Goal: Task Accomplishment & Management: Manage account settings

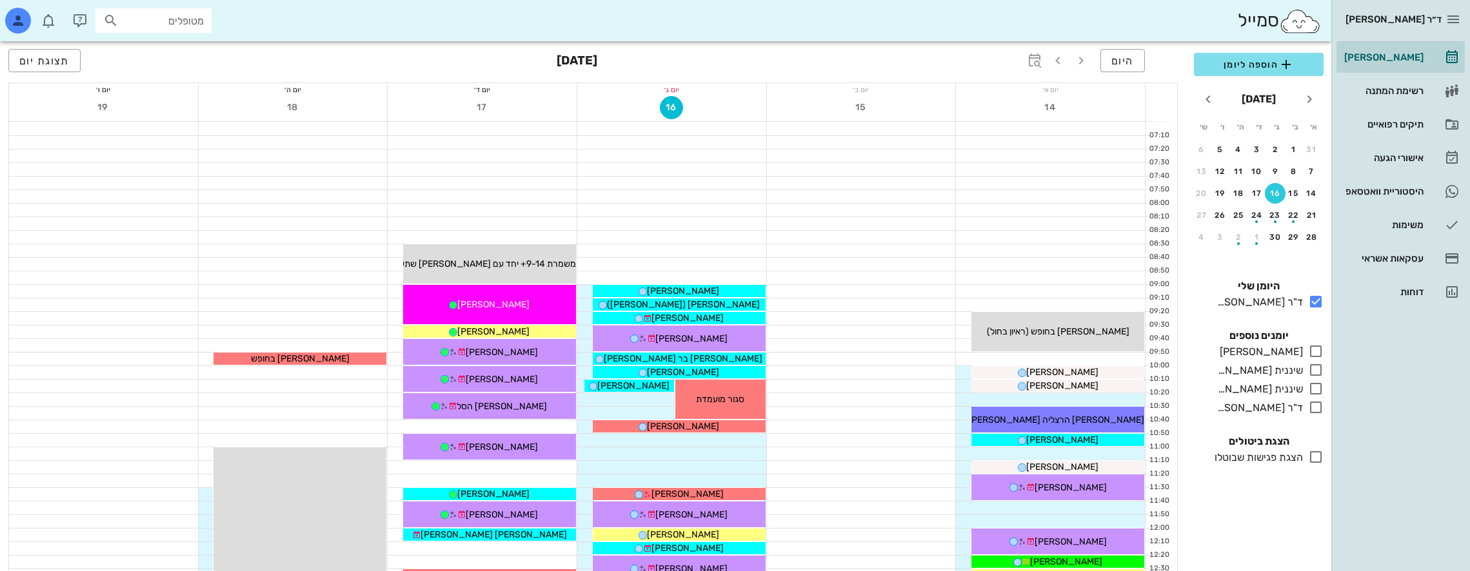
scroll to position [688, 0]
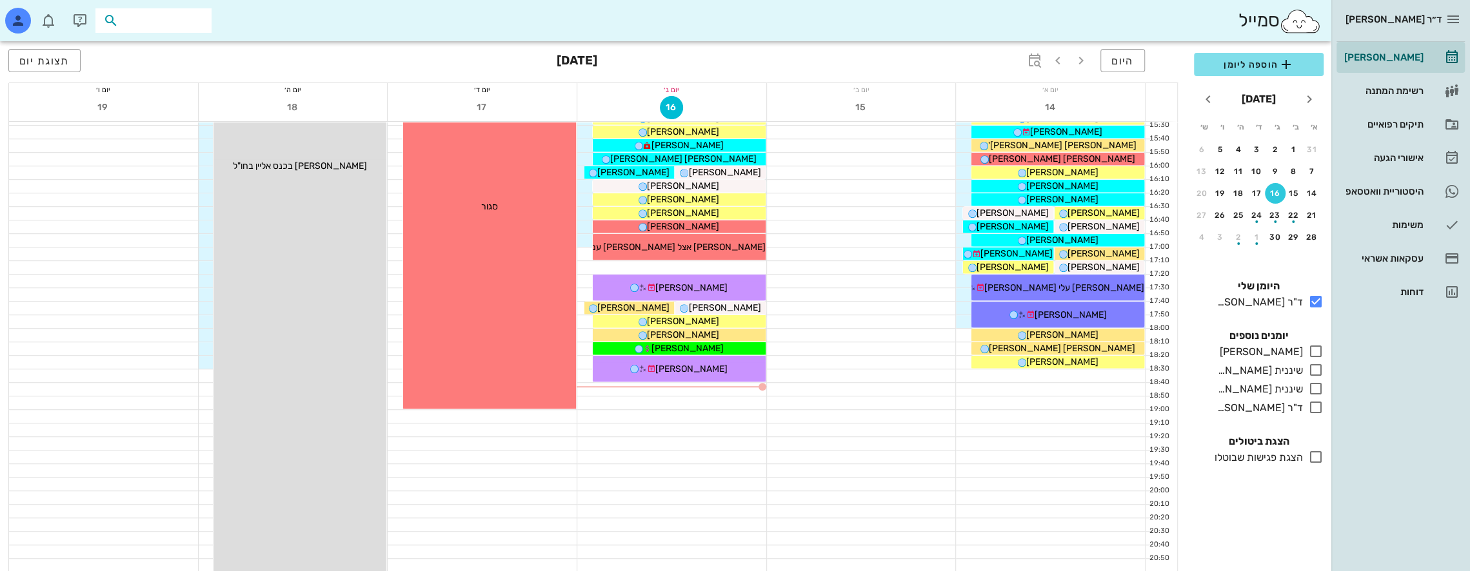
click at [179, 15] on input "text" at bounding box center [162, 20] width 83 height 17
type input "e"
type input "r"
type input "רוני ק"
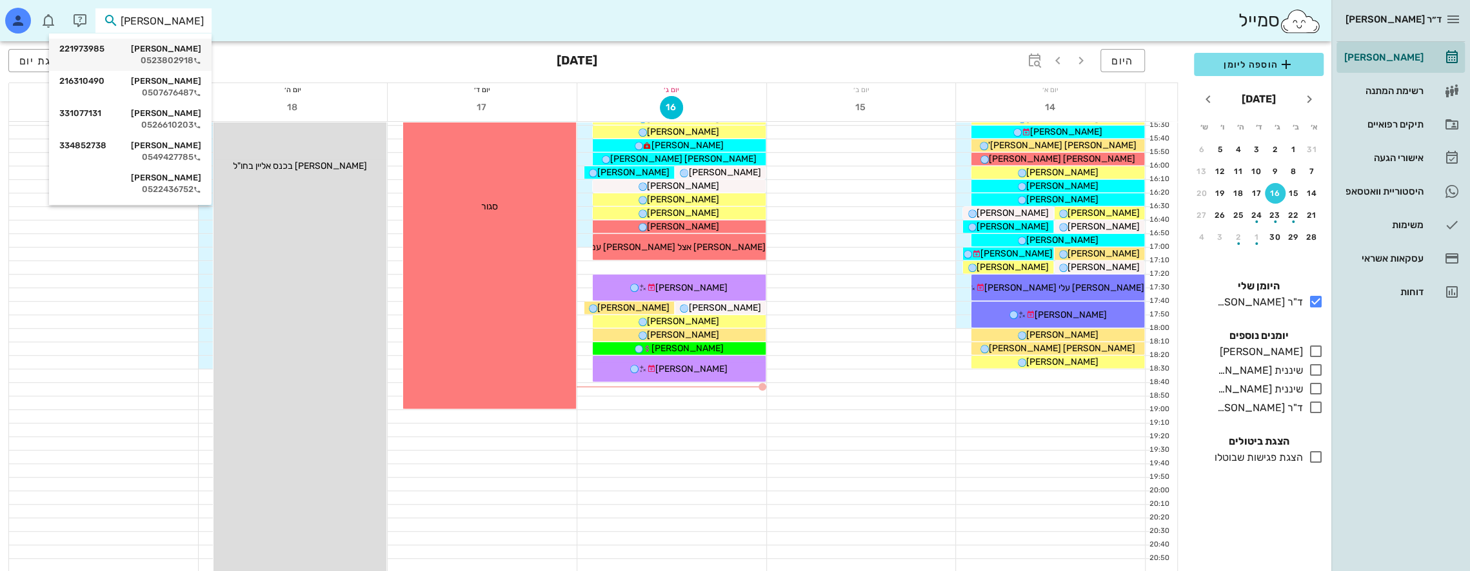
click at [181, 52] on div "[PERSON_NAME] 221973985" at bounding box center [130, 49] width 142 height 10
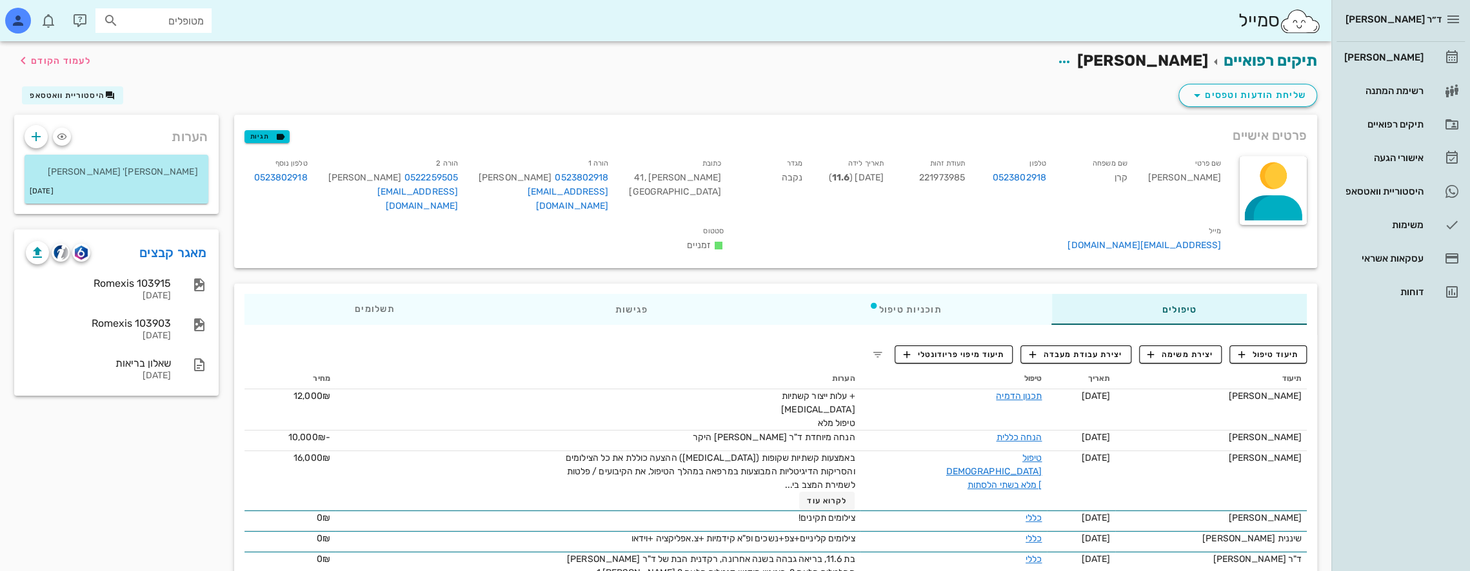
click at [889, 67] on div "תיקים רפואיים רוני קרן לעמוד הקודם" at bounding box center [665, 61] width 1318 height 40
click at [115, 508] on div "הערות אבא דר' רועי קרן 03-08-2025 מאגר קבצים Romexis 103915 04-09-2025 Romexis …" at bounding box center [116, 417] width 220 height 604
click at [181, 253] on link "מאגר קבצים" at bounding box center [173, 252] width 68 height 21
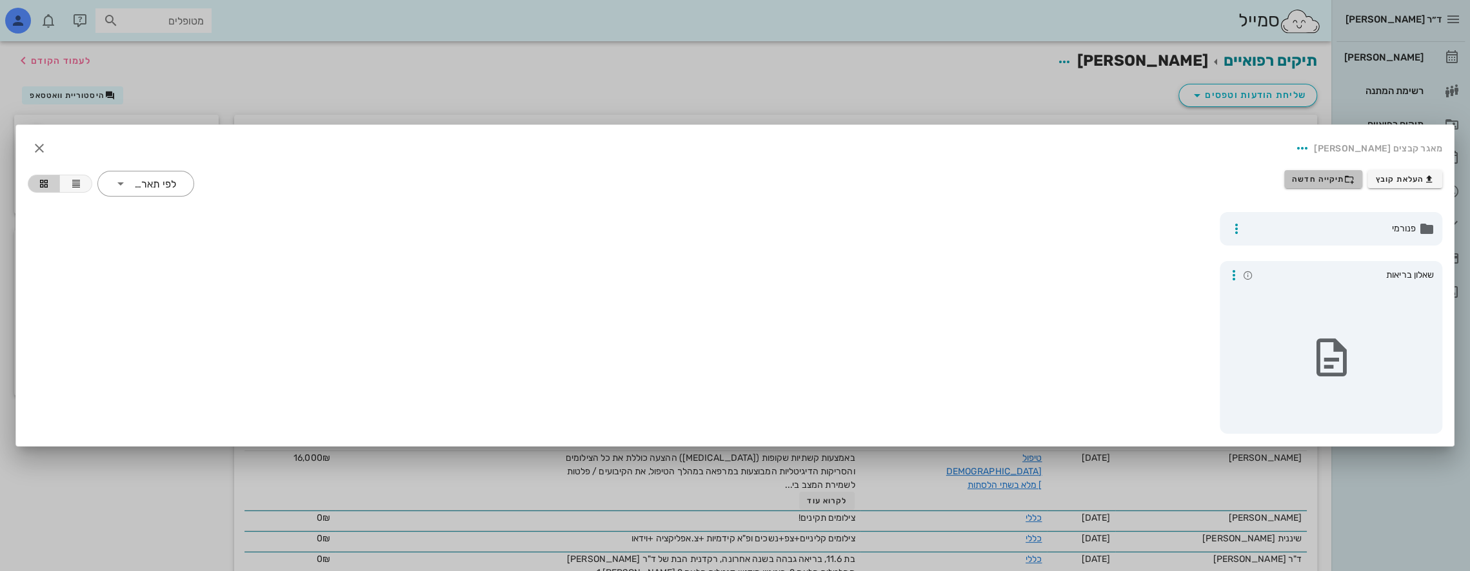
click at [1312, 177] on span "תיקייה חדשה" at bounding box center [1323, 179] width 63 height 10
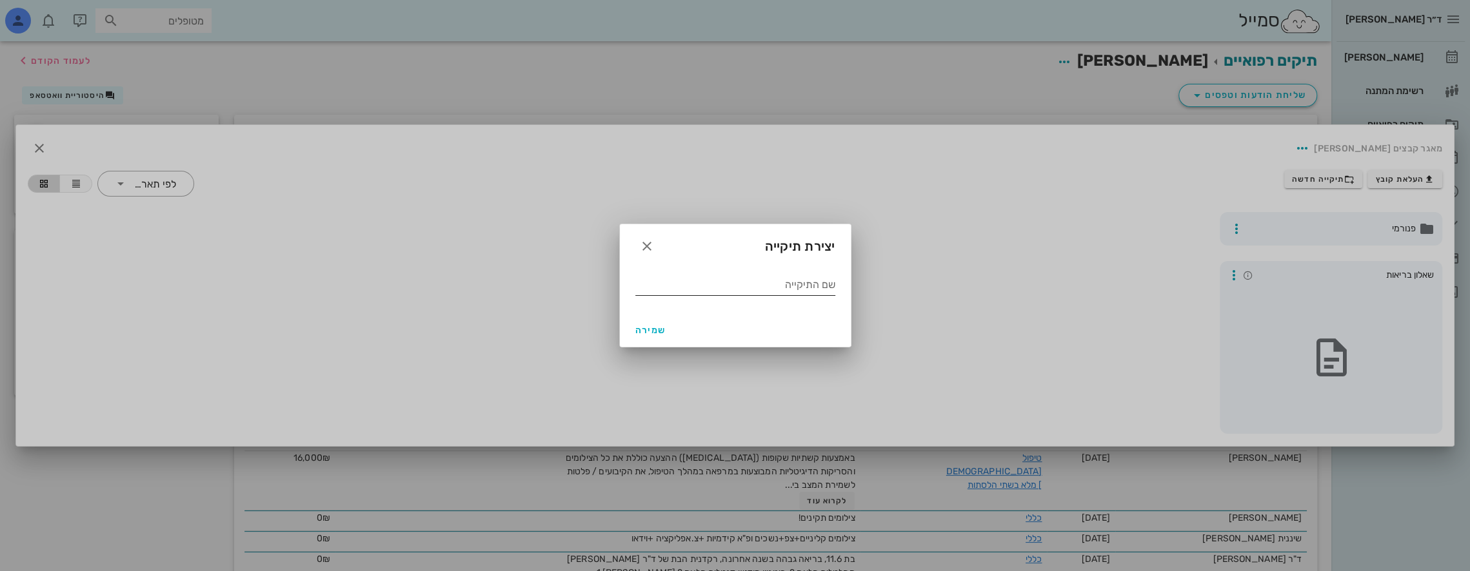
click at [822, 287] on input "שם התיקייה" at bounding box center [735, 285] width 200 height 21
type input "09 2025"
click at [643, 323] on button "שמירה" at bounding box center [650, 330] width 41 height 23
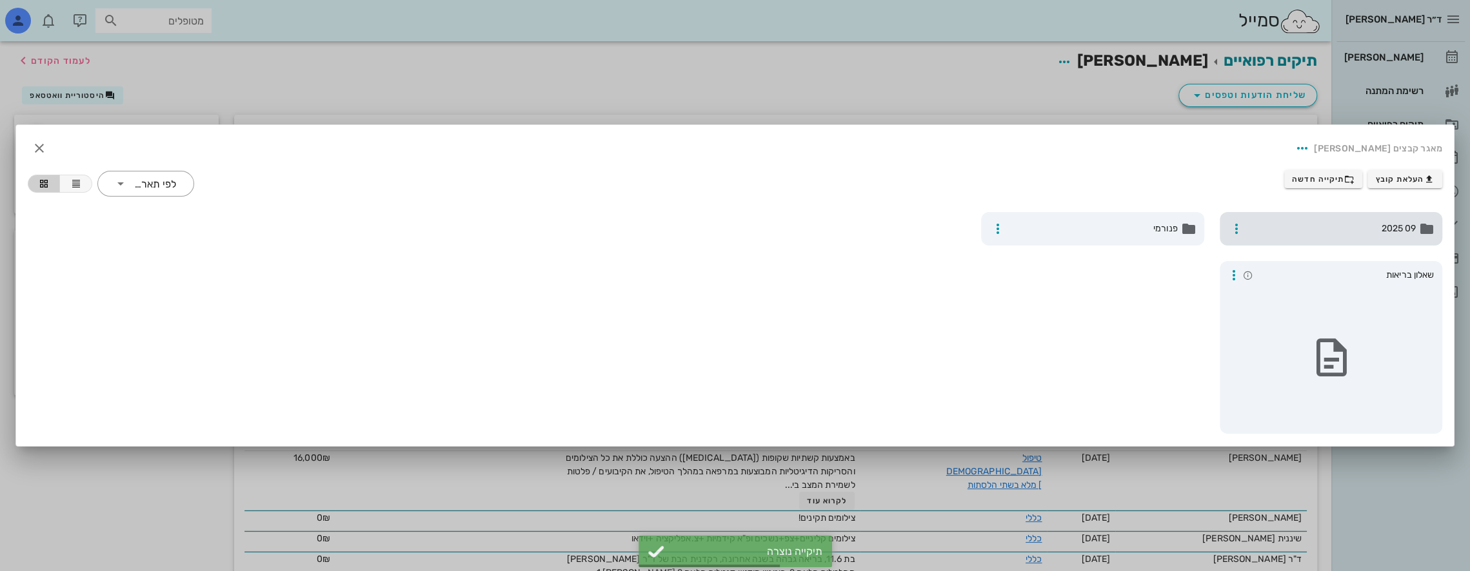
click at [1317, 213] on div "09 2025" at bounding box center [1331, 229] width 223 height 34
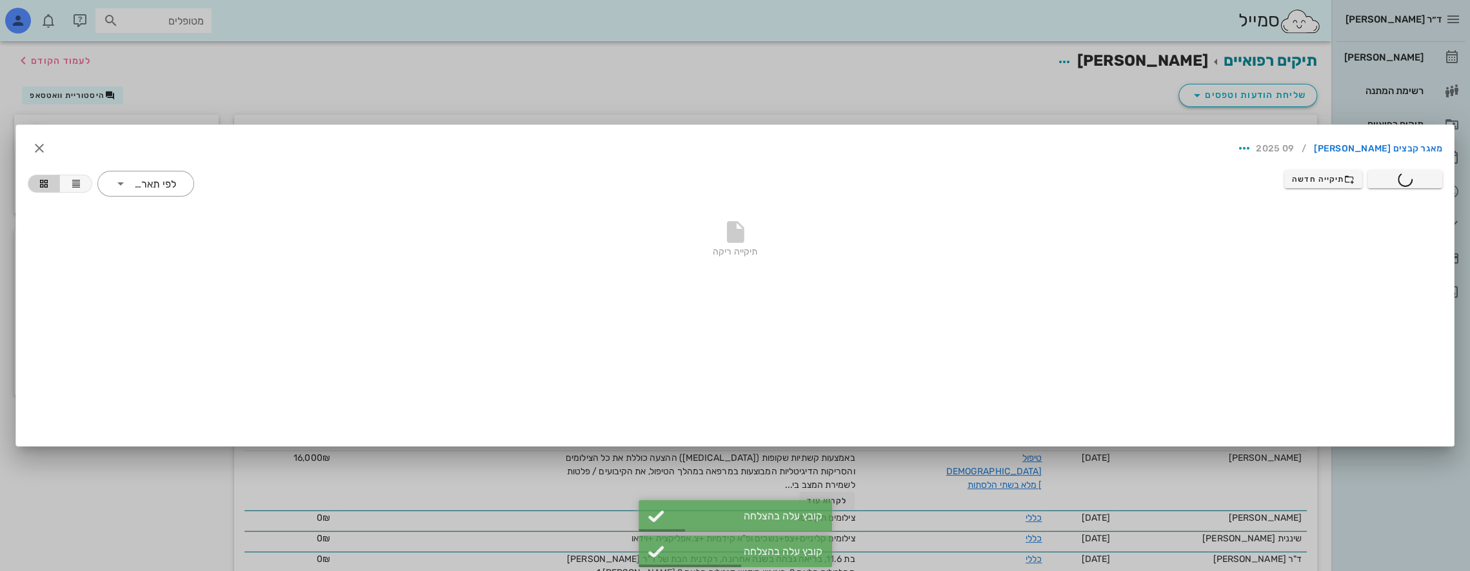
click at [902, 213] on div "תיקייה ריקה" at bounding box center [735, 242] width 1414 height 90
click at [104, 488] on div at bounding box center [735, 285] width 1470 height 571
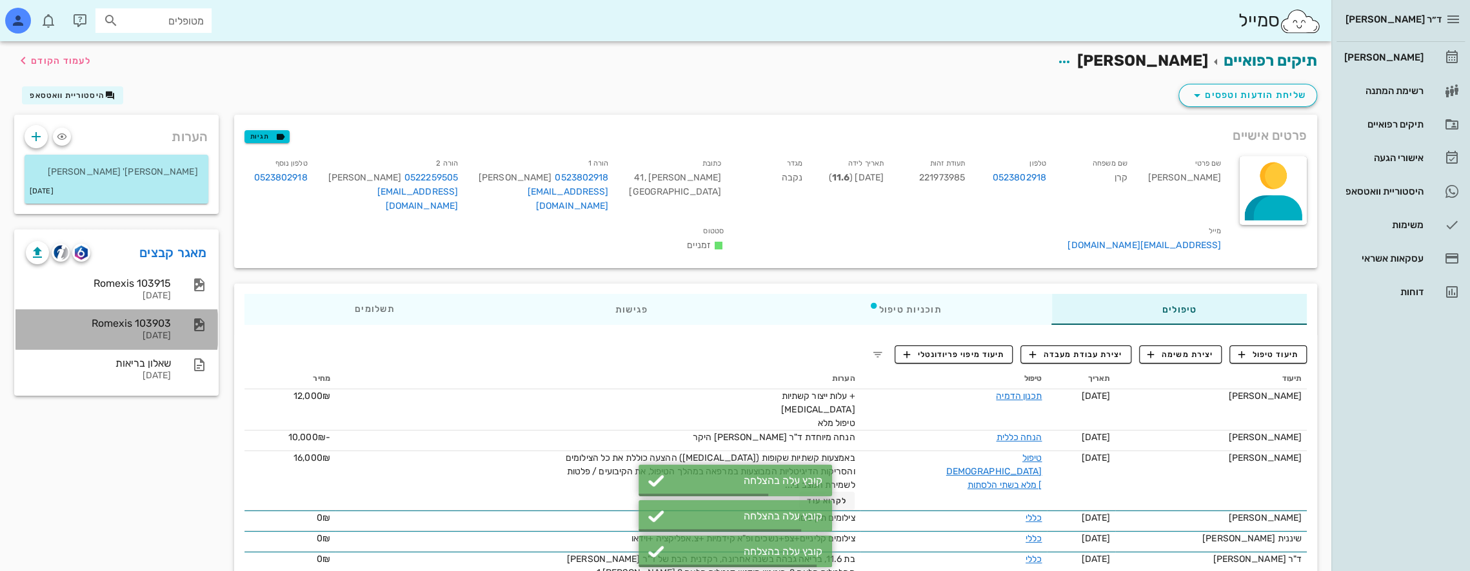
click at [144, 325] on div "Romexis 103903" at bounding box center [98, 323] width 145 height 12
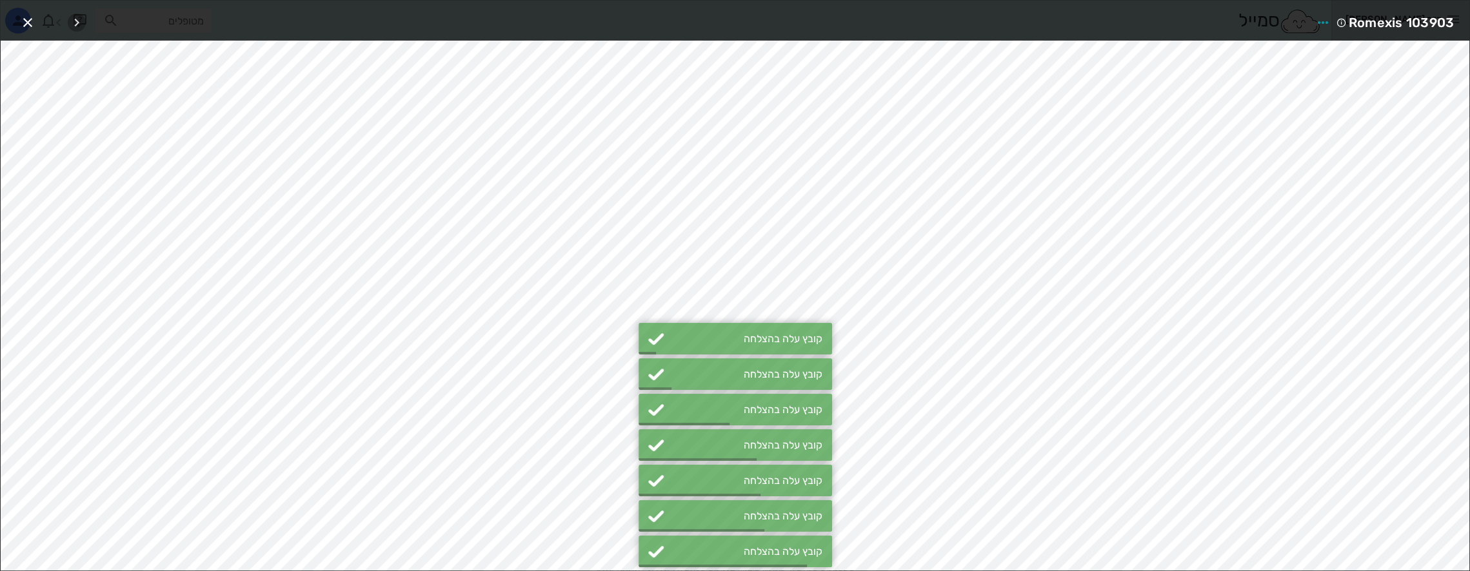
click at [80, 22] on icon "button" at bounding box center [76, 22] width 15 height 15
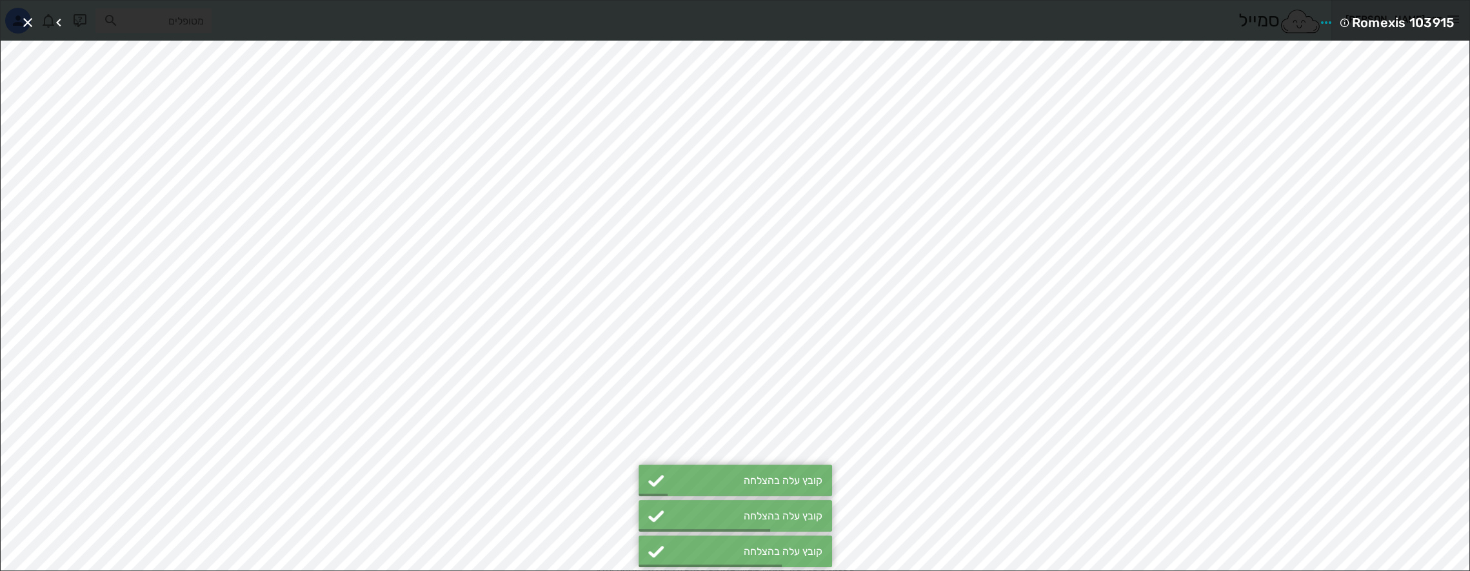
click at [81, 26] on div at bounding box center [68, 22] width 36 height 23
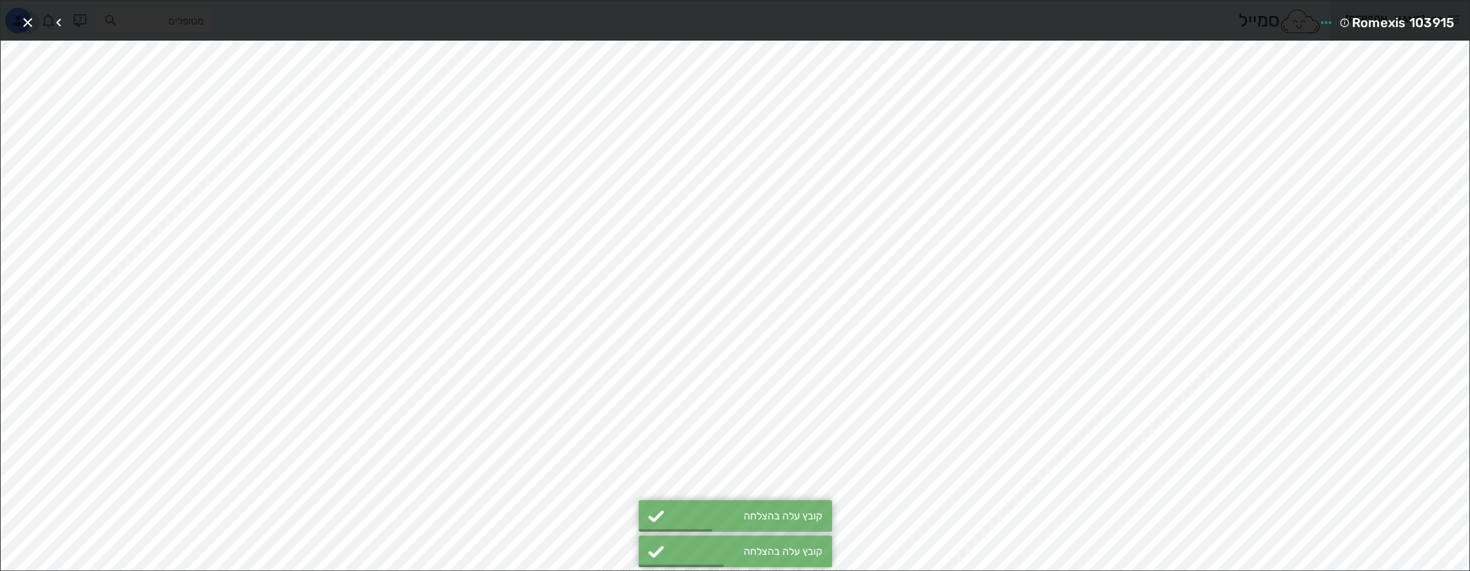
click at [30, 21] on icon "button" at bounding box center [27, 22] width 15 height 15
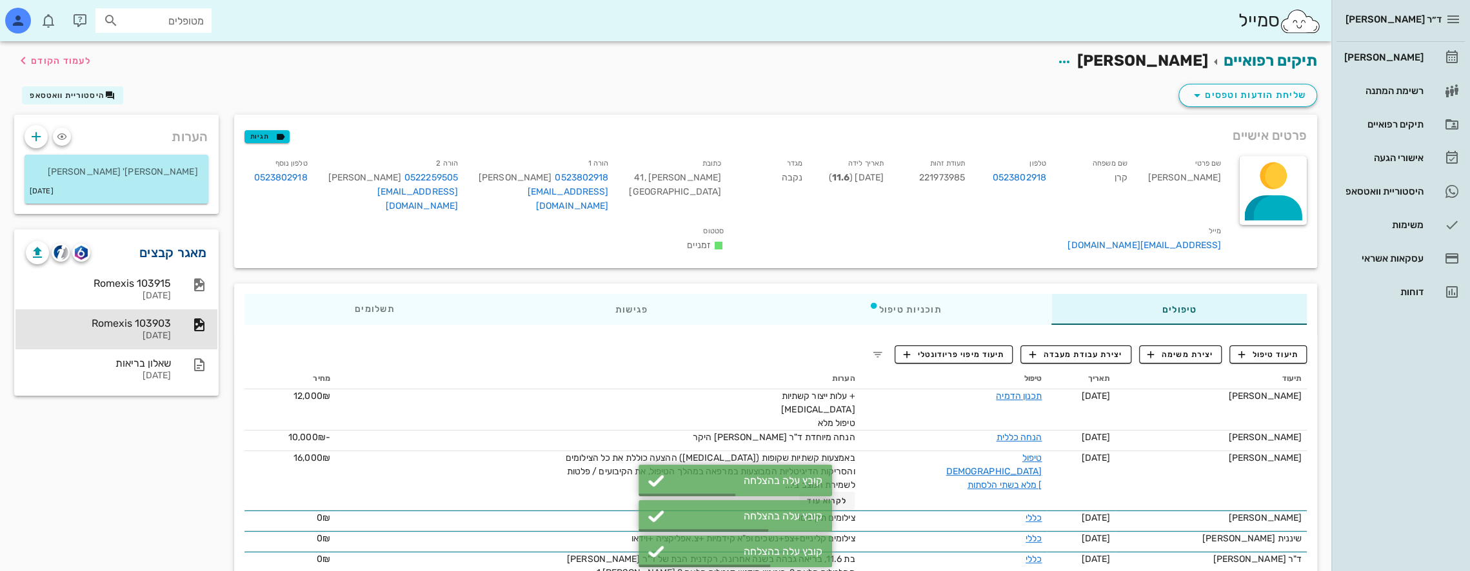
click at [183, 250] on link "מאגר קבצים" at bounding box center [173, 252] width 68 height 21
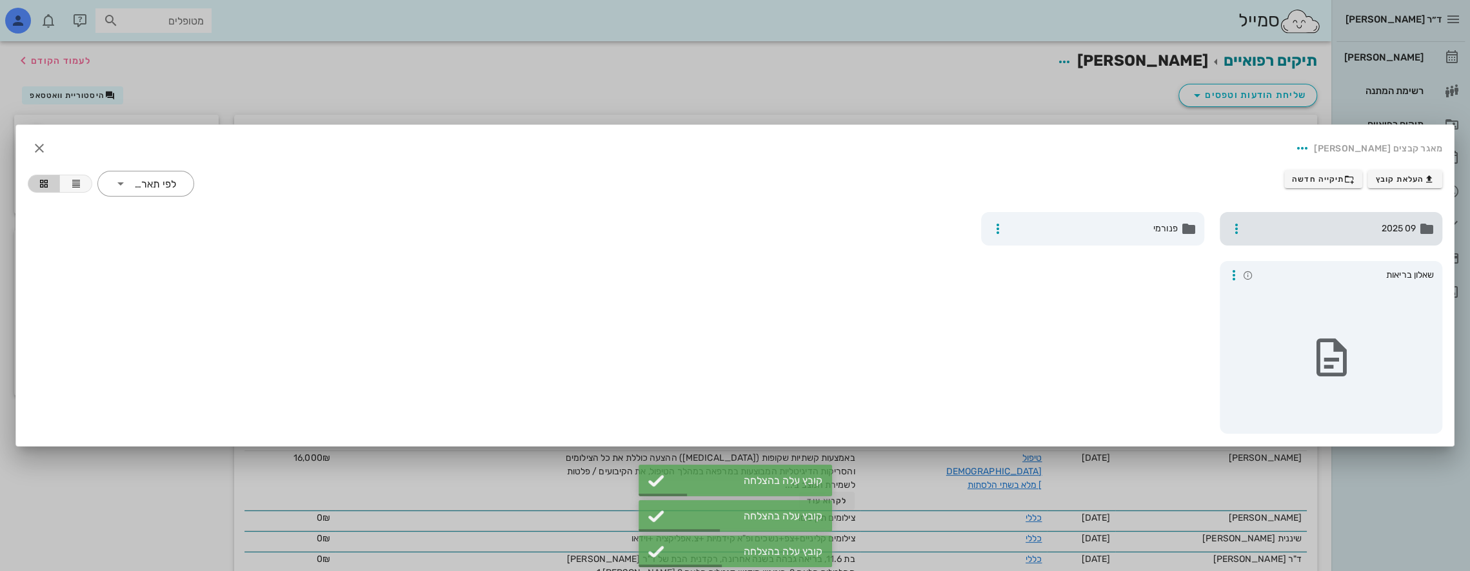
click at [1352, 228] on span "09 2025" at bounding box center [1333, 229] width 168 height 14
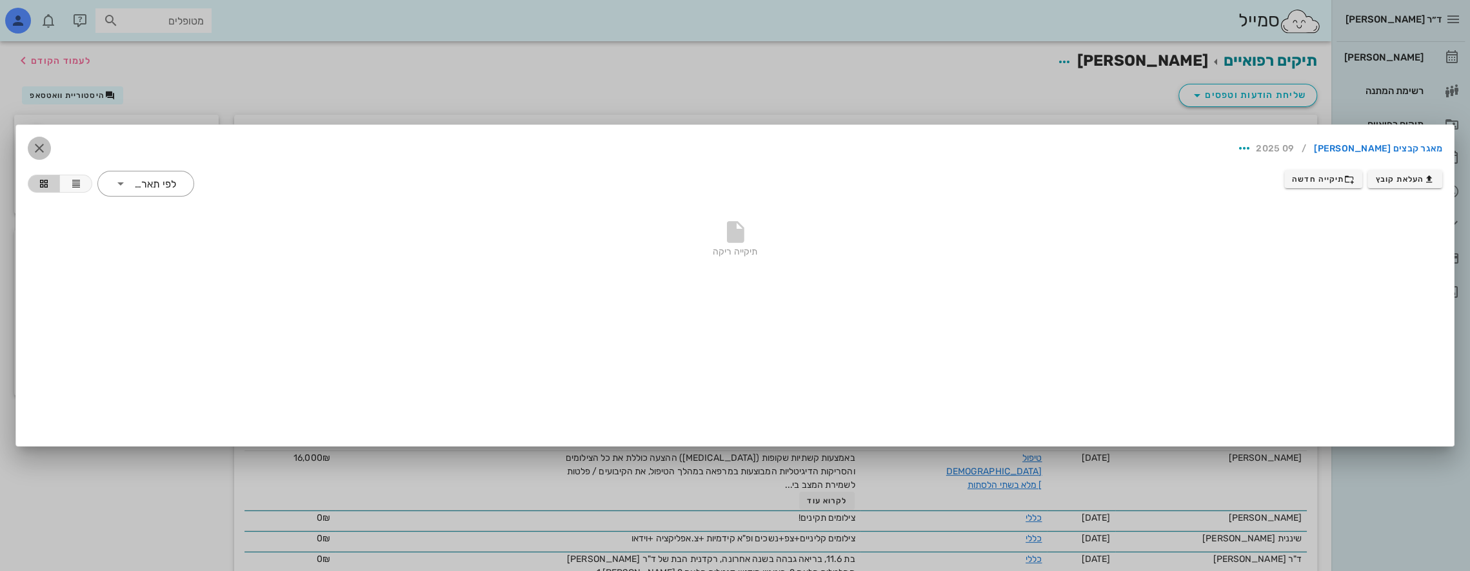
click at [39, 149] on icon "button" at bounding box center [39, 148] width 15 height 15
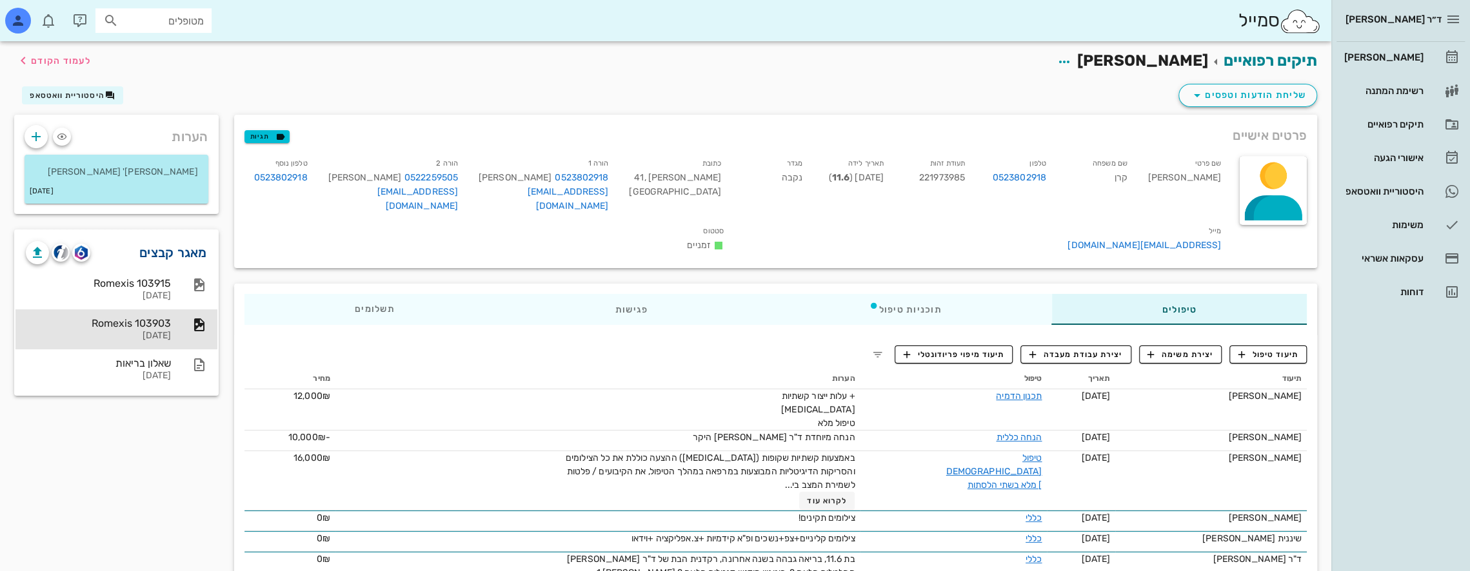
click at [177, 259] on link "מאגר קבצים" at bounding box center [173, 252] width 68 height 21
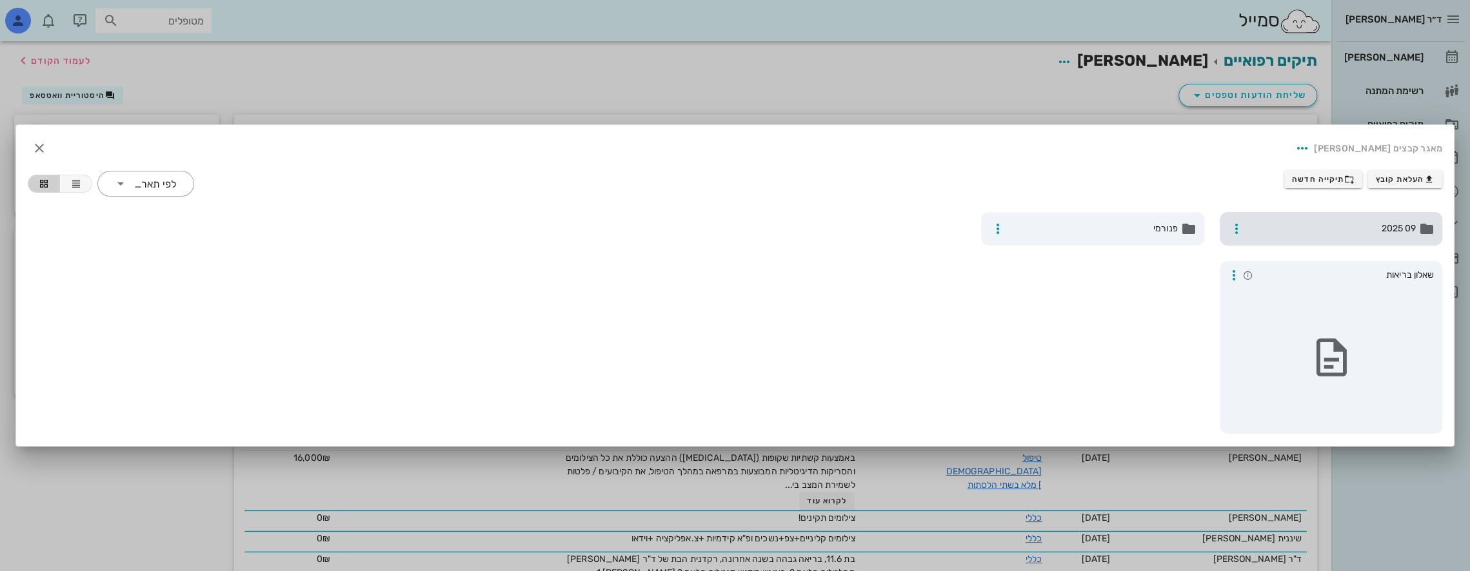
click at [1325, 229] on span "09 2025" at bounding box center [1333, 229] width 168 height 14
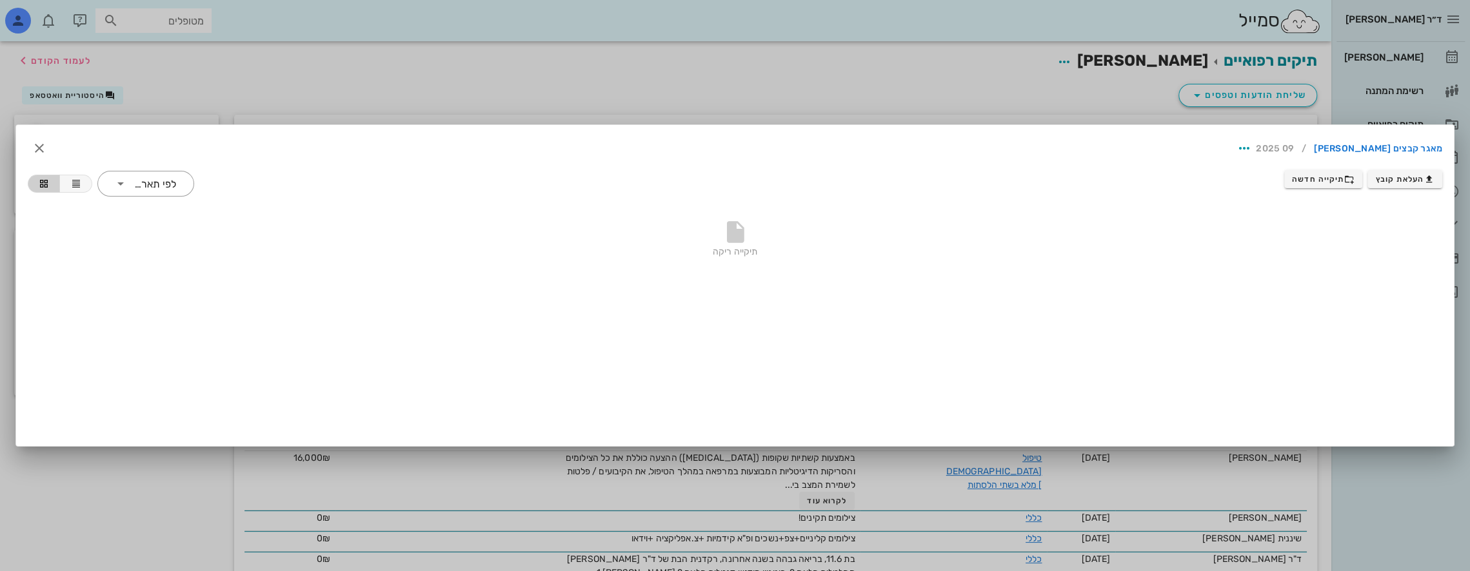
click at [700, 245] on div "תיקייה ריקה" at bounding box center [735, 242] width 1414 height 90
click at [45, 146] on icon "button" at bounding box center [39, 148] width 15 height 15
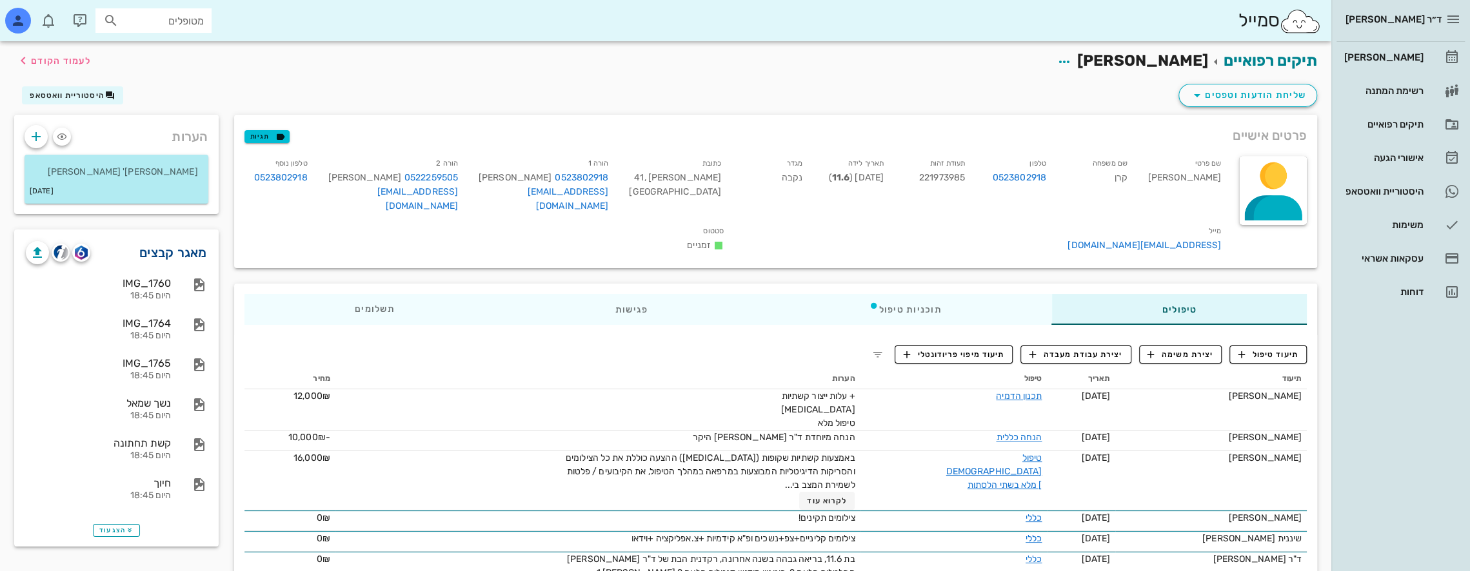
click at [173, 253] on link "מאגר קבצים" at bounding box center [173, 252] width 68 height 21
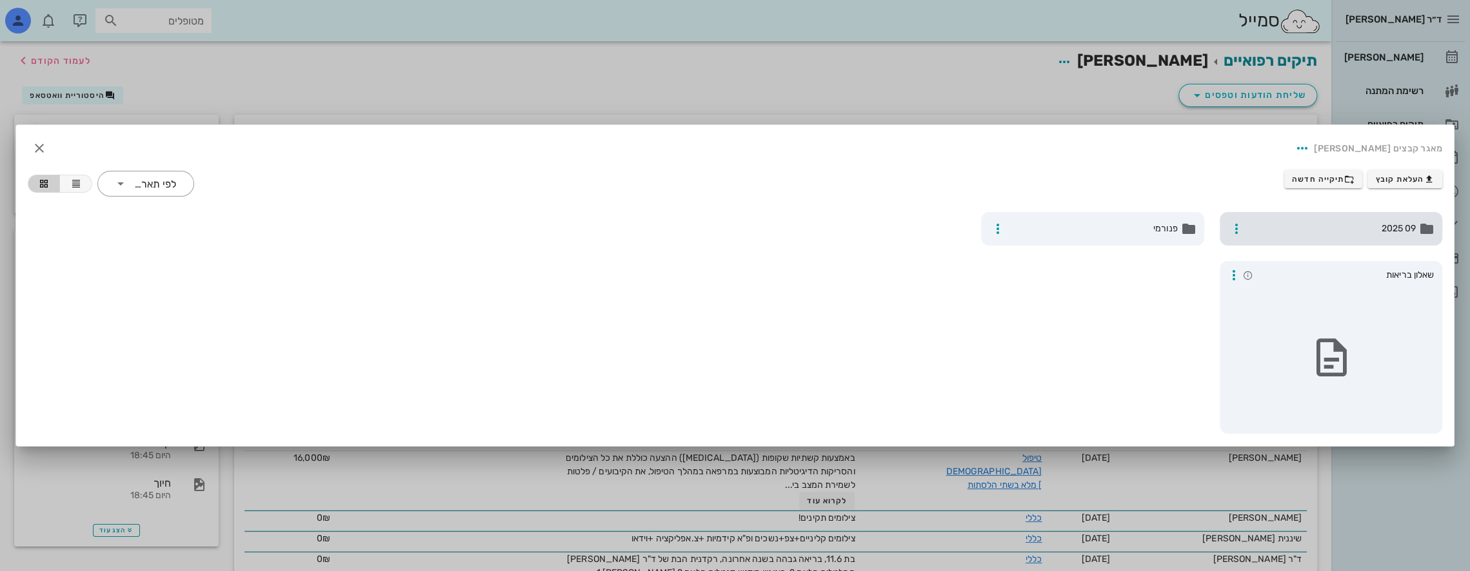
click at [1297, 224] on span "09 2025" at bounding box center [1333, 229] width 168 height 14
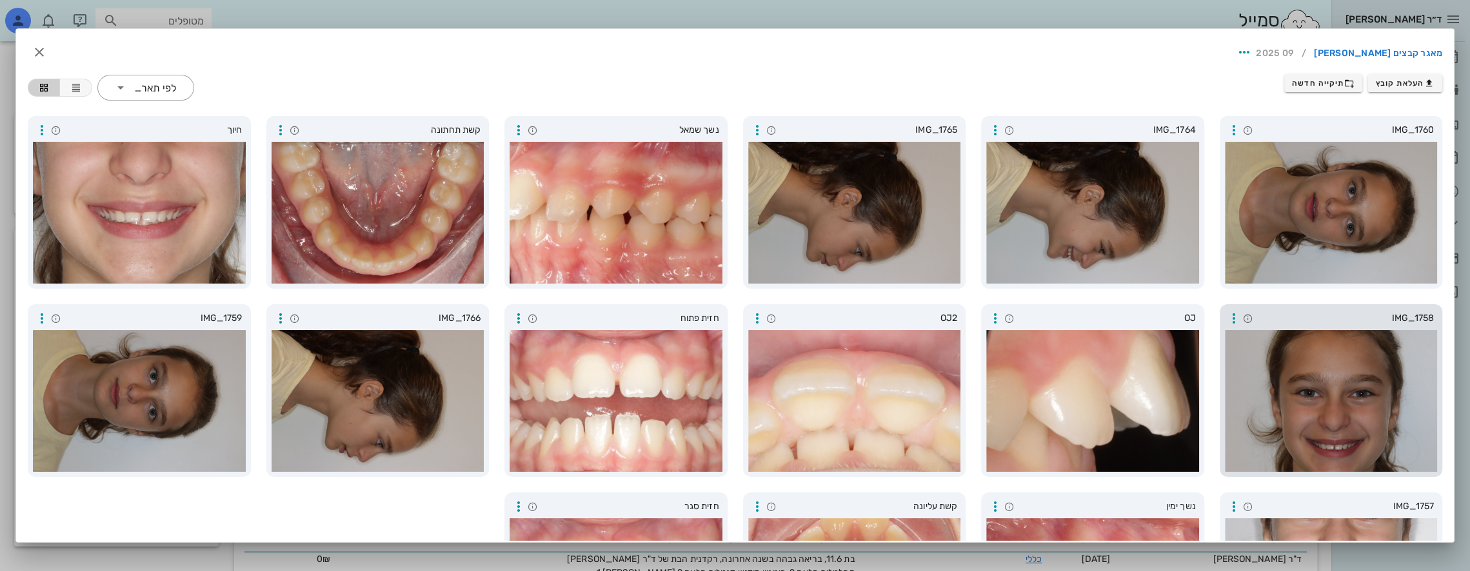
drag, startPoint x: 1283, startPoint y: 384, endPoint x: 1292, endPoint y: 390, distance: 11.3
click at [1292, 390] on div at bounding box center [1331, 401] width 213 height 142
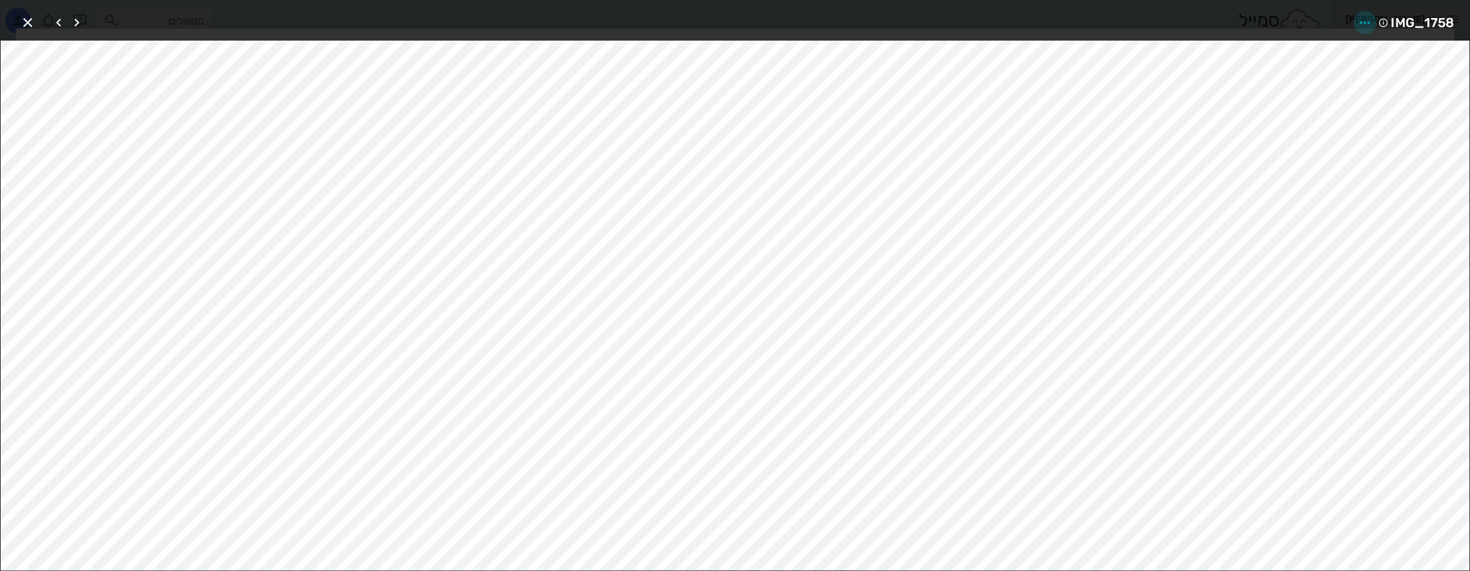
click at [1360, 18] on icon "button" at bounding box center [1364, 22] width 15 height 15
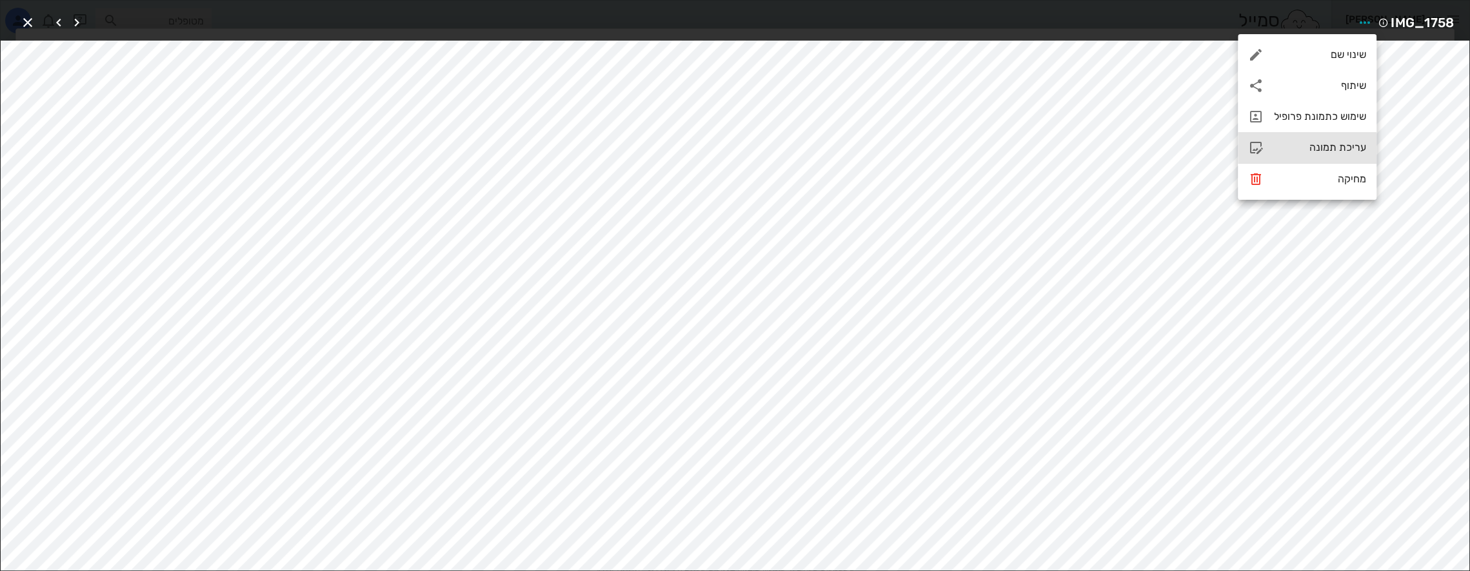
click at [1321, 146] on div "עריכת תמונה" at bounding box center [1320, 147] width 92 height 12
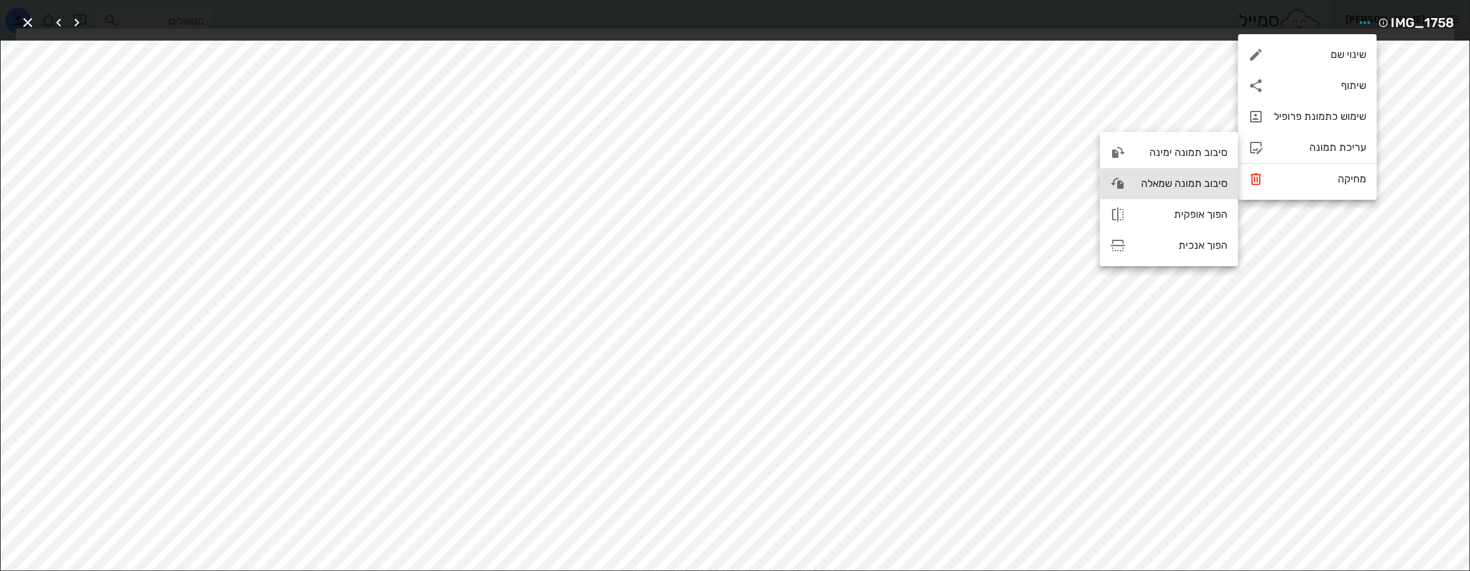
click at [1171, 182] on div "סיבוב תמונה שמאלה" at bounding box center [1182, 183] width 92 height 12
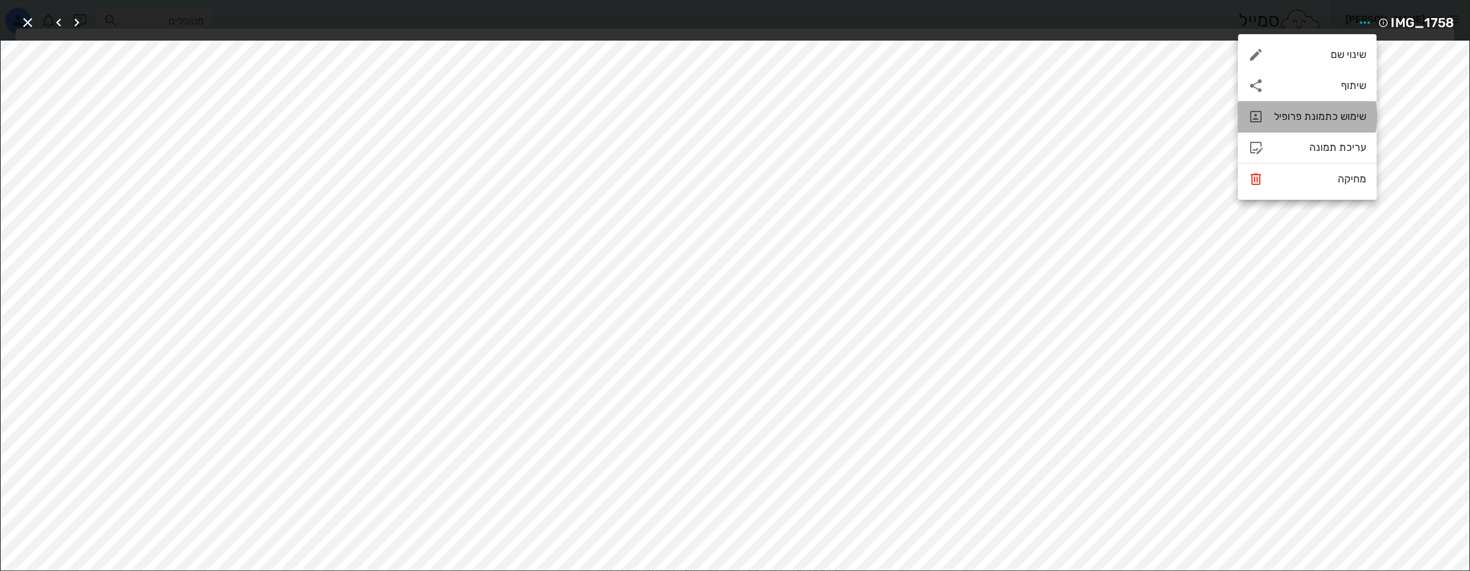
click at [1318, 116] on div "שימוש כתמונת פרופיל" at bounding box center [1320, 116] width 92 height 12
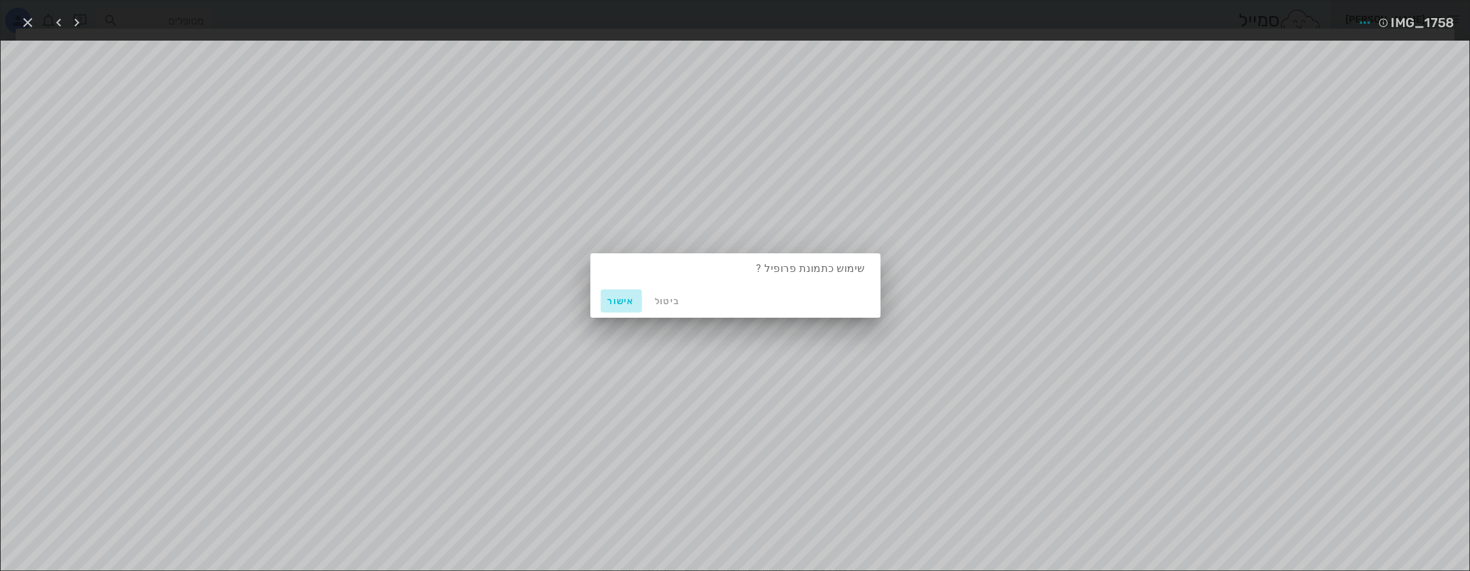
click at [624, 305] on span "אישור" at bounding box center [621, 301] width 31 height 11
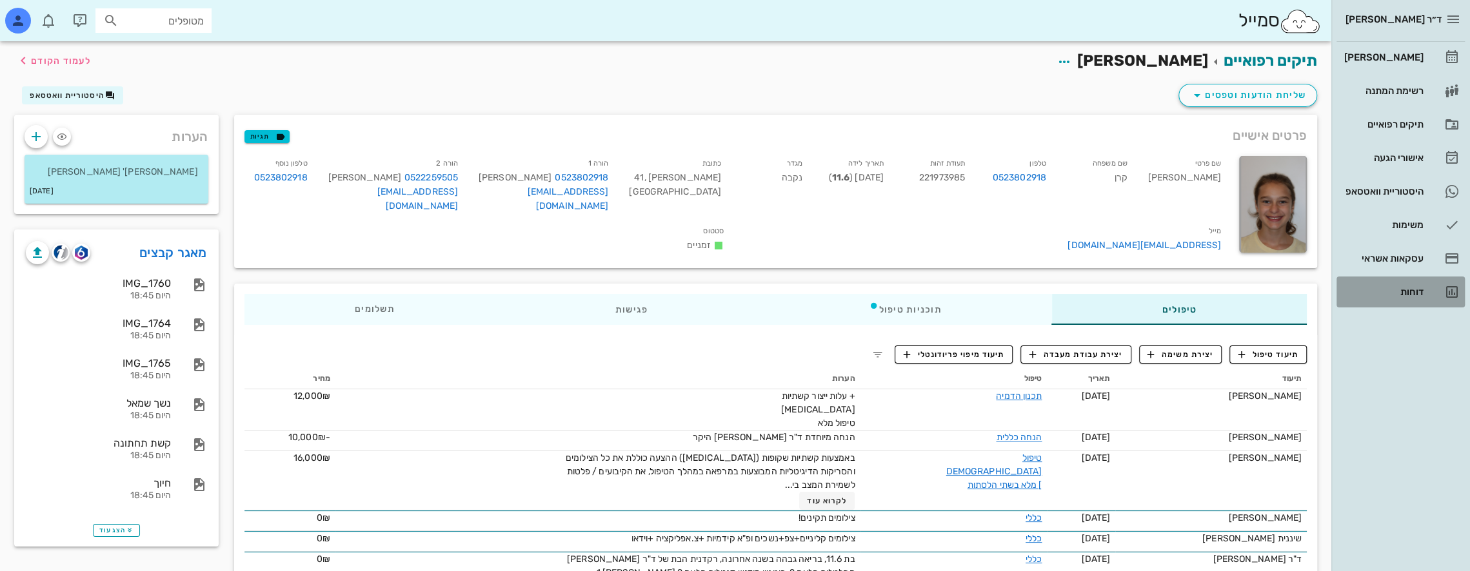
click at [1411, 293] on div "דוחות" at bounding box center [1382, 292] width 82 height 10
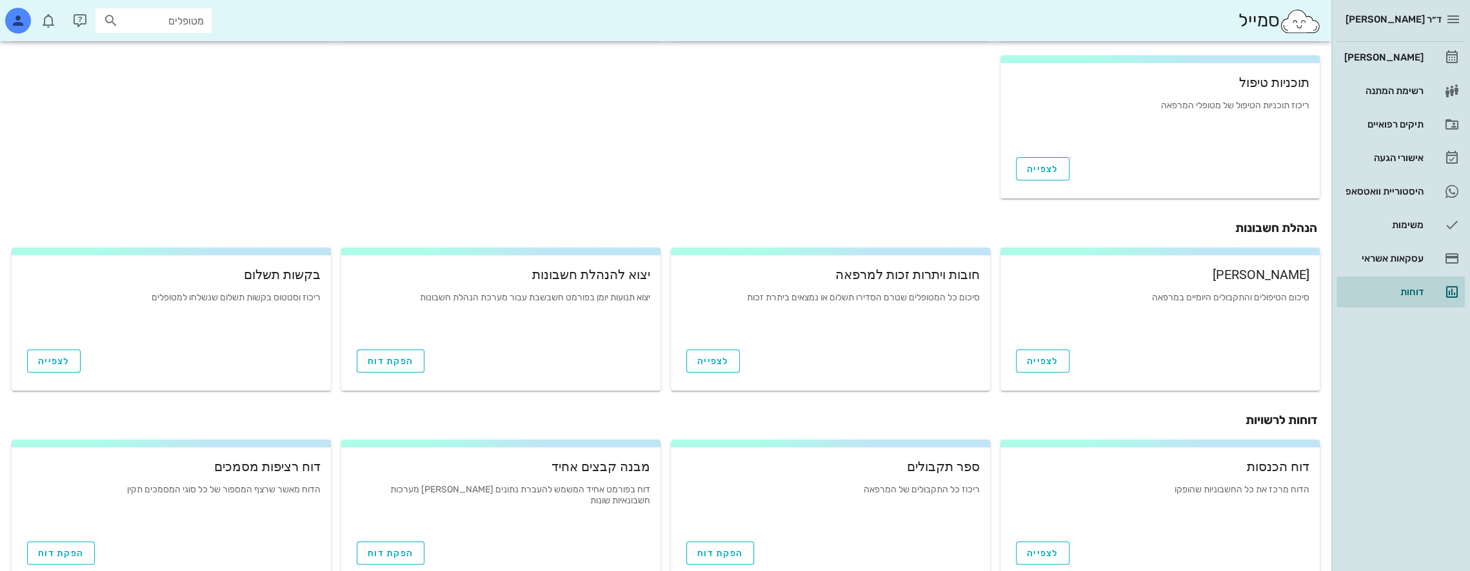
scroll to position [382, 0]
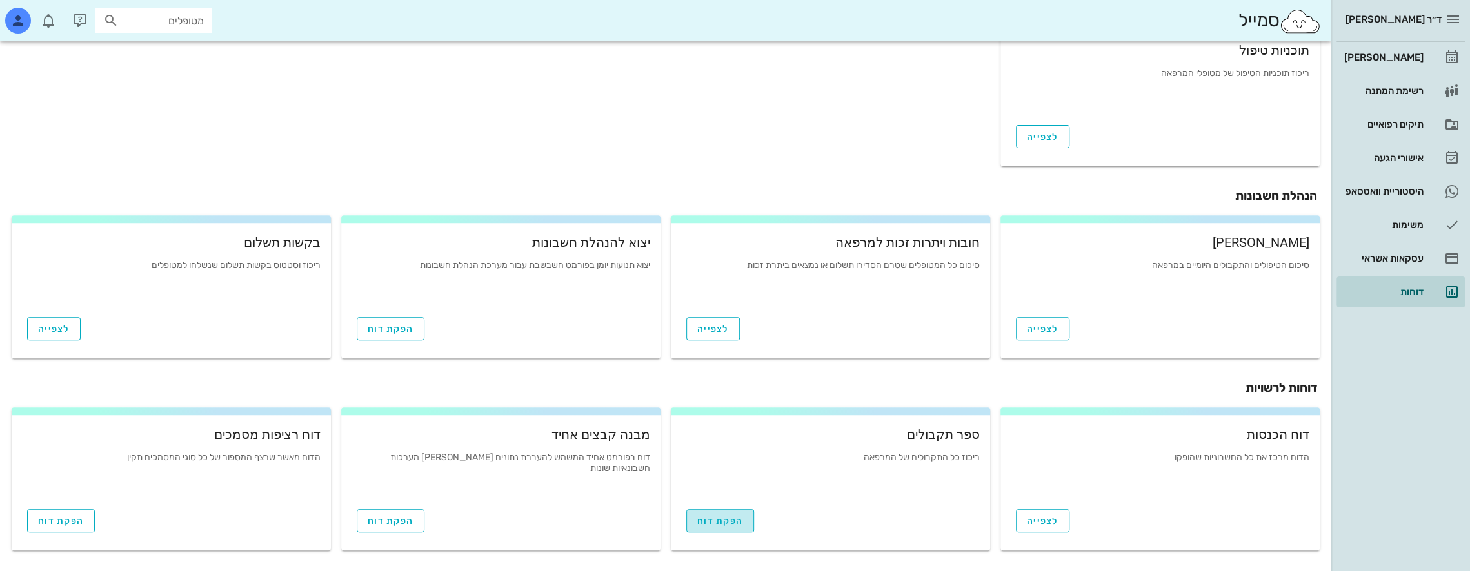
click at [713, 524] on span "הפקת דוח" at bounding box center [720, 521] width 46 height 11
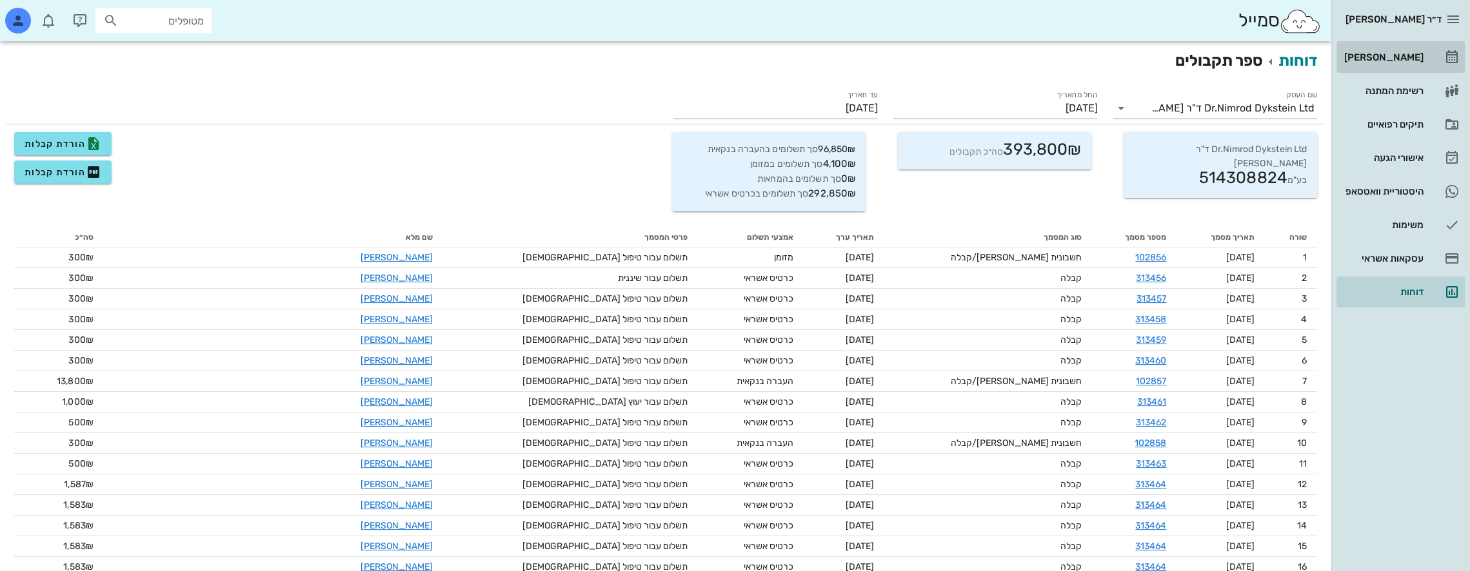
drag, startPoint x: 1408, startPoint y: 52, endPoint x: 1394, endPoint y: 61, distance: 16.3
click at [1408, 52] on div "[PERSON_NAME]" at bounding box center [1382, 57] width 82 height 10
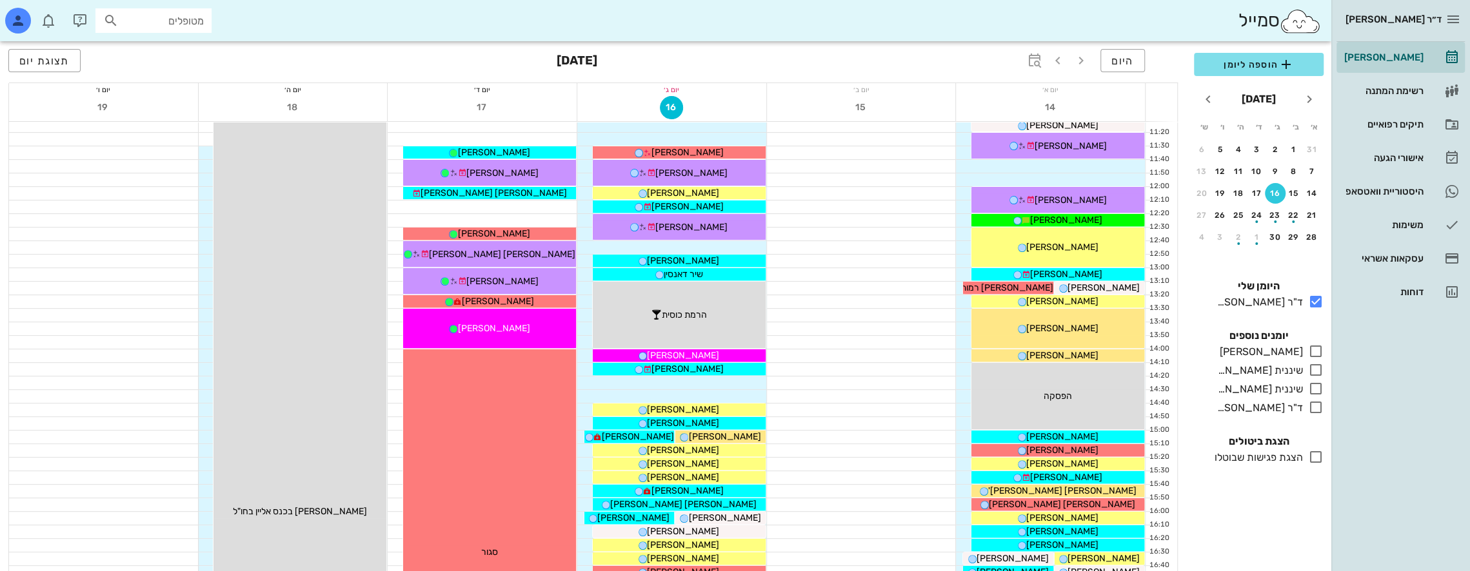
scroll to position [387, 0]
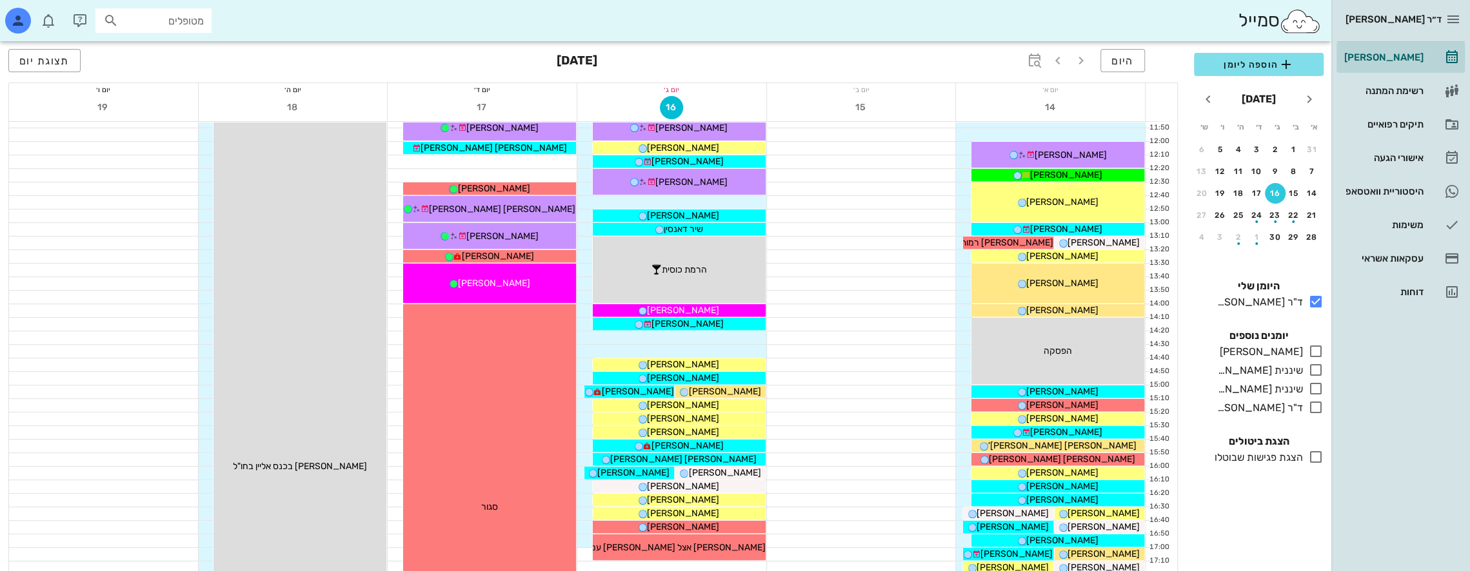
click at [203, 19] on input "מטופלים" at bounding box center [162, 20] width 83 height 17
type input "c"
type input "בצינ"
click at [169, 39] on div "[PERSON_NAME] בצ'ינסקי 220320006 0544281054" at bounding box center [130, 55] width 142 height 32
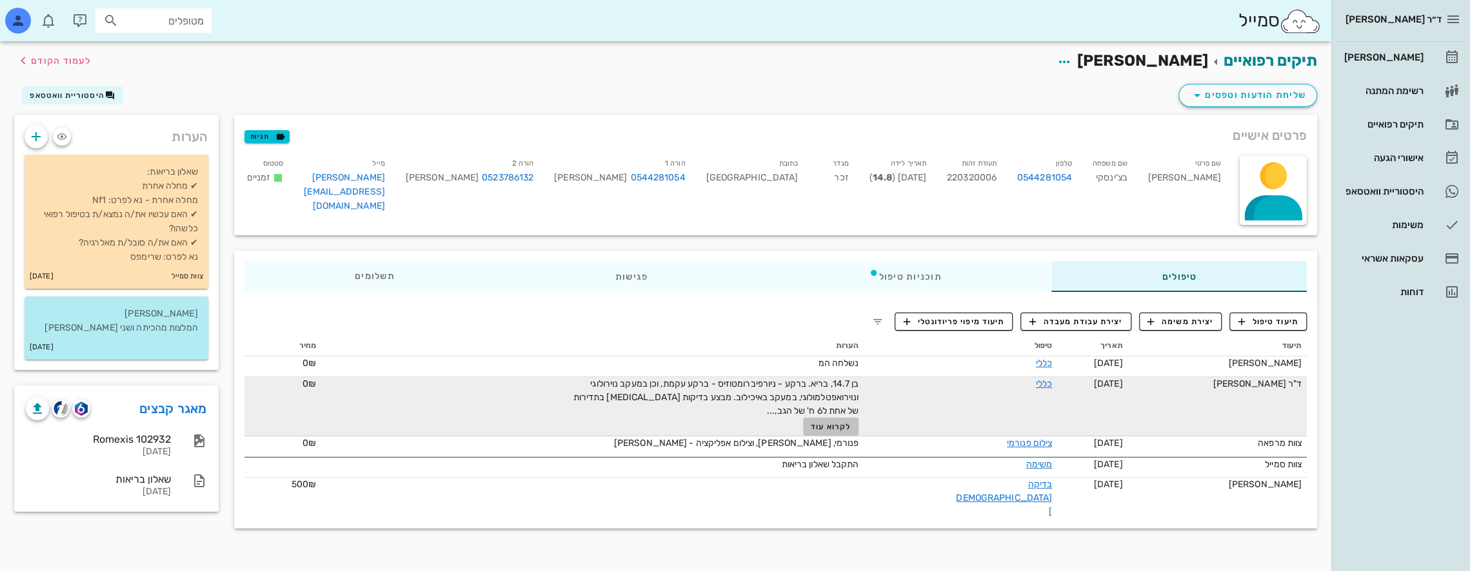
click at [842, 428] on span "לקרוא עוד" at bounding box center [831, 426] width 40 height 9
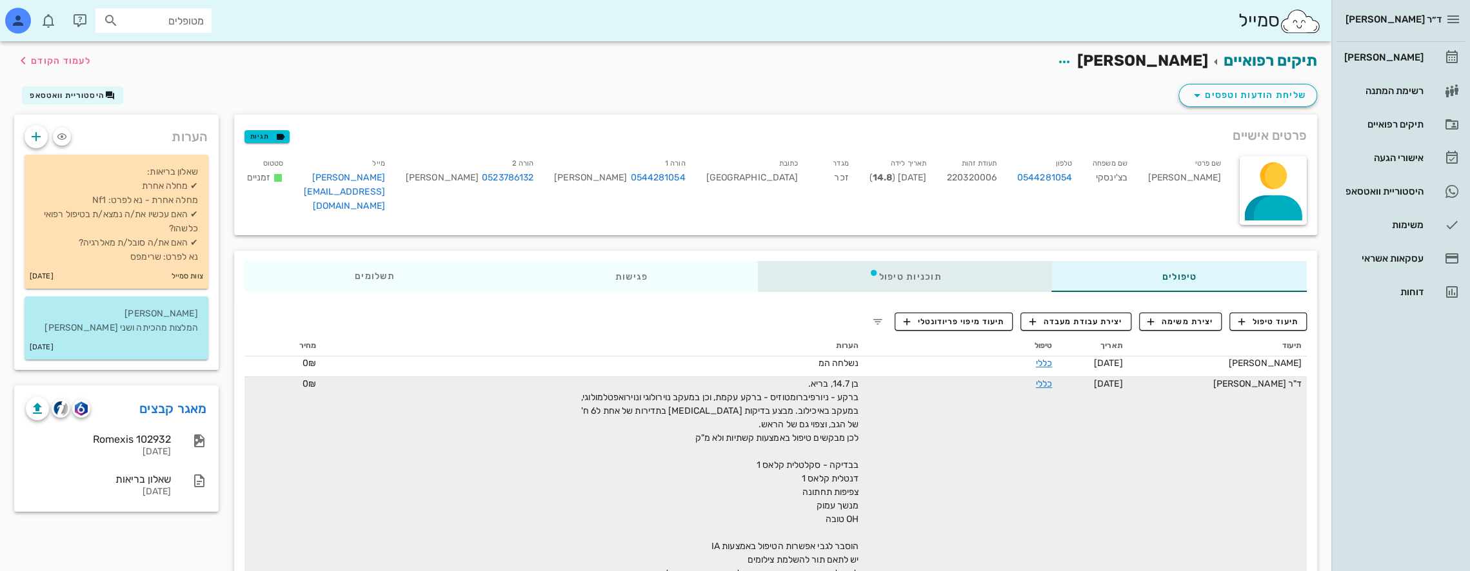
click at [975, 279] on div "תוכניות טיפול" at bounding box center [904, 276] width 293 height 31
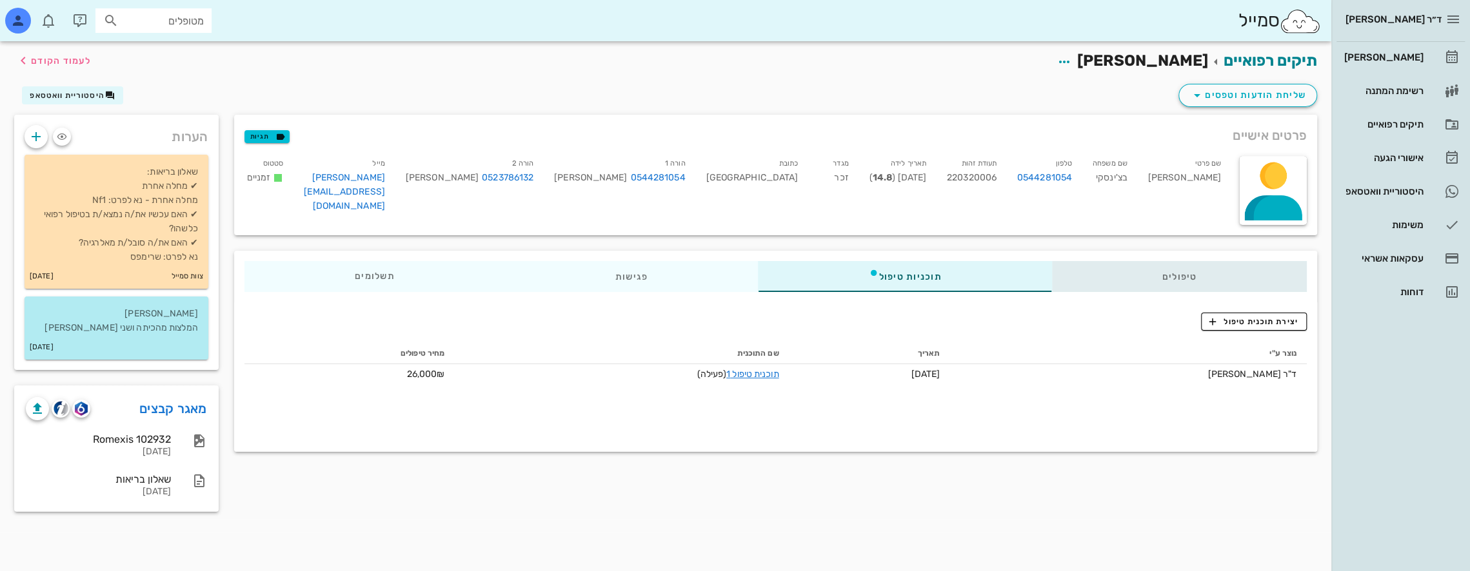
click at [1160, 277] on div "טיפולים" at bounding box center [1178, 276] width 255 height 31
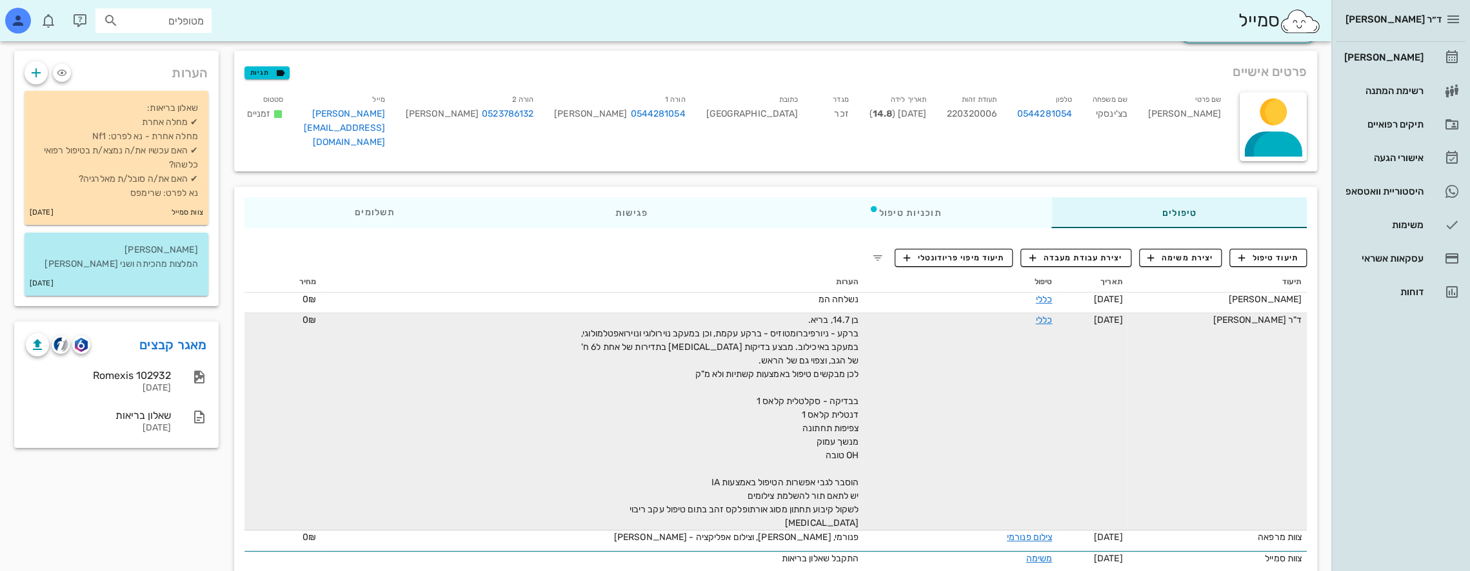
scroll to position [64, 0]
click at [174, 23] on input "text" at bounding box center [162, 20] width 83 height 17
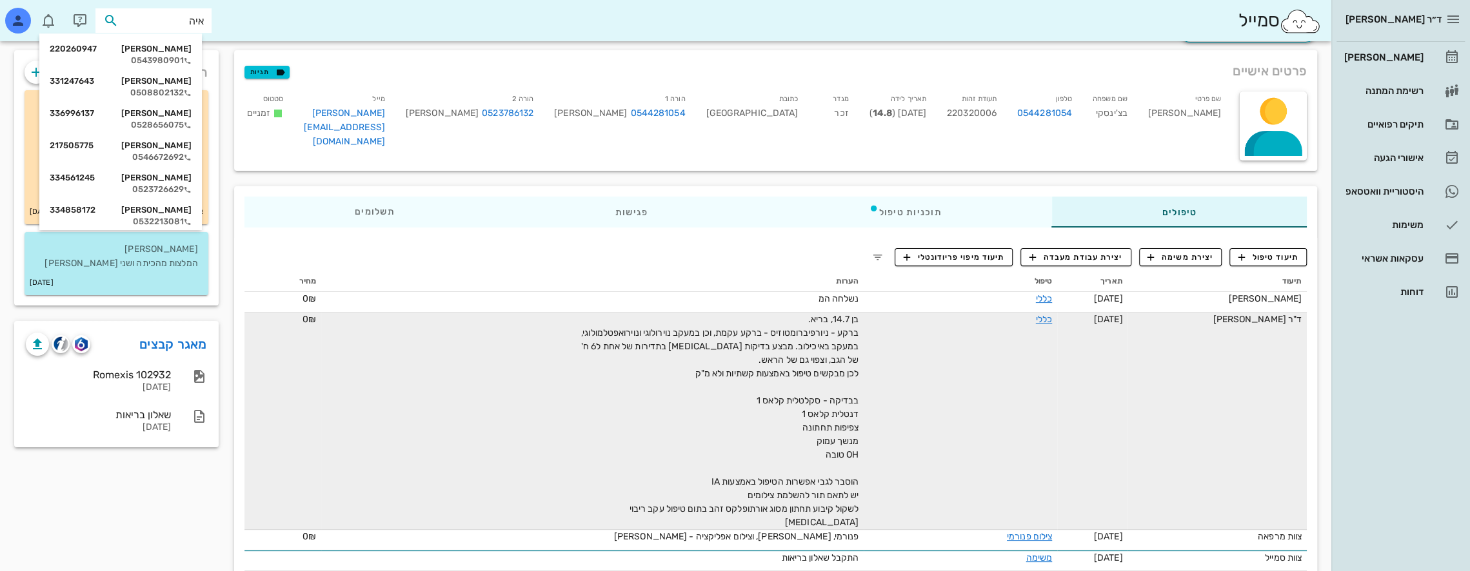
type input "איה ט"
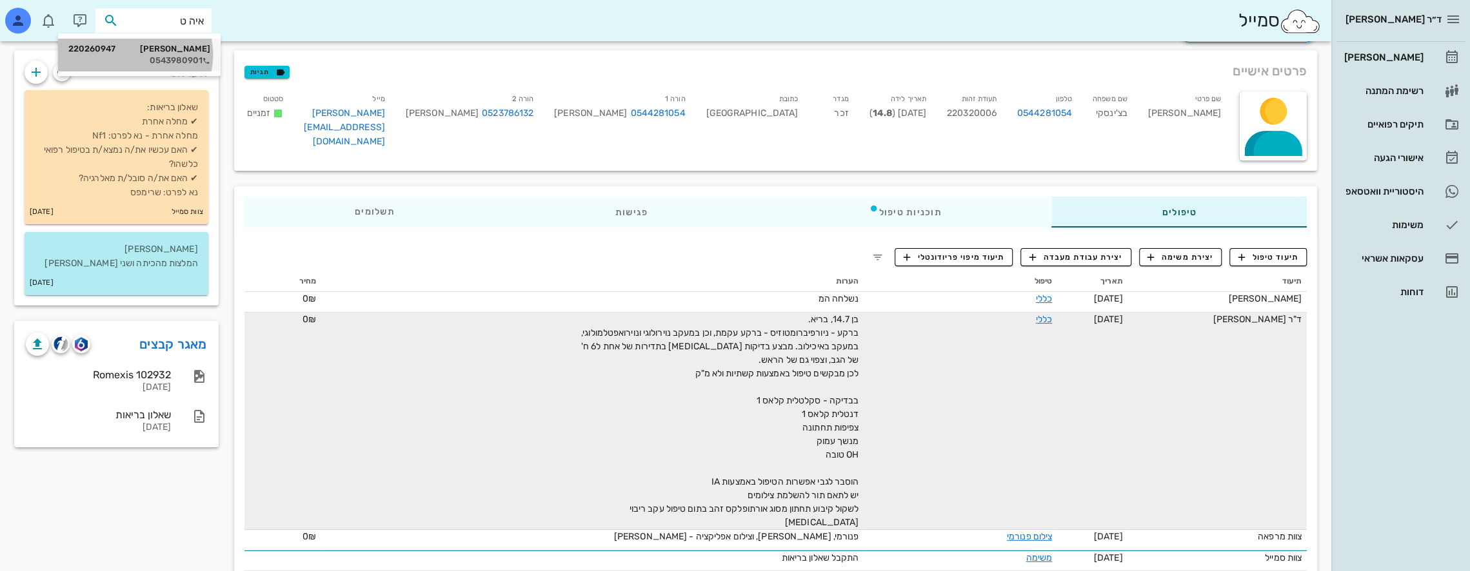
click at [195, 53] on div "[PERSON_NAME] 220260947" at bounding box center [139, 49] width 142 height 10
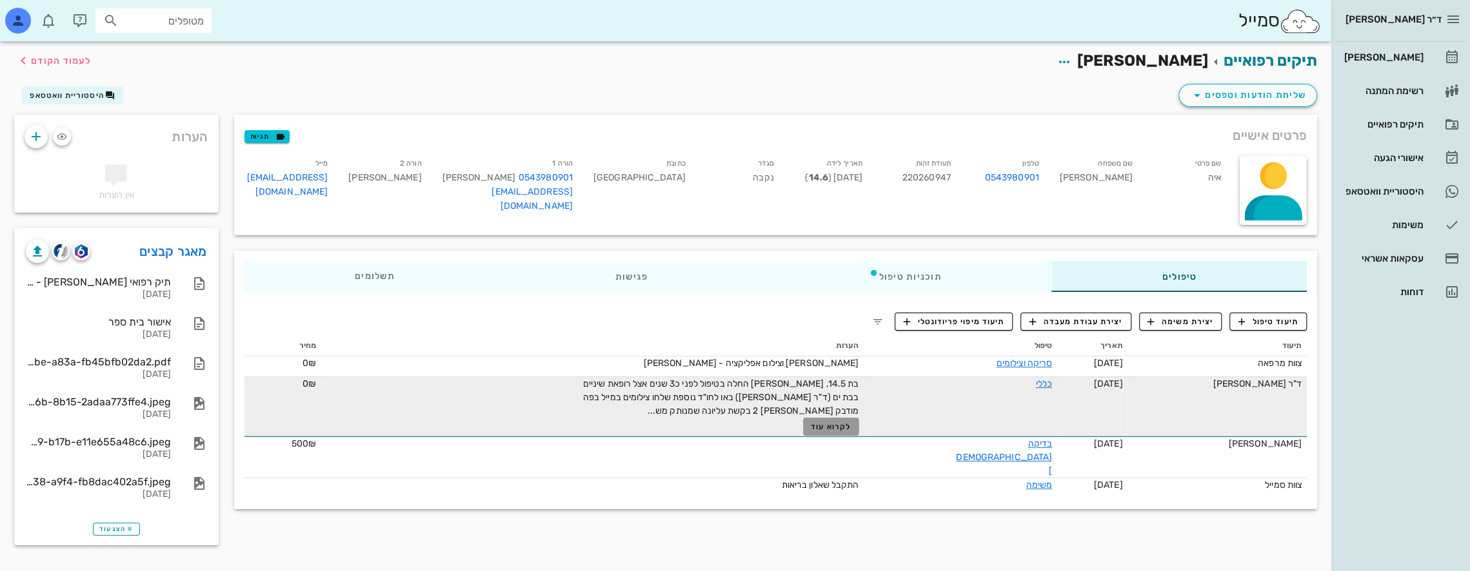
click at [846, 424] on span "לקרוא עוד" at bounding box center [831, 426] width 40 height 9
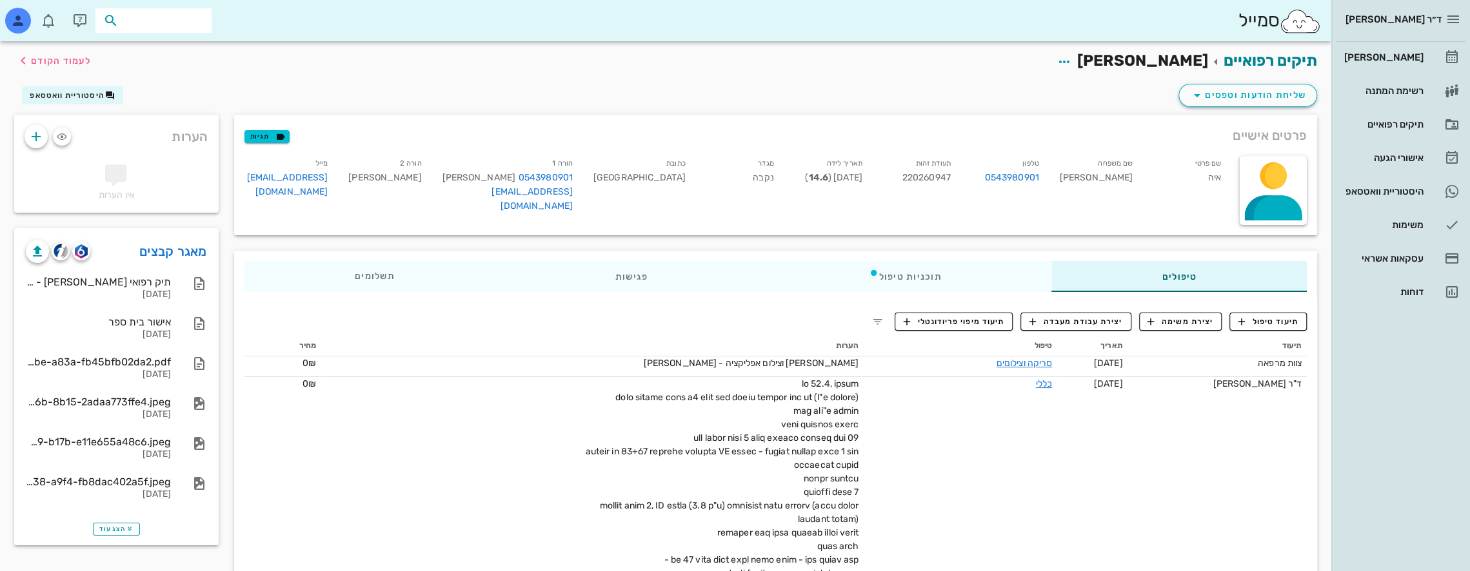
click at [170, 23] on input "text" at bounding box center [162, 20] width 83 height 17
type input "נבזל"
click at [195, 50] on div "[PERSON_NAME] 318135548" at bounding box center [130, 49] width 142 height 10
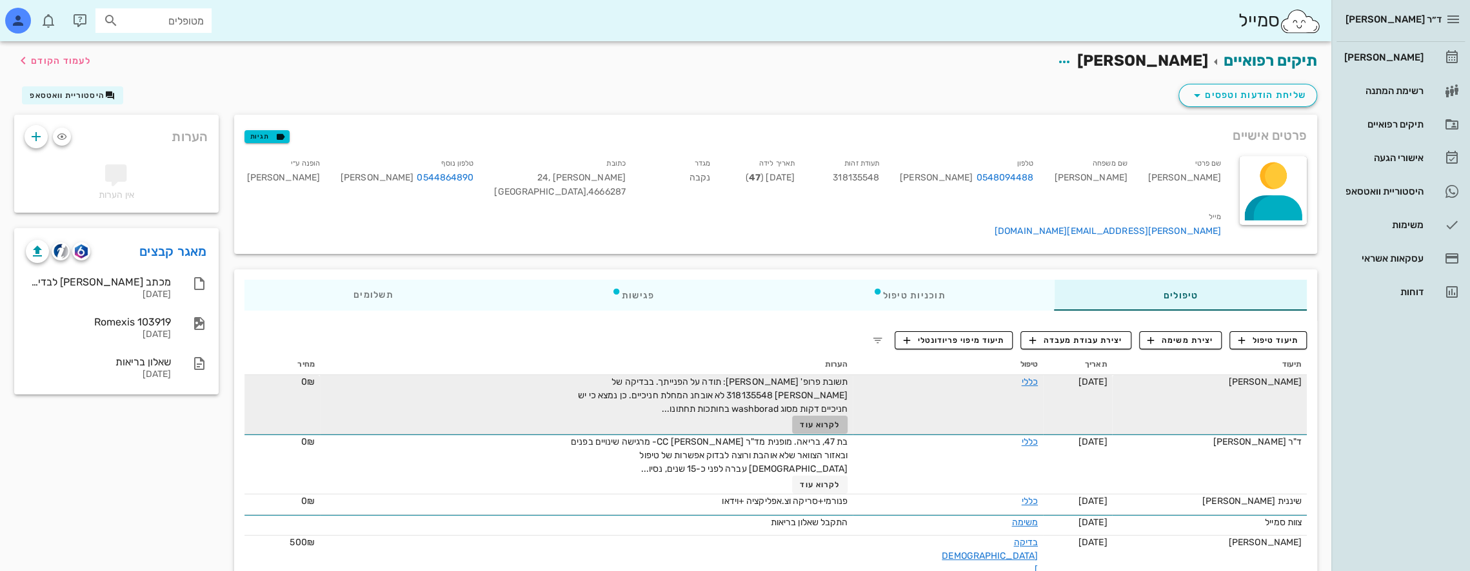
click at [840, 420] on span "לקרוא עוד" at bounding box center [820, 424] width 40 height 9
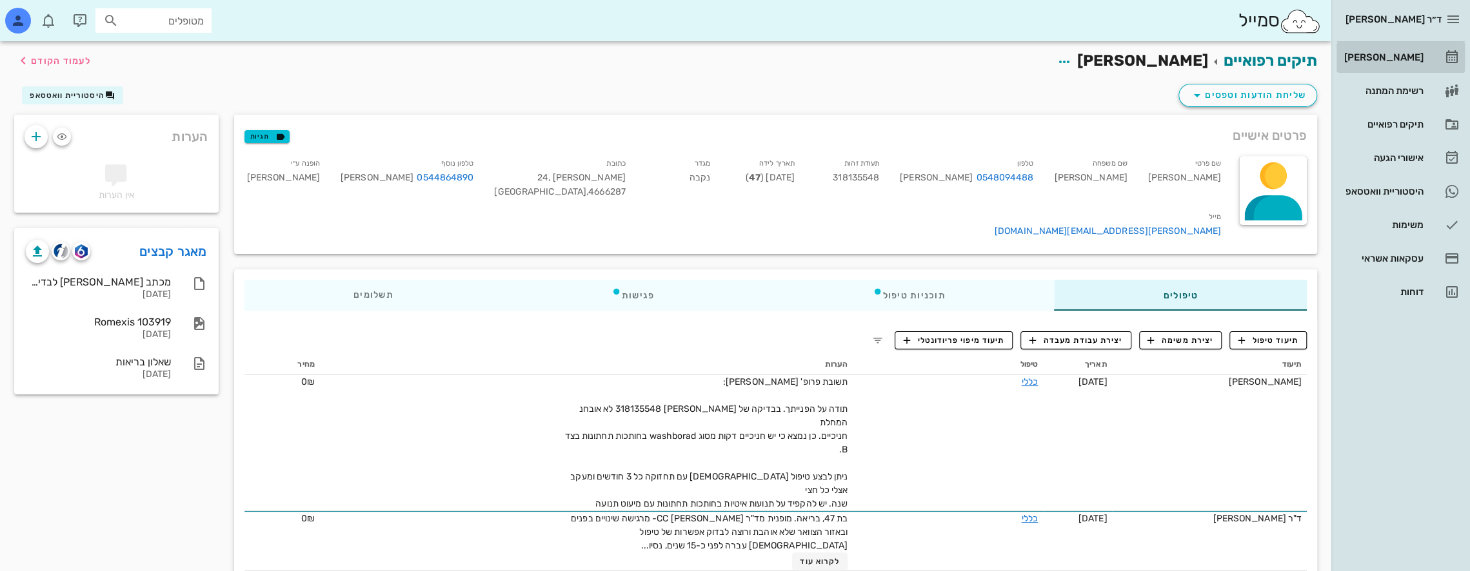
click at [1398, 54] on div "[PERSON_NAME]" at bounding box center [1382, 57] width 82 height 10
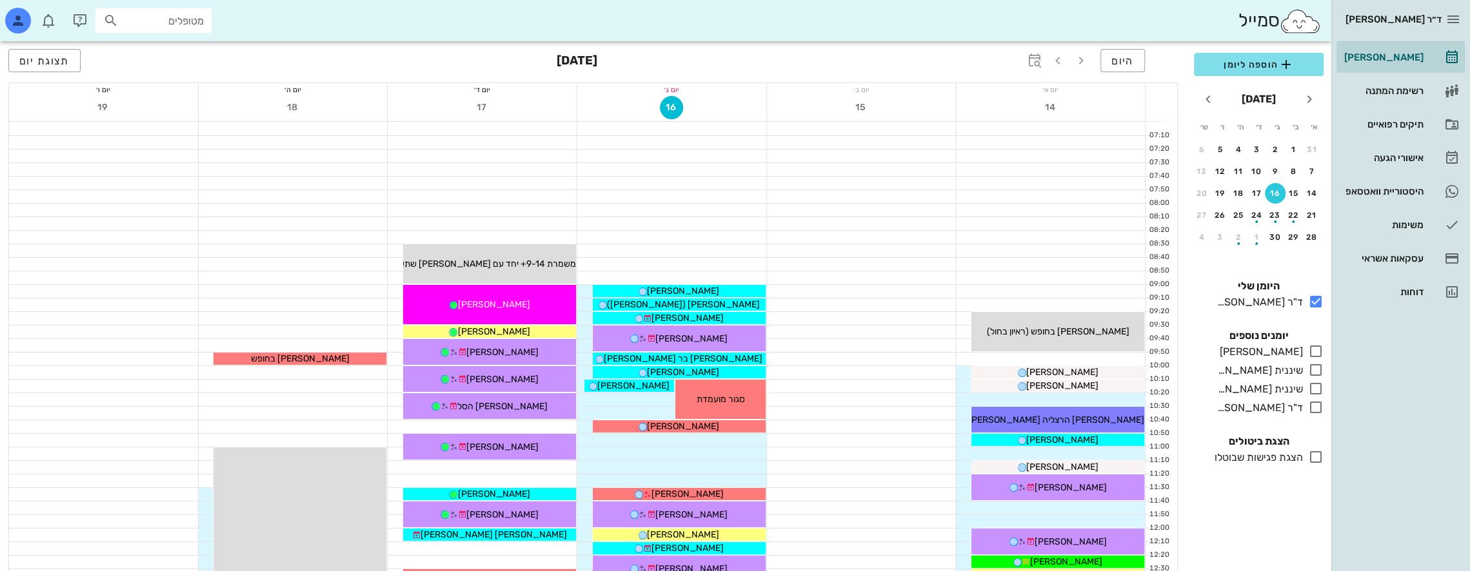
drag, startPoint x: 1317, startPoint y: 351, endPoint x: 298, endPoint y: 326, distance: 1019.3
click at [1317, 351] on icon at bounding box center [1315, 351] width 15 height 15
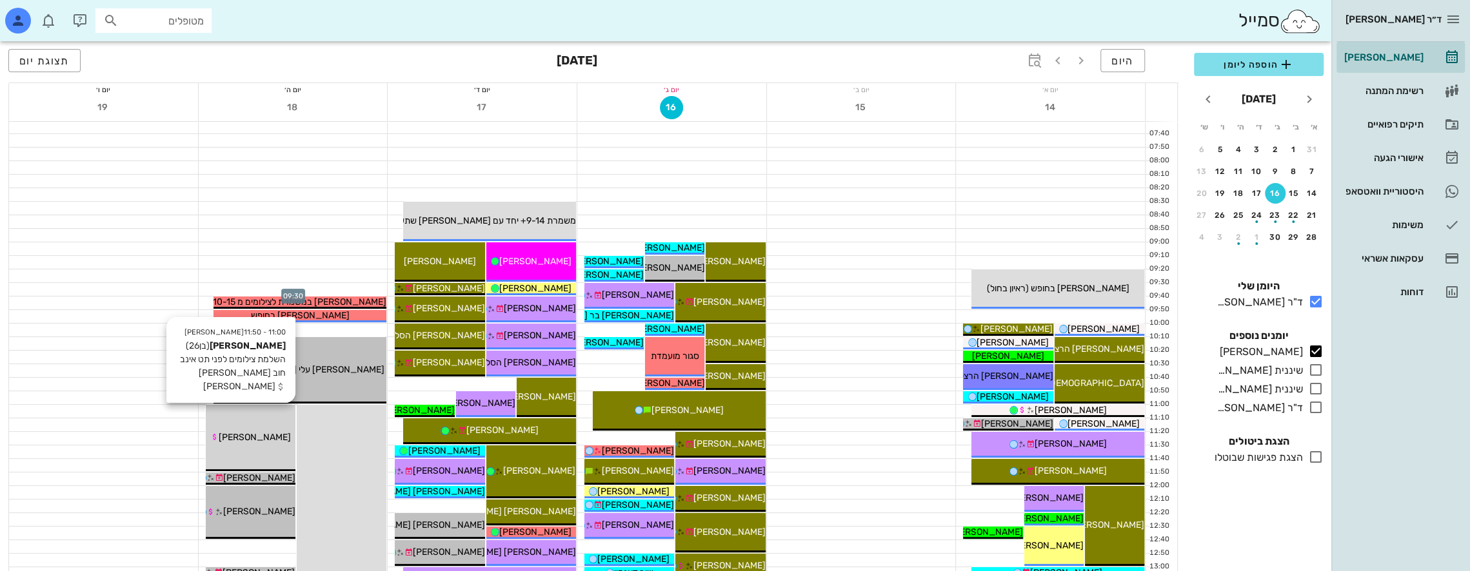
scroll to position [193, 0]
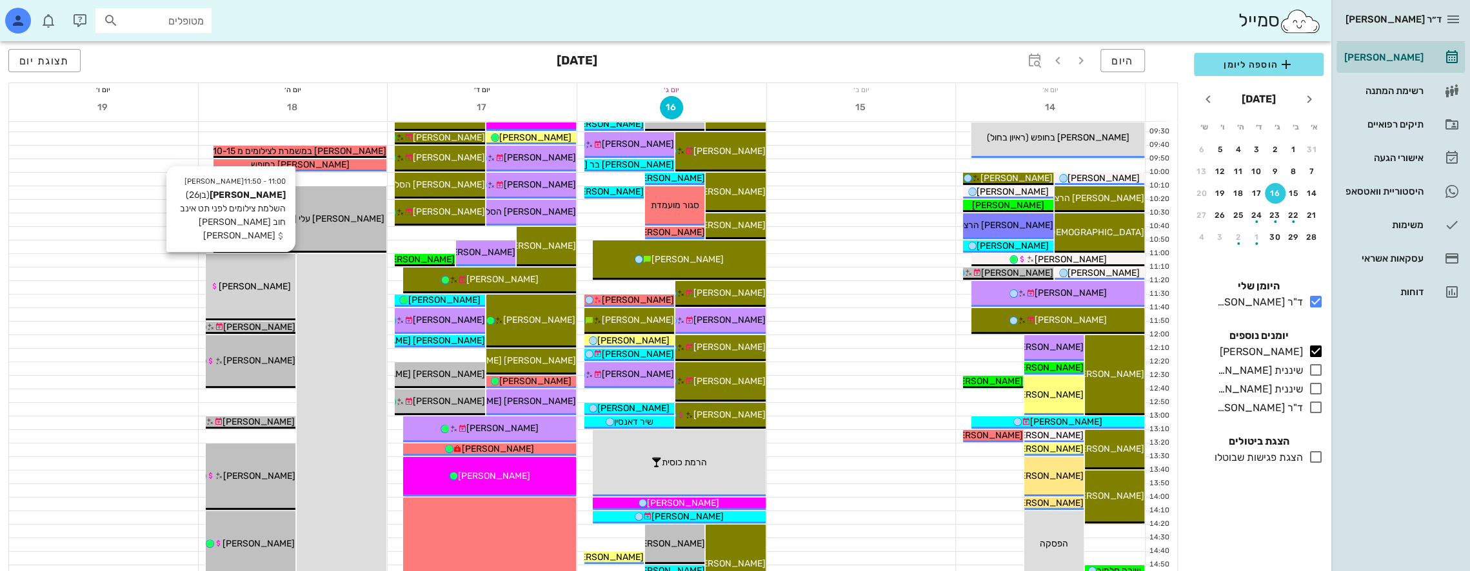
click at [273, 266] on div "11:00 - 11:50 [PERSON_NAME] (בן 26 ) השלמת צילומים לפני תט אינב חוב [PERSON_NAM…" at bounding box center [251, 287] width 90 height 66
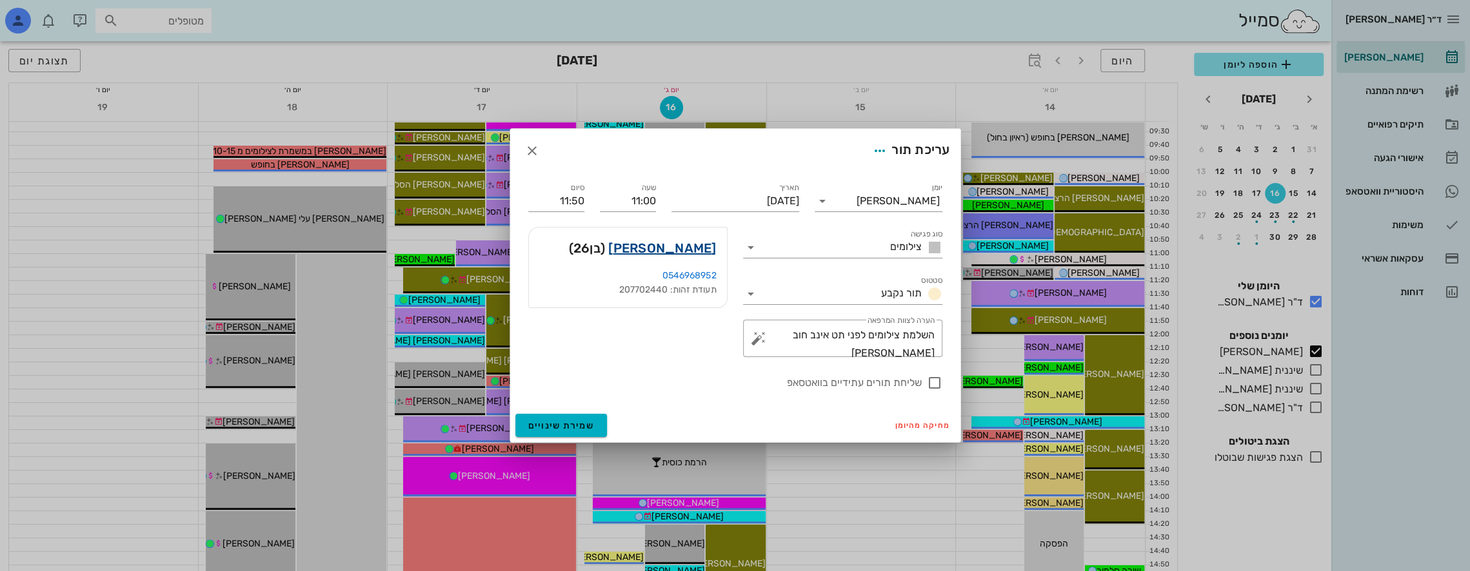
click at [696, 241] on link "[PERSON_NAME]" at bounding box center [662, 248] width 108 height 21
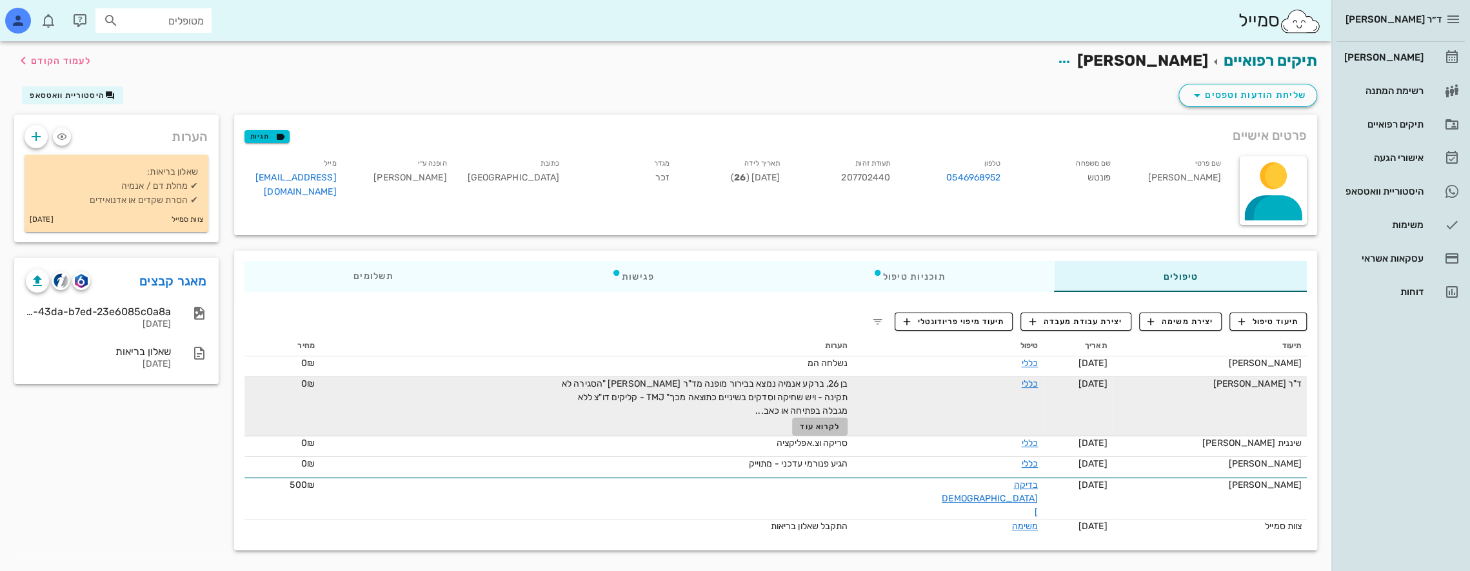
click at [840, 428] on span "לקרוא עוד" at bounding box center [820, 426] width 40 height 9
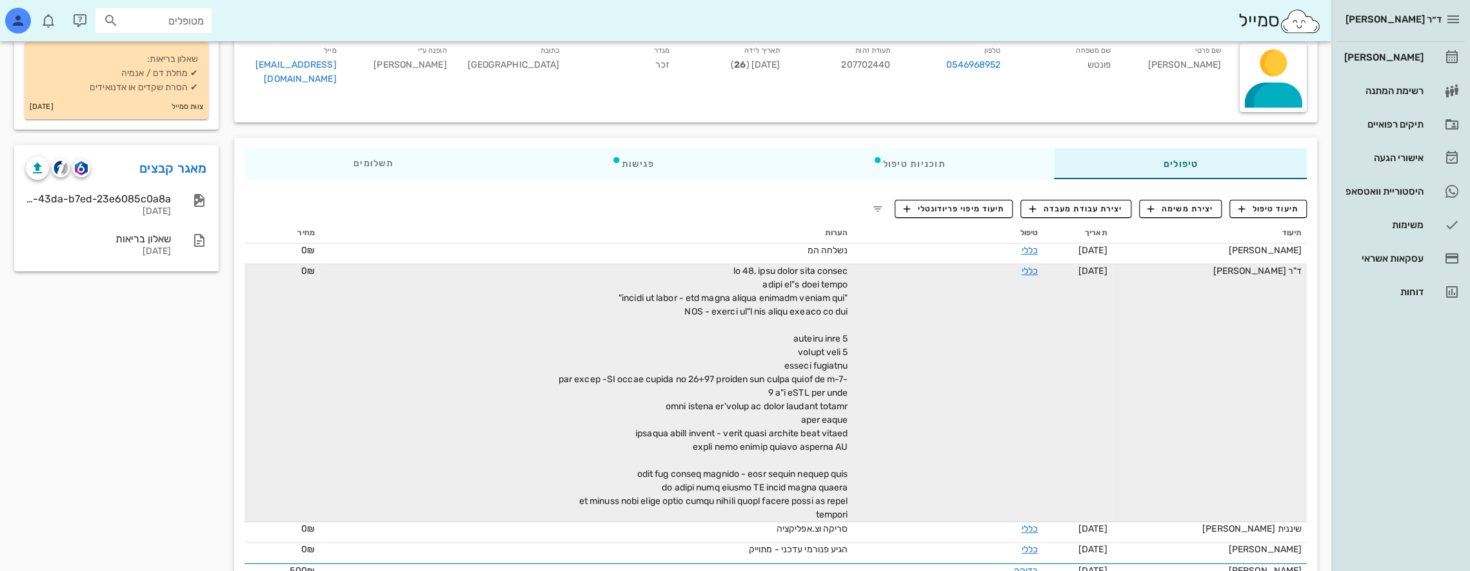
scroll to position [112, 0]
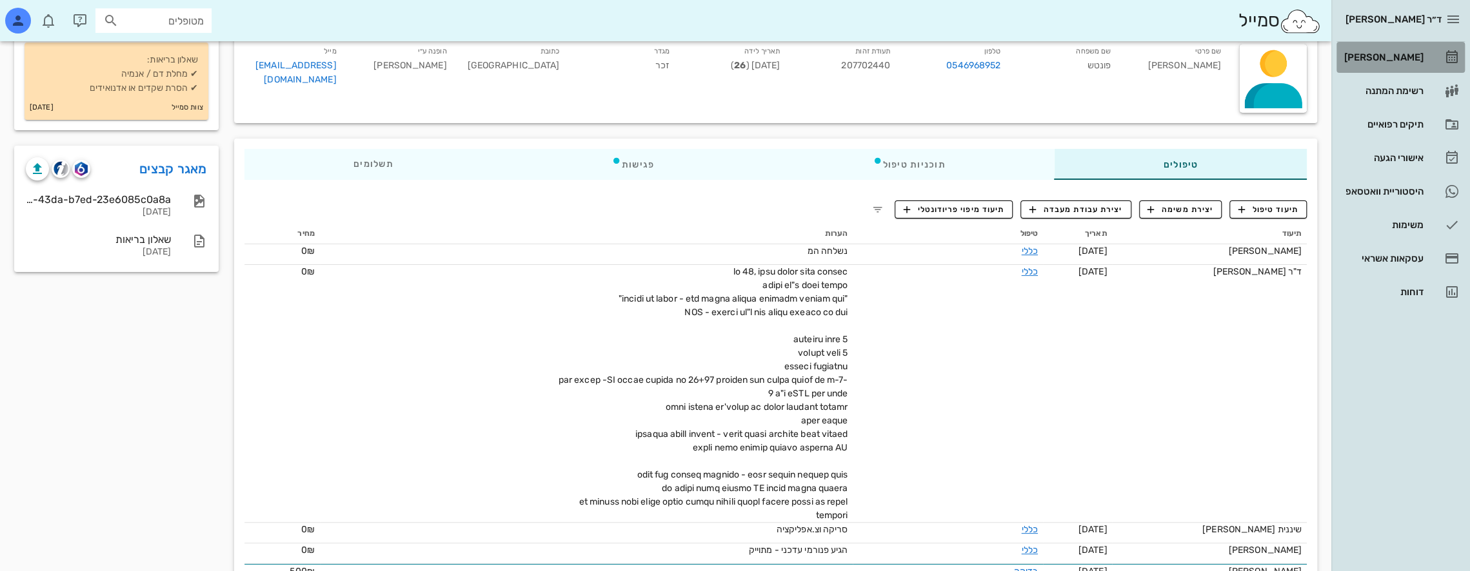
click at [1397, 56] on div "[PERSON_NAME]" at bounding box center [1382, 57] width 82 height 10
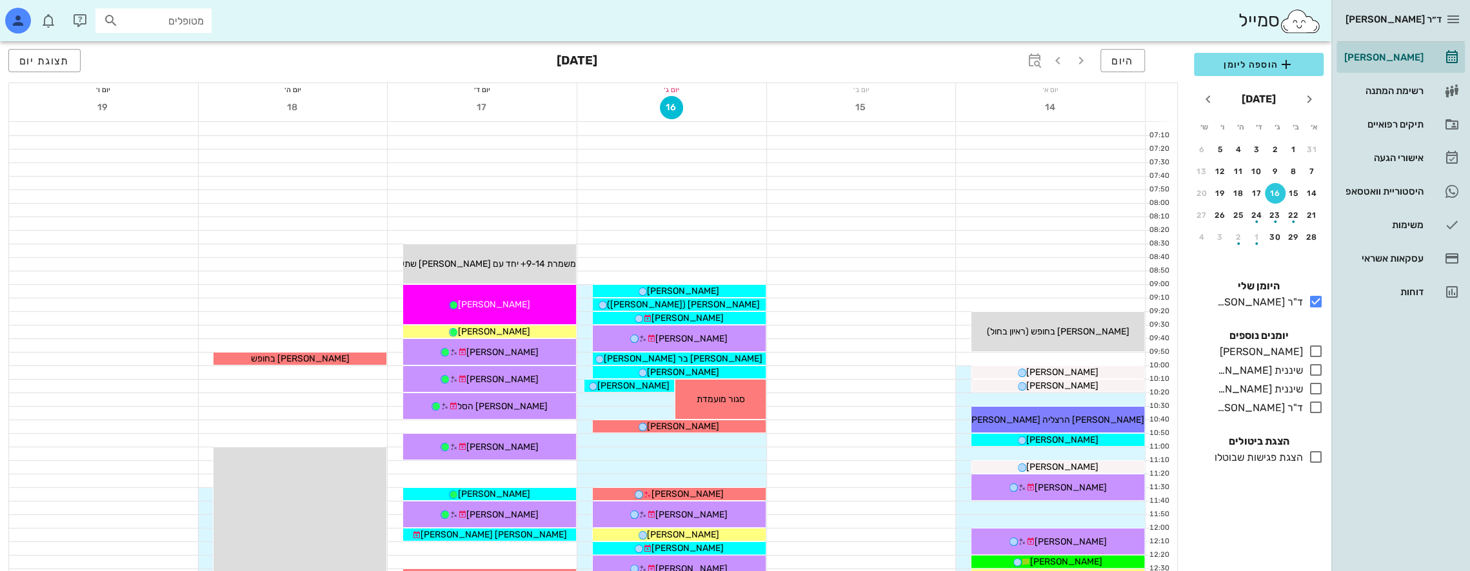
click at [190, 12] on input "מטופלים" at bounding box center [162, 20] width 83 height 17
type input "נור א"
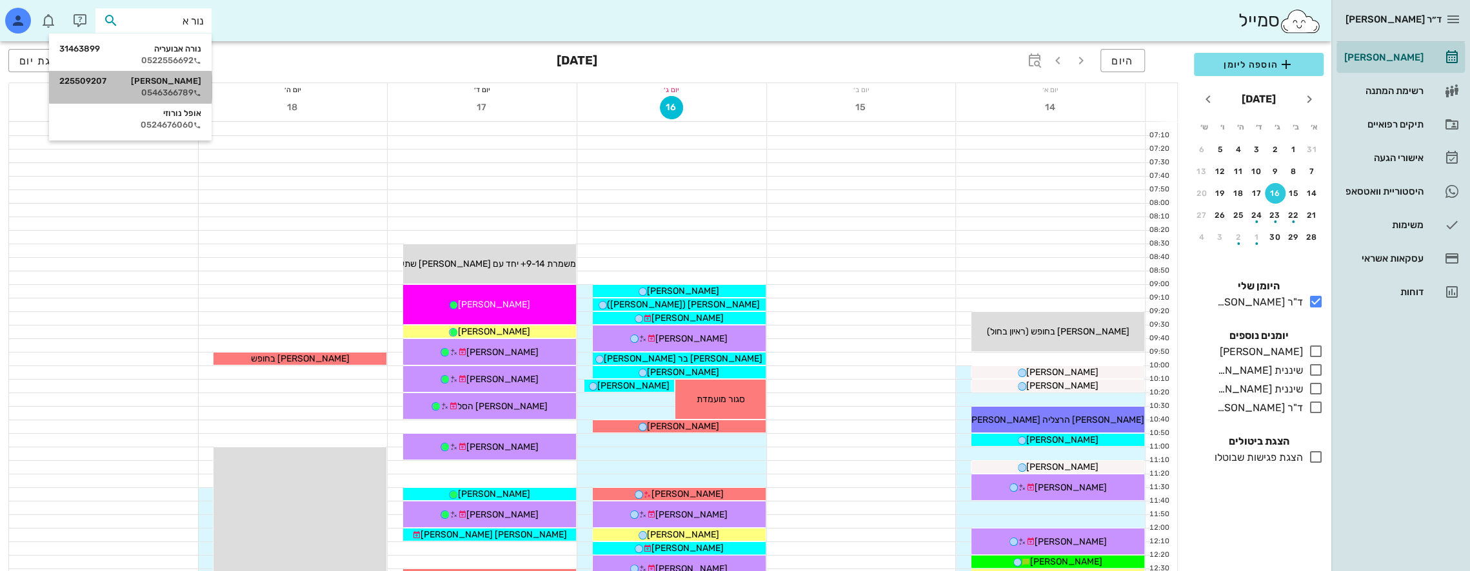
click at [183, 82] on div "[PERSON_NAME] 225509207" at bounding box center [130, 81] width 142 height 10
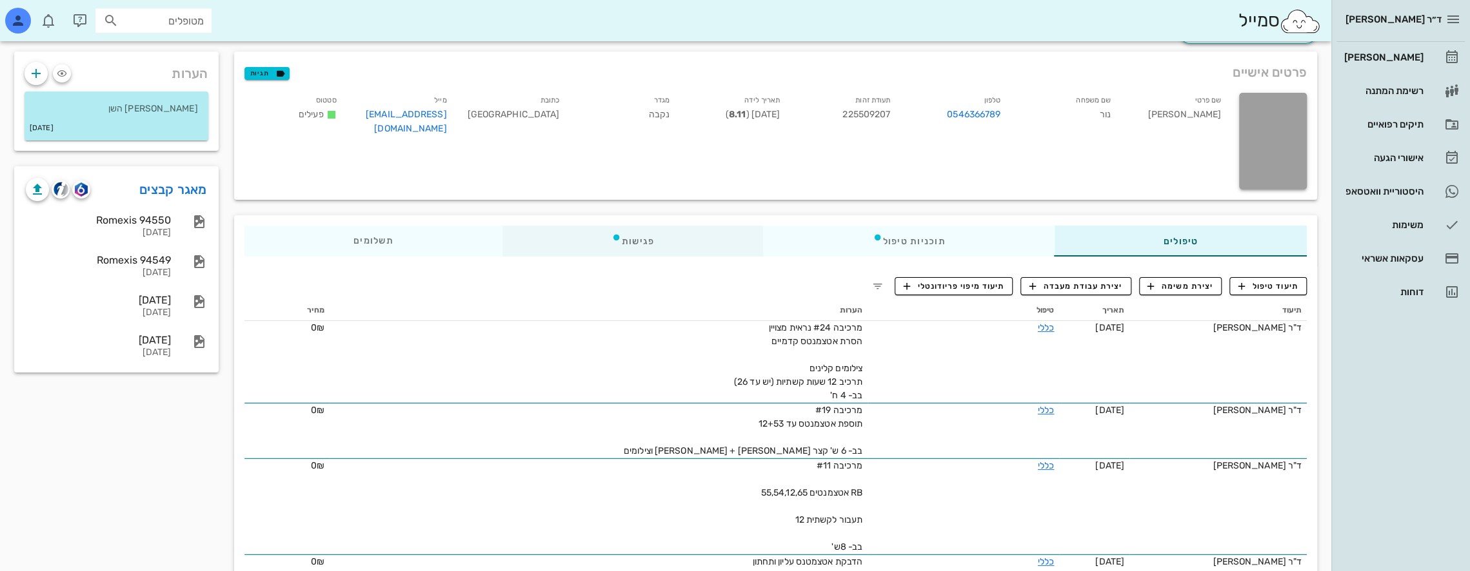
scroll to position [64, 0]
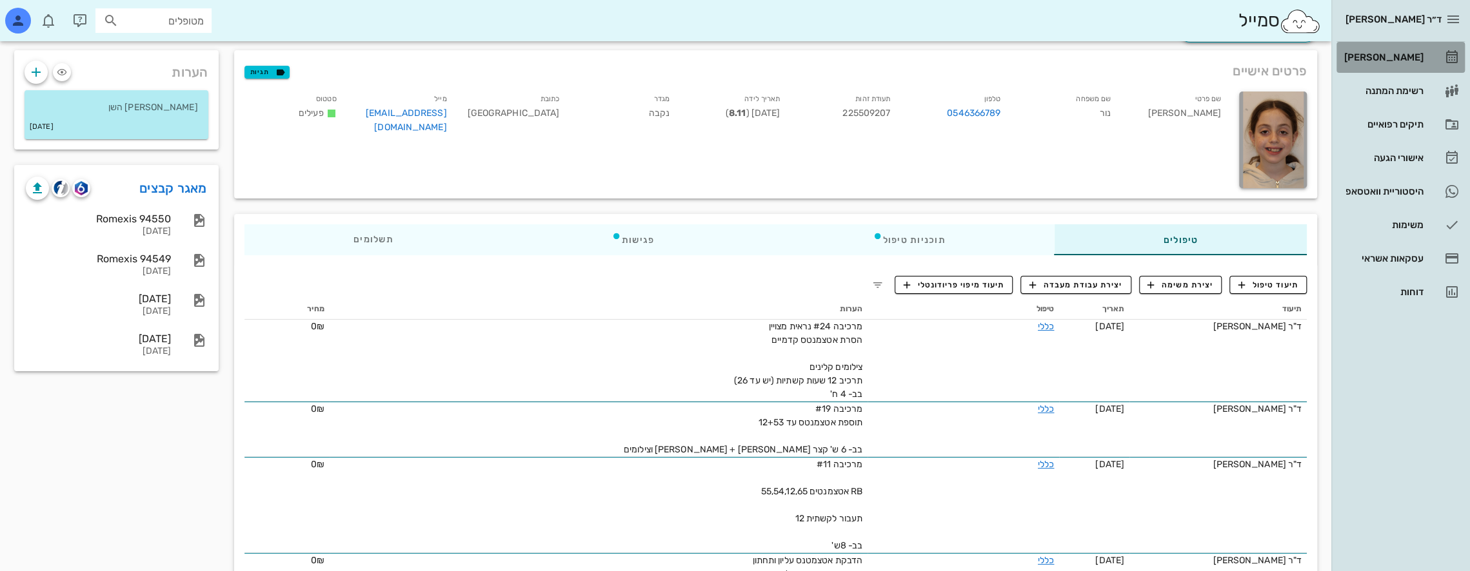
click at [1404, 50] on div "[PERSON_NAME]" at bounding box center [1382, 57] width 82 height 21
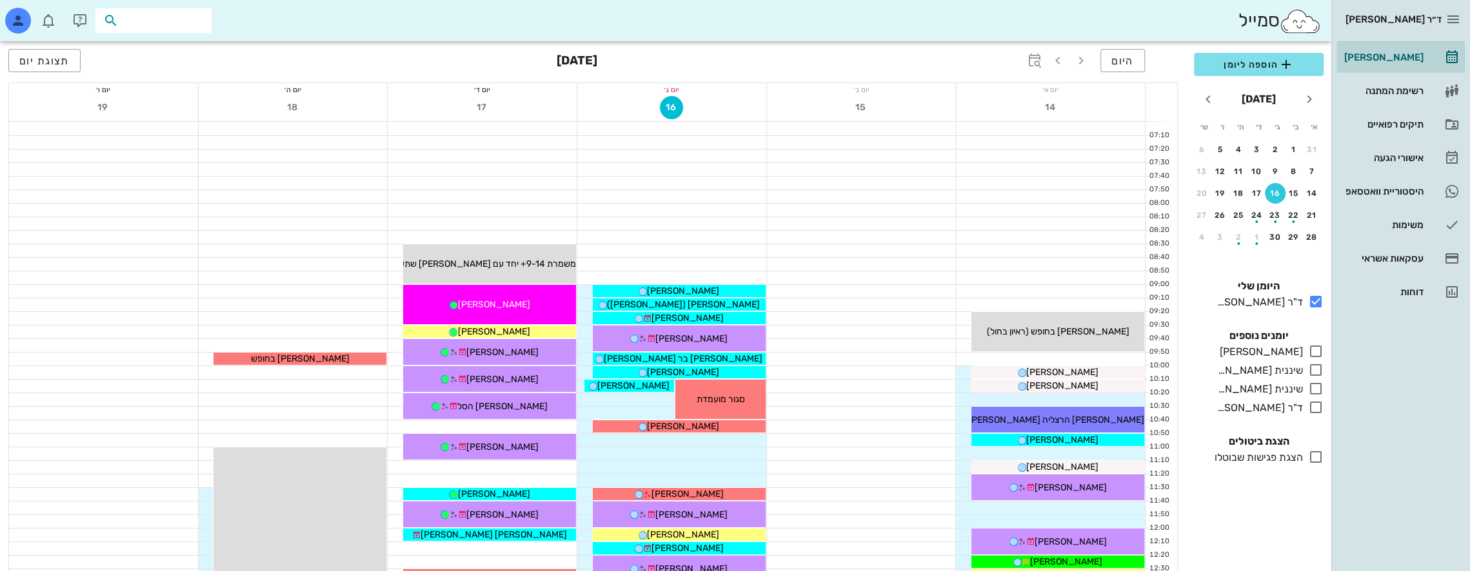
click at [199, 21] on input "text" at bounding box center [162, 20] width 83 height 17
type input "[PERSON_NAME]"
click at [188, 51] on div "[PERSON_NAME] 338415409" at bounding box center [130, 49] width 142 height 10
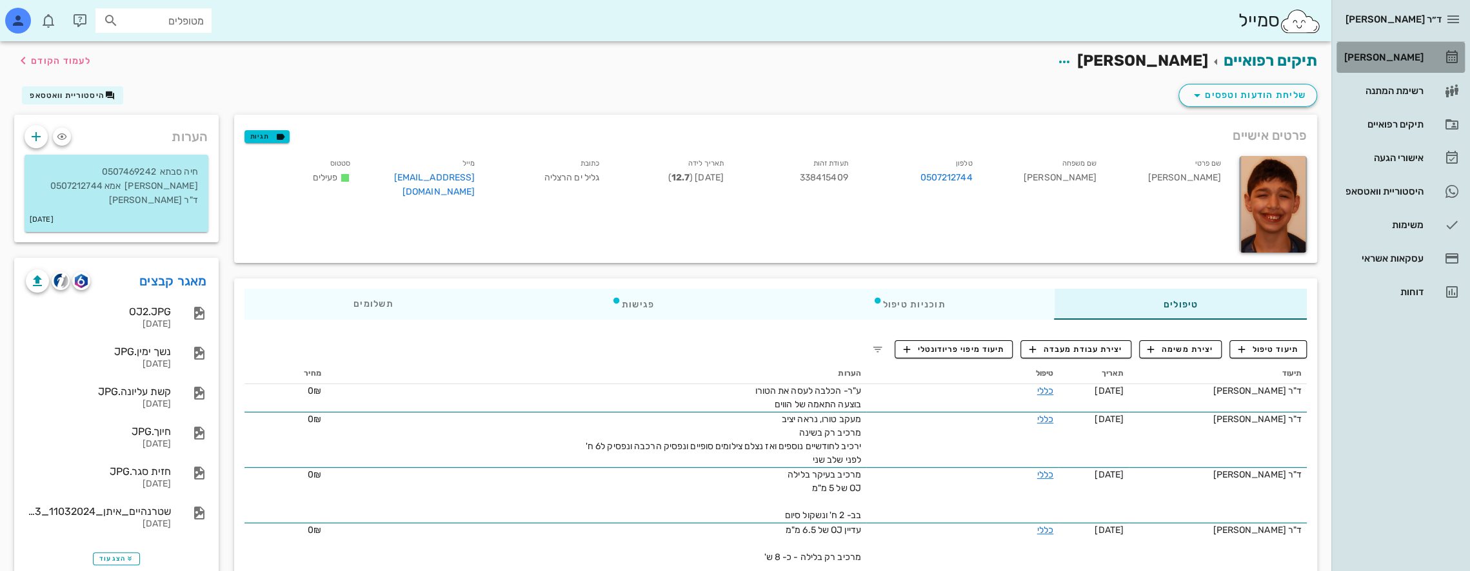
click at [1392, 54] on div "[PERSON_NAME]" at bounding box center [1382, 57] width 82 height 10
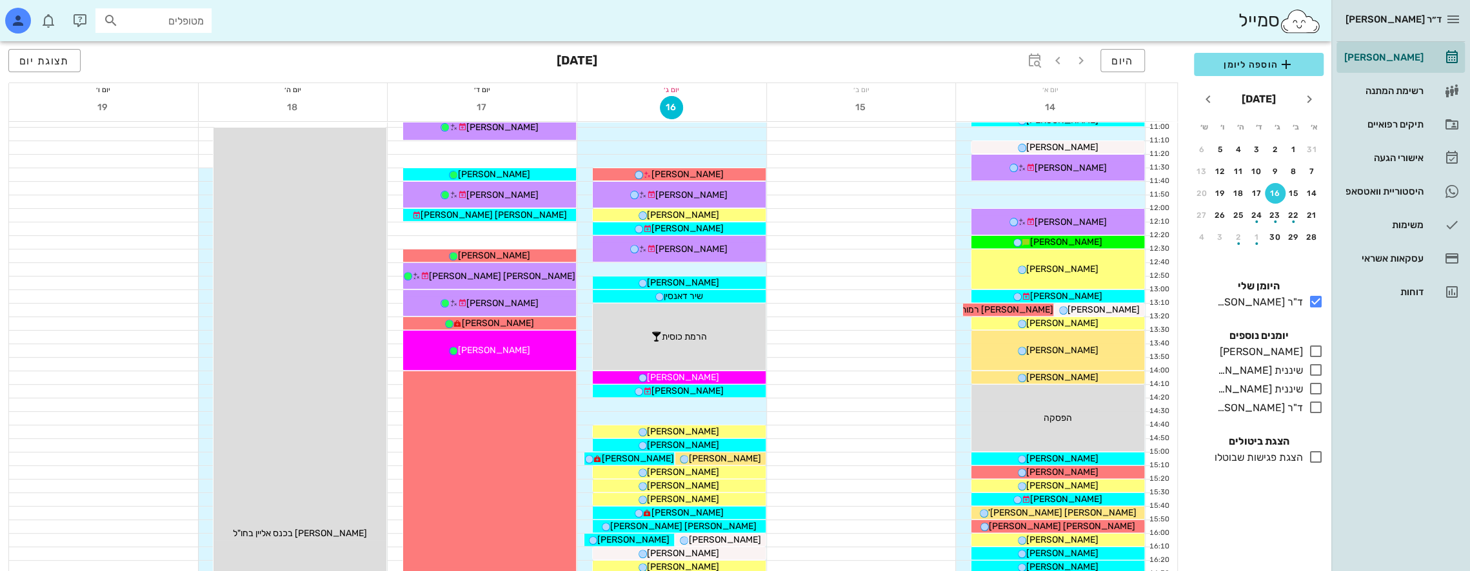
scroll to position [322, 0]
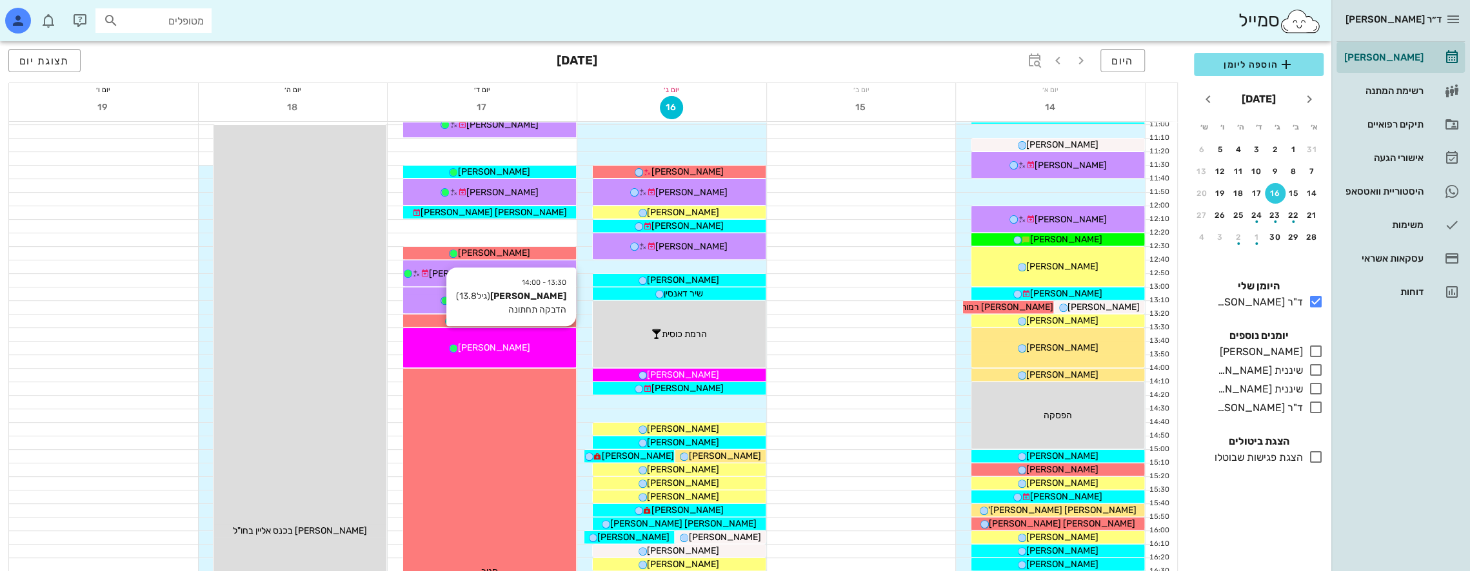
click at [514, 336] on div "13:30 - 14:00 [PERSON_NAME] (גיל 13.8 ) הדבקה תחתונה [PERSON_NAME]" at bounding box center [489, 347] width 173 height 39
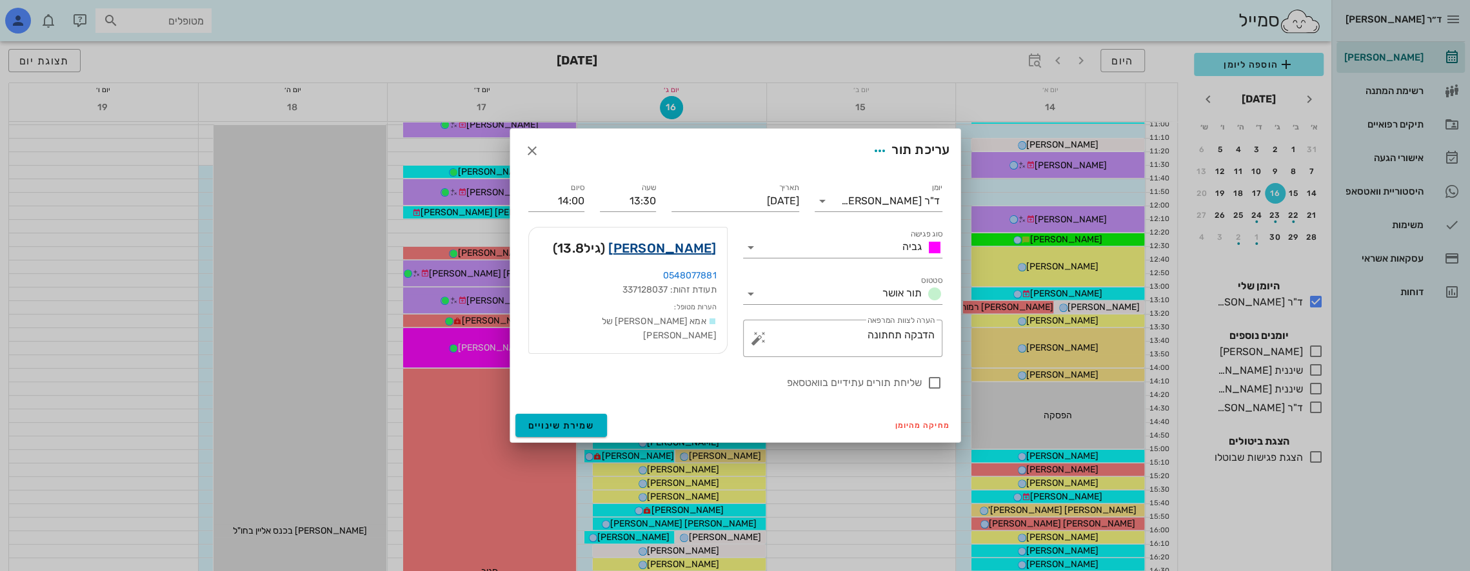
click at [690, 244] on link "[PERSON_NAME]" at bounding box center [662, 248] width 108 height 21
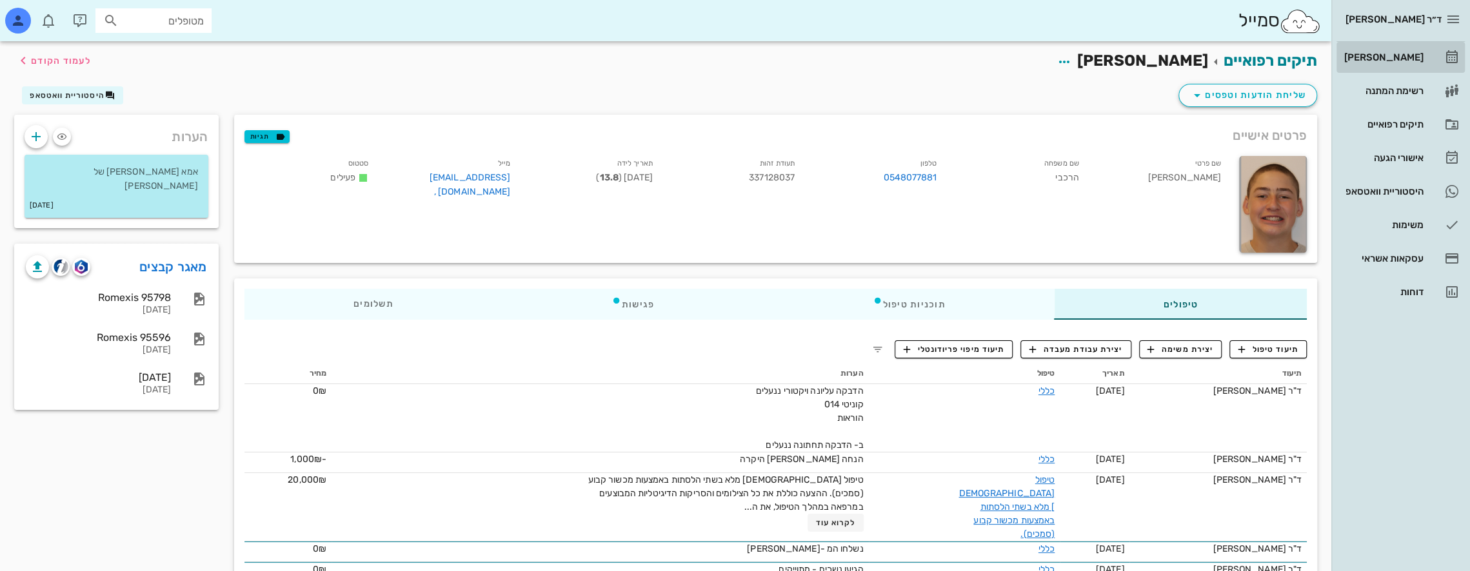
click at [1414, 52] on div "[PERSON_NAME]" at bounding box center [1382, 57] width 82 height 10
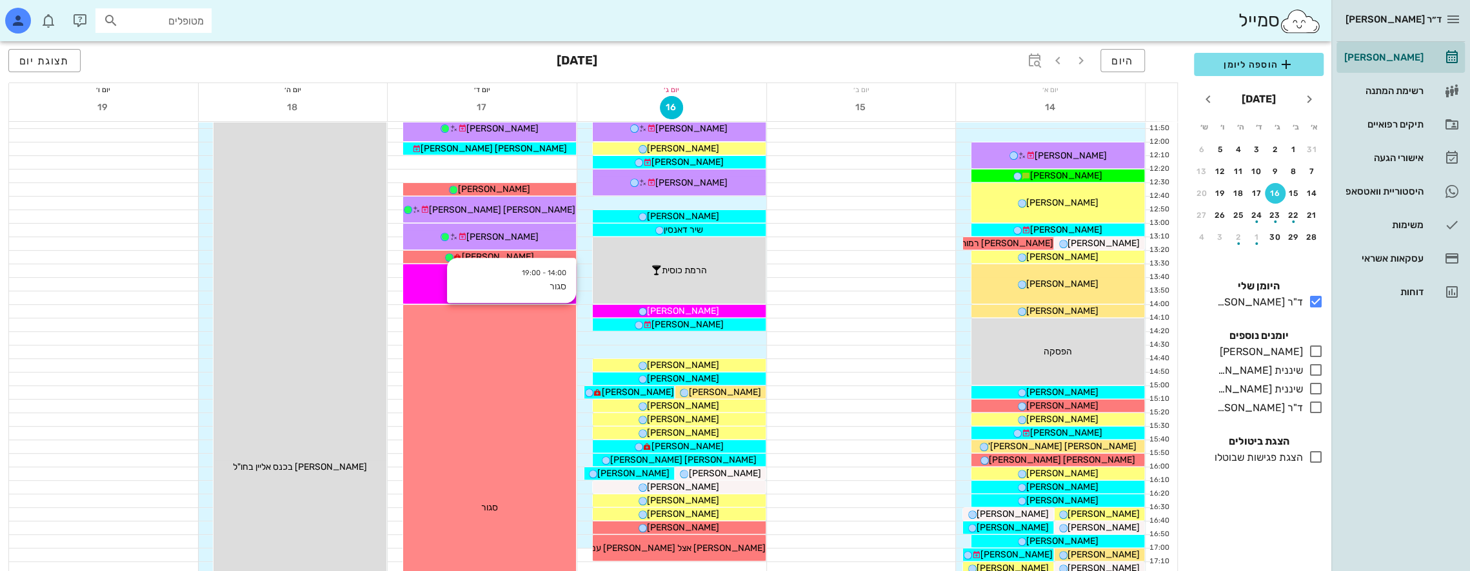
scroll to position [387, 0]
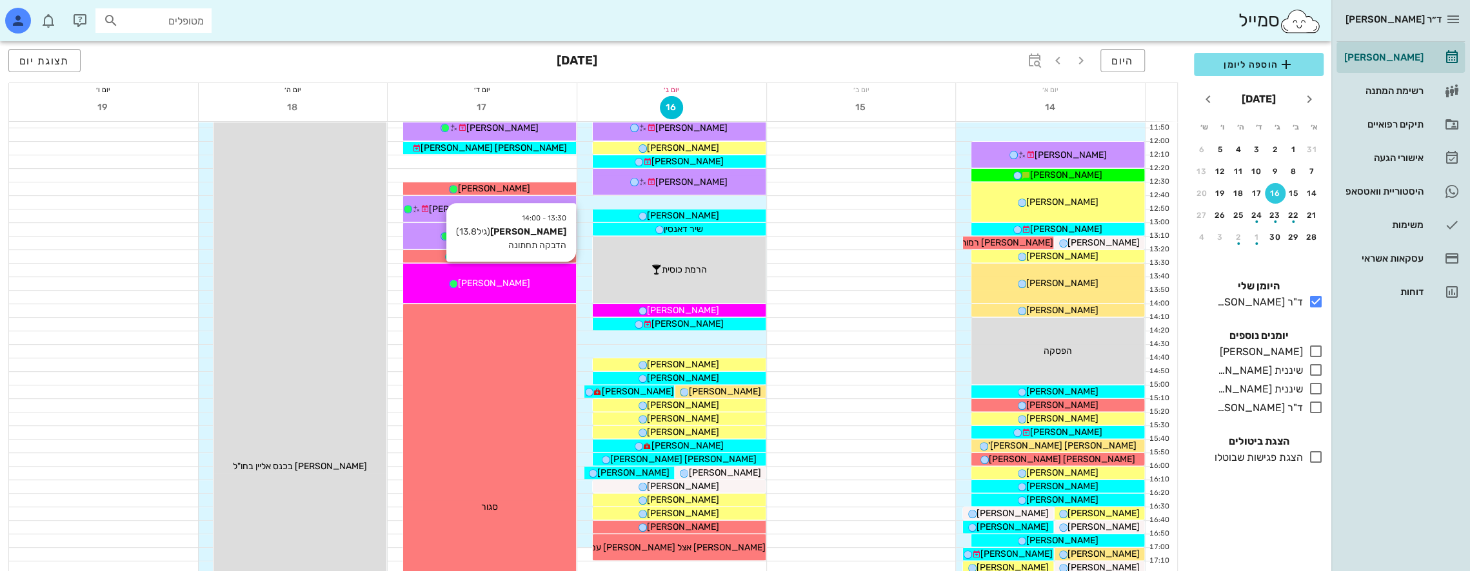
click at [546, 282] on div "[PERSON_NAME]" at bounding box center [489, 284] width 173 height 14
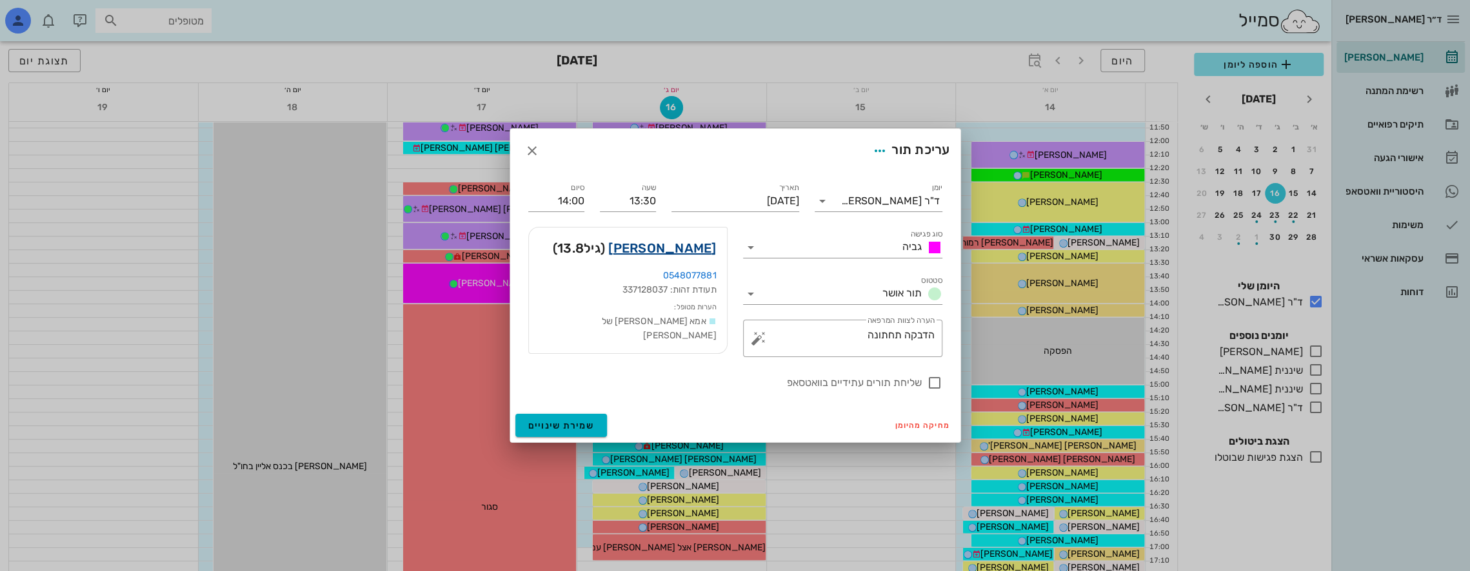
click at [692, 248] on link "[PERSON_NAME]" at bounding box center [662, 248] width 108 height 21
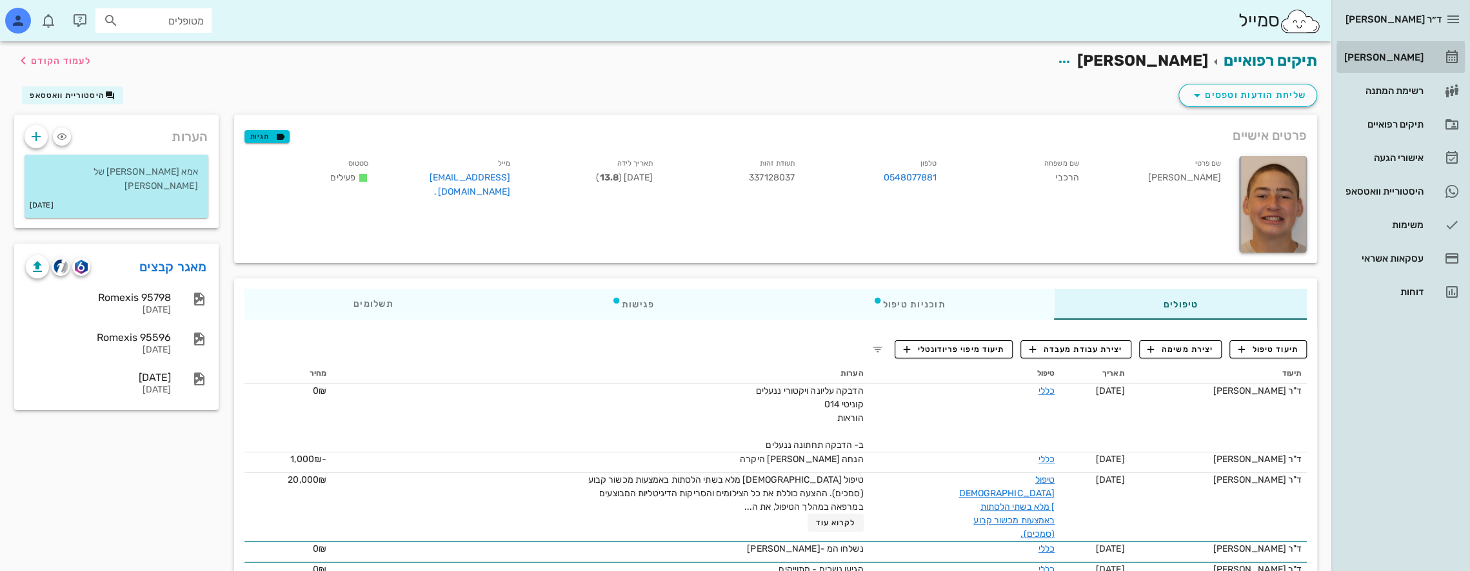
click at [1414, 55] on div "[PERSON_NAME]" at bounding box center [1382, 57] width 82 height 10
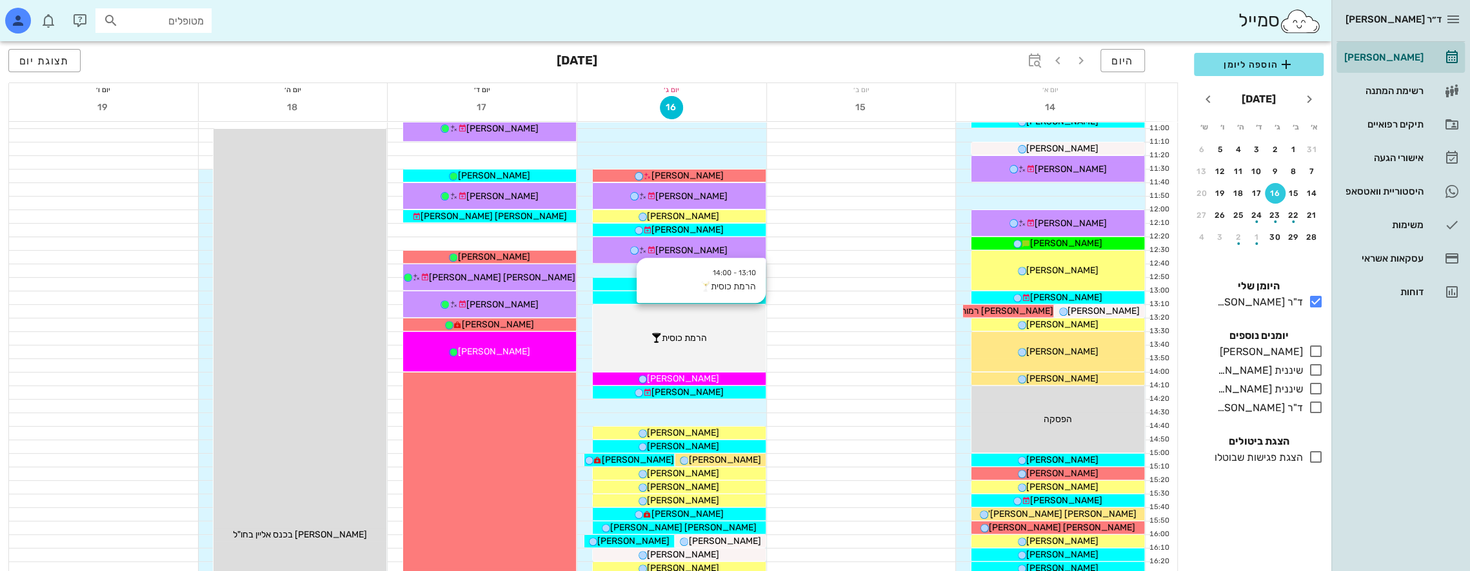
scroll to position [301, 0]
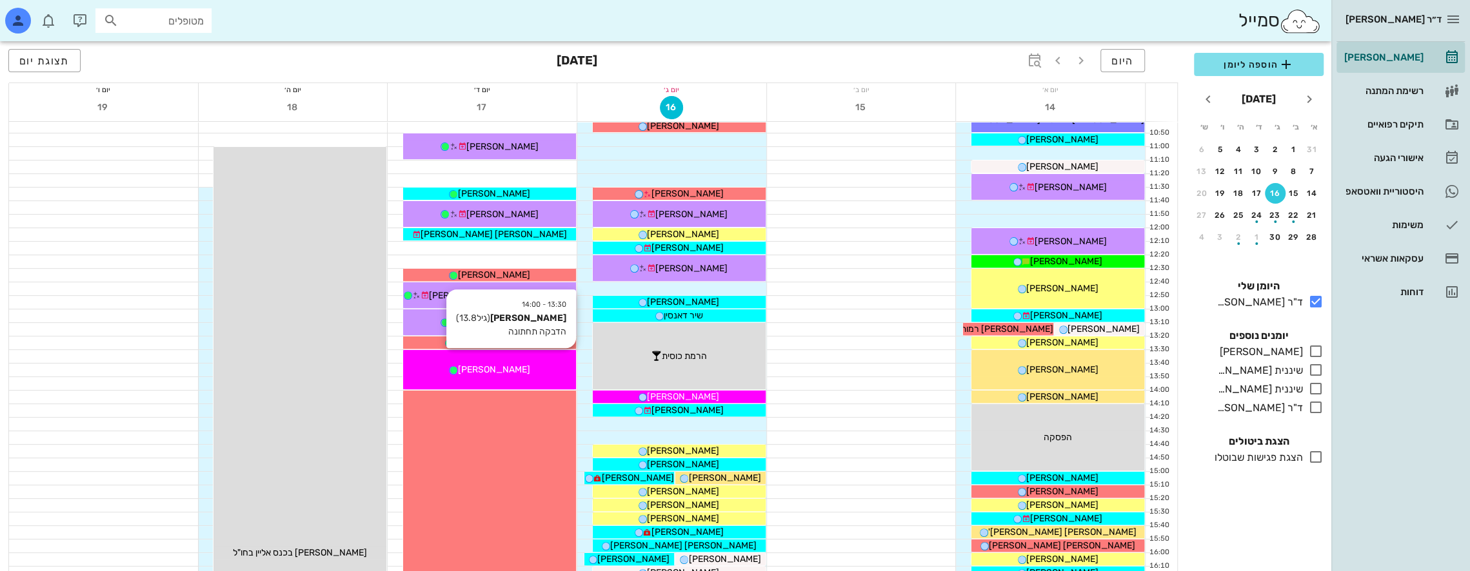
click at [518, 361] on div "13:30 - 14:00 [PERSON_NAME] (גיל 13.8 ) הדבקה תחתונה [PERSON_NAME]" at bounding box center [489, 369] width 173 height 39
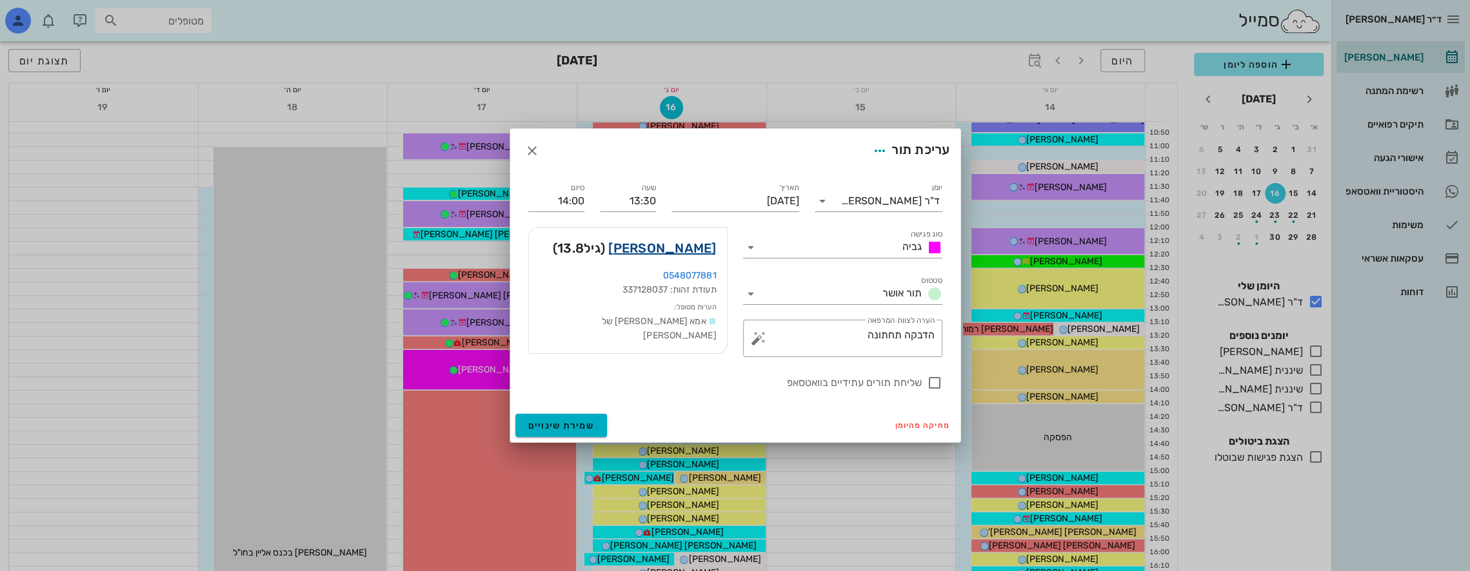
click at [684, 246] on link "[PERSON_NAME]" at bounding box center [662, 248] width 108 height 21
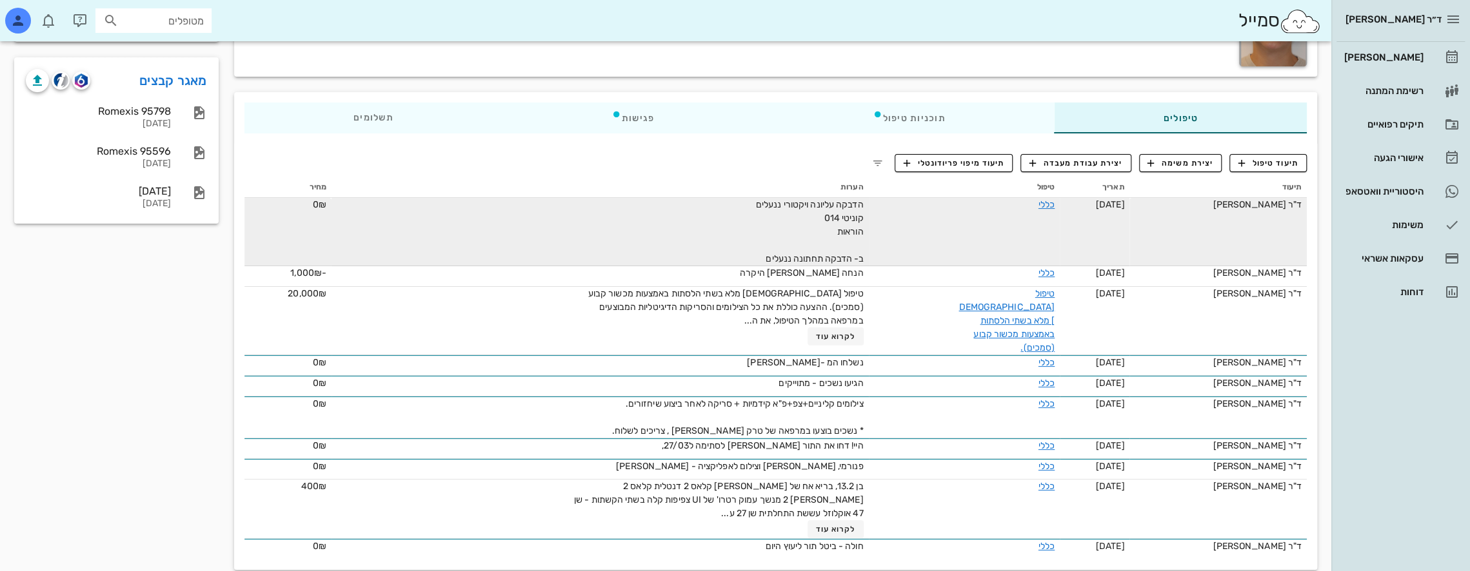
scroll to position [131, 0]
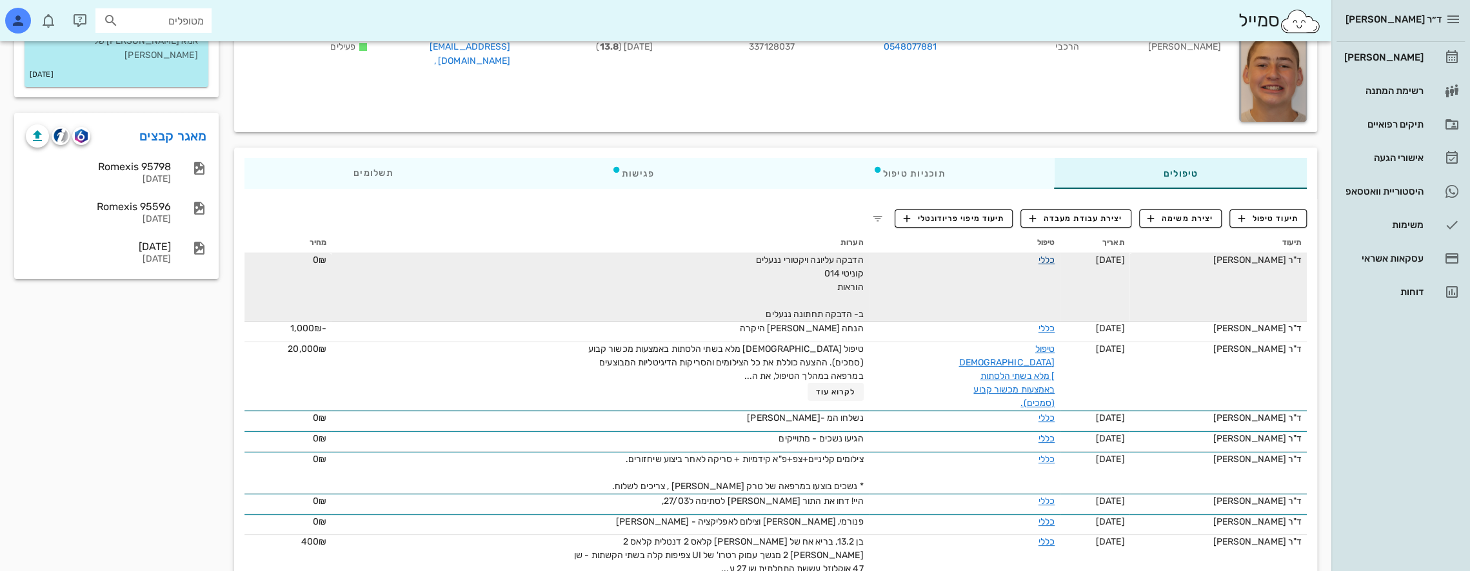
click at [1038, 255] on link "כללי" at bounding box center [1046, 260] width 16 height 11
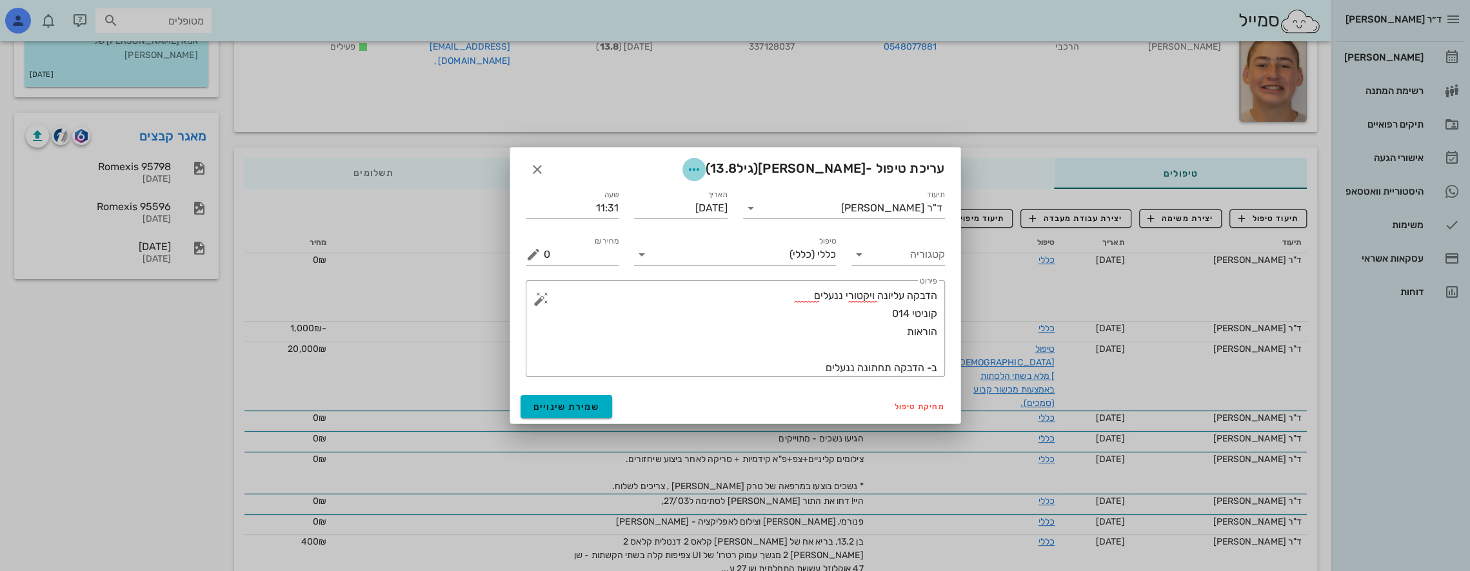
click at [706, 163] on span "button" at bounding box center [693, 169] width 23 height 15
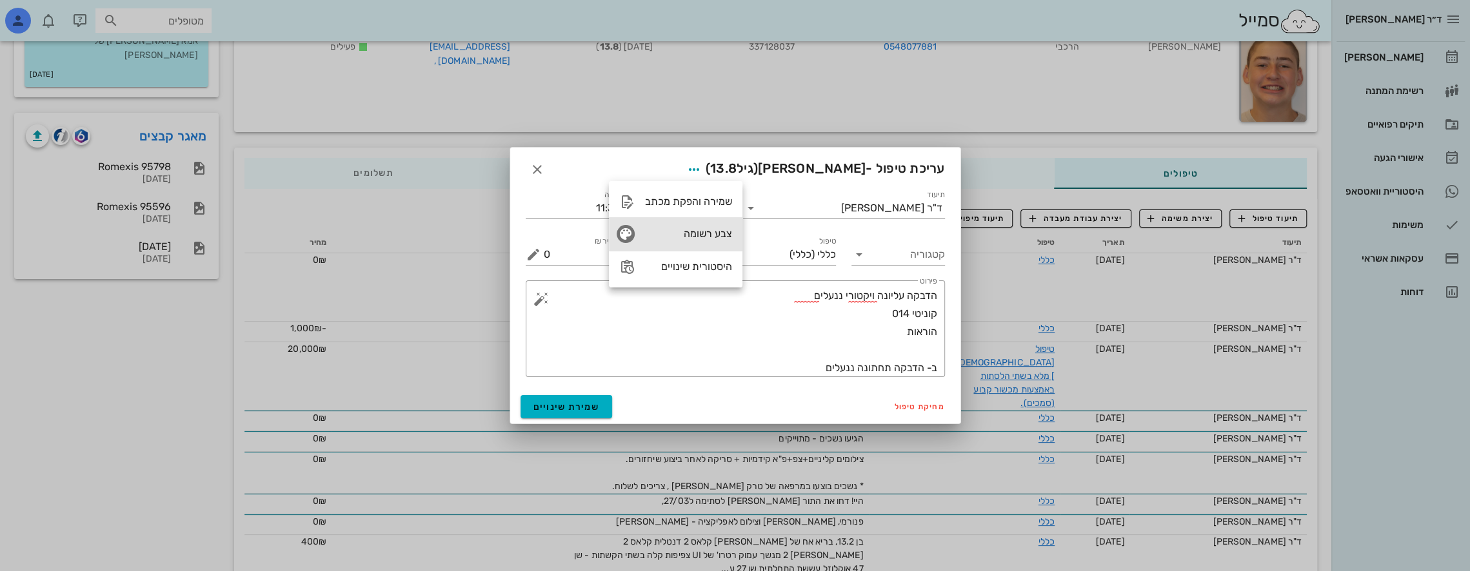
click at [704, 234] on div "צבע רשומה" at bounding box center [688, 234] width 87 height 12
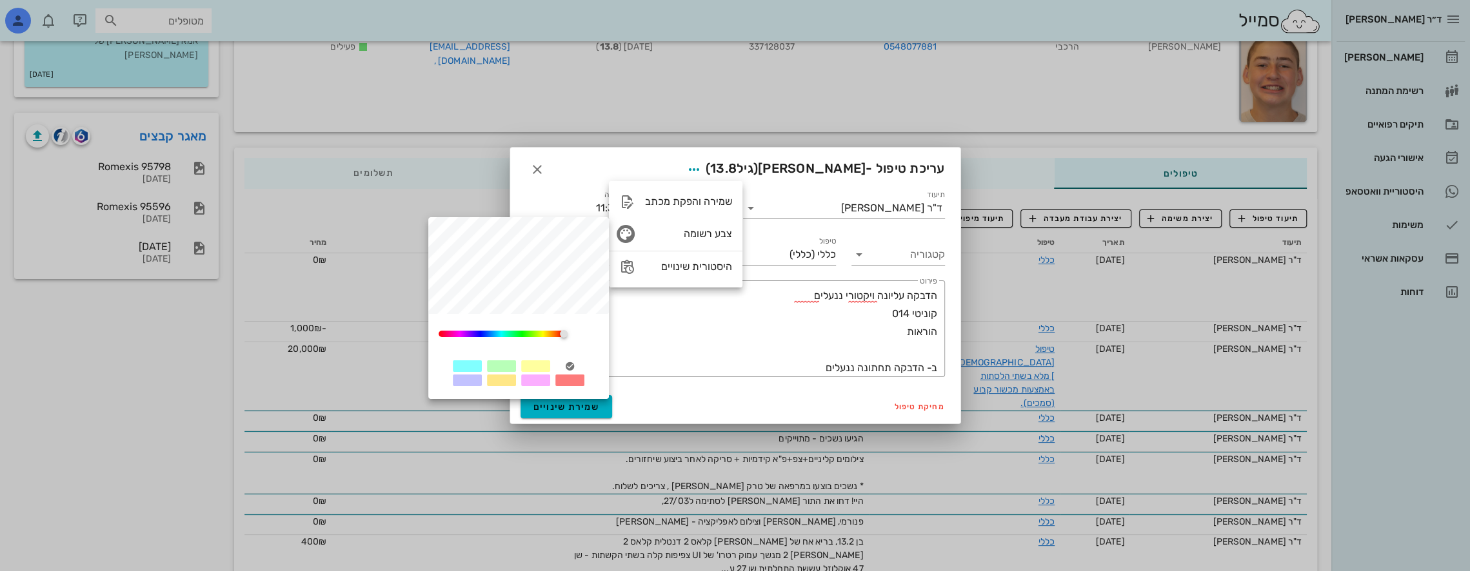
click at [533, 368] on div at bounding box center [535, 367] width 29 height 12
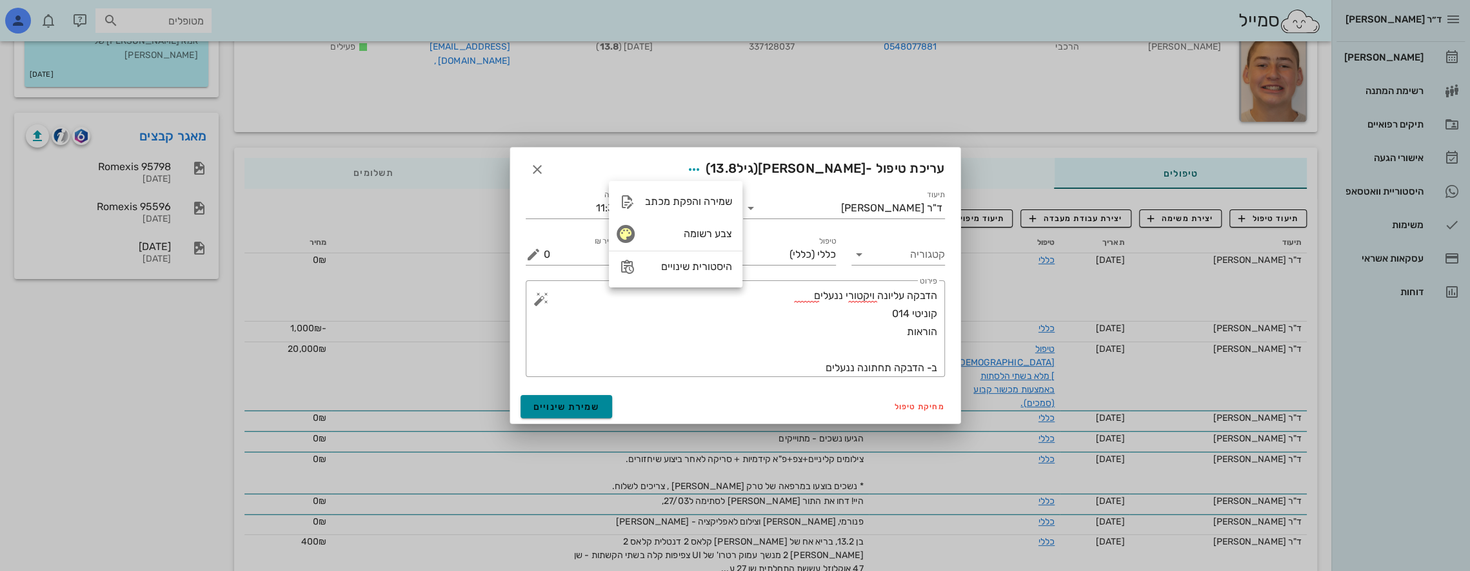
click at [553, 402] on span "שמירת שינויים" at bounding box center [566, 407] width 66 height 11
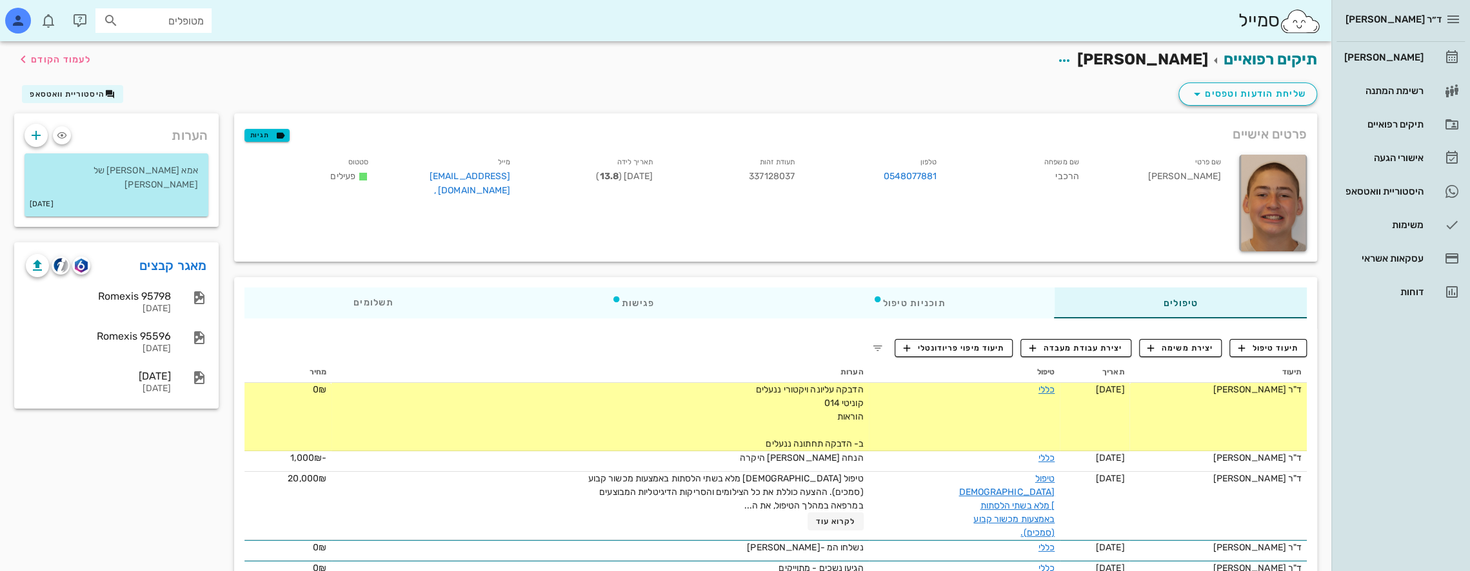
scroll to position [0, 0]
click at [1402, 54] on div "[PERSON_NAME]" at bounding box center [1382, 57] width 82 height 10
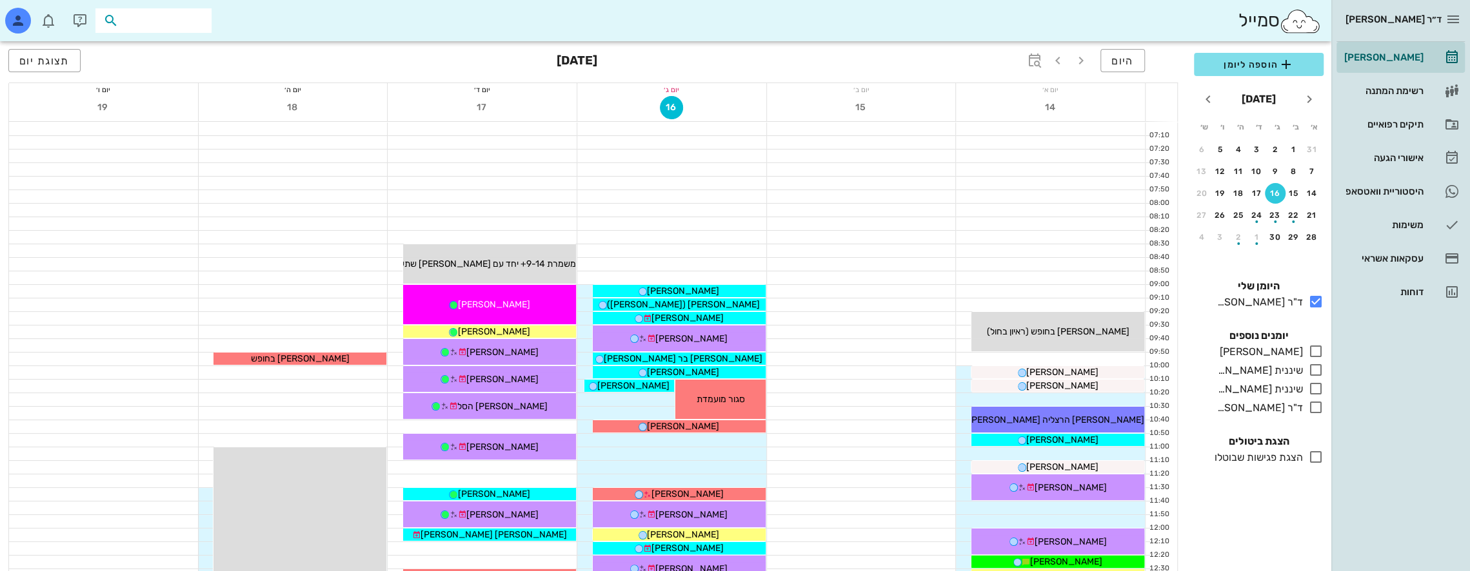
click at [156, 21] on input "text" at bounding box center [162, 20] width 83 height 17
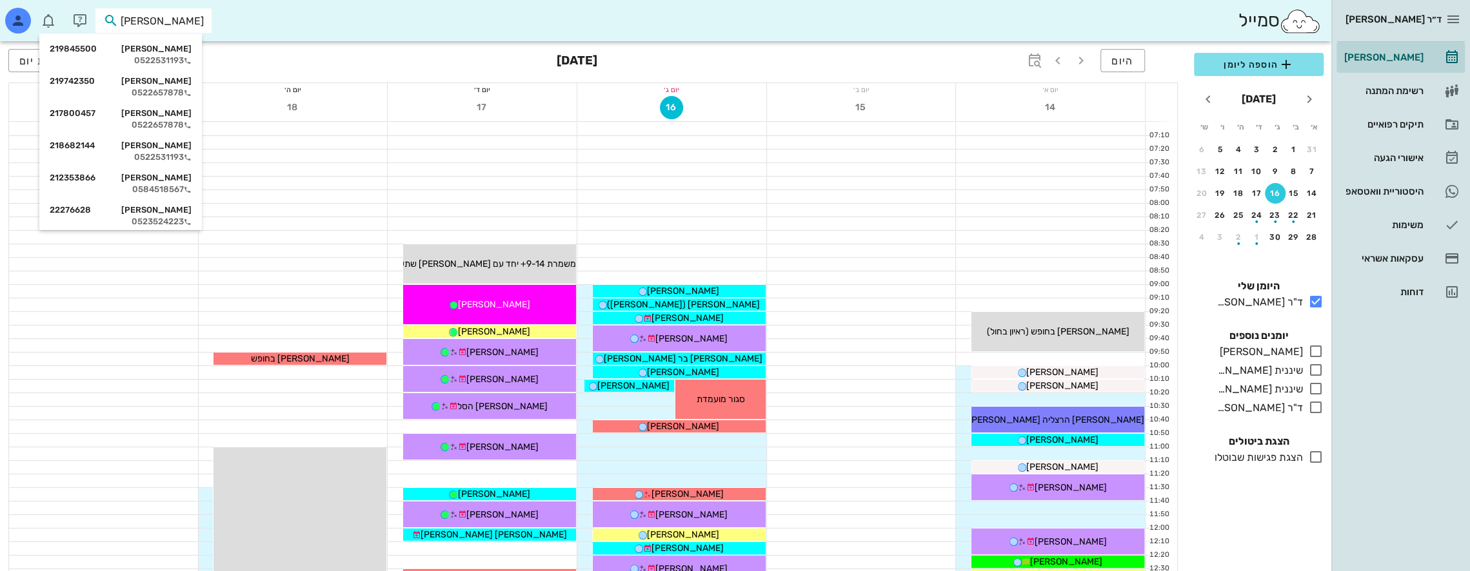
type input "[PERSON_NAME]"
click at [178, 55] on div "0522531193" at bounding box center [121, 60] width 142 height 10
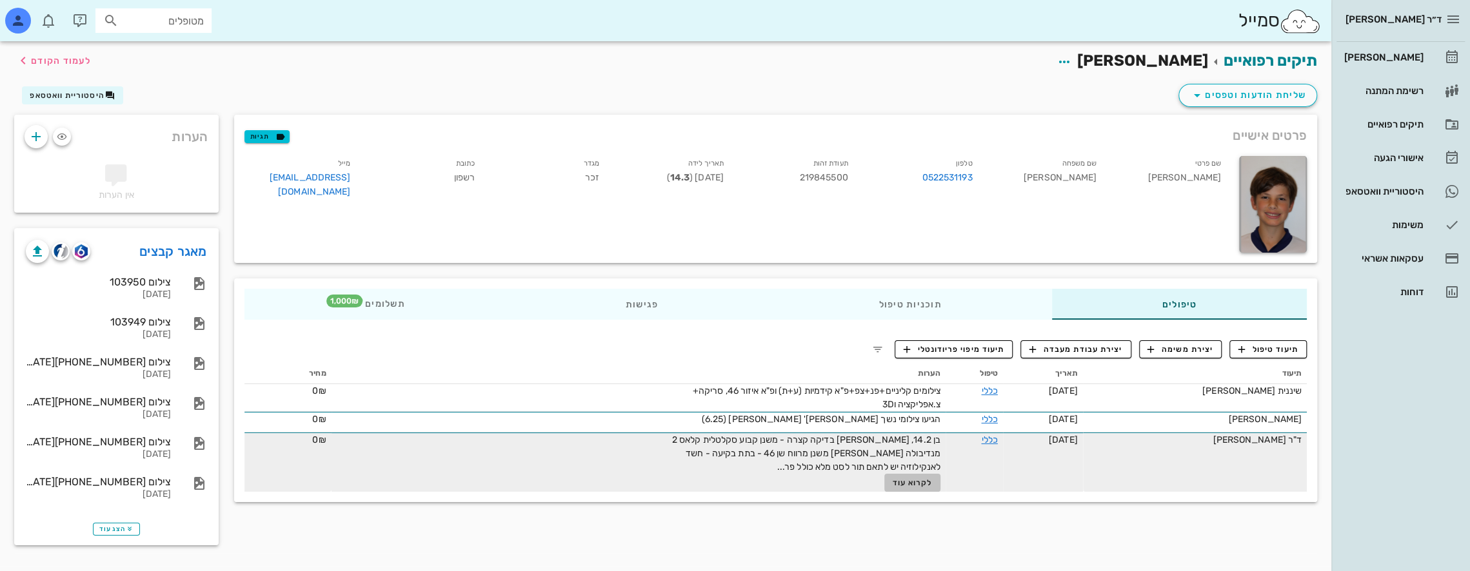
click at [922, 480] on span "לקרוא עוד" at bounding box center [913, 483] width 40 height 9
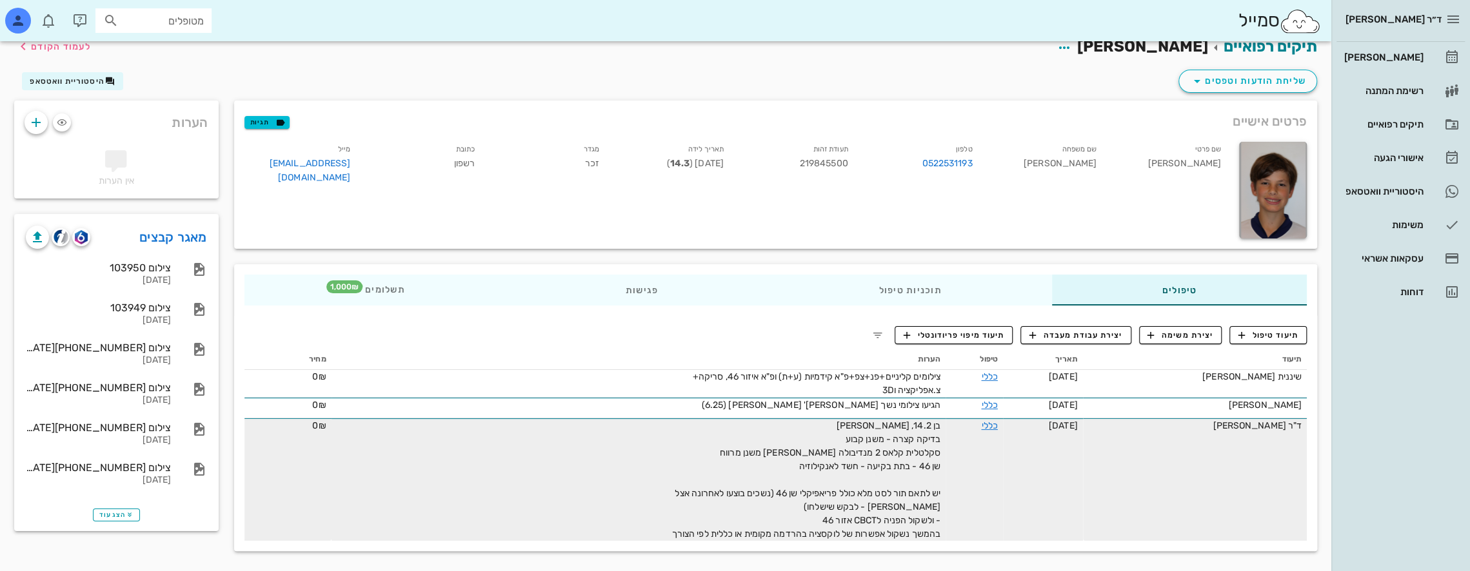
scroll to position [28, 0]
click at [991, 420] on link "כללי" at bounding box center [989, 425] width 16 height 11
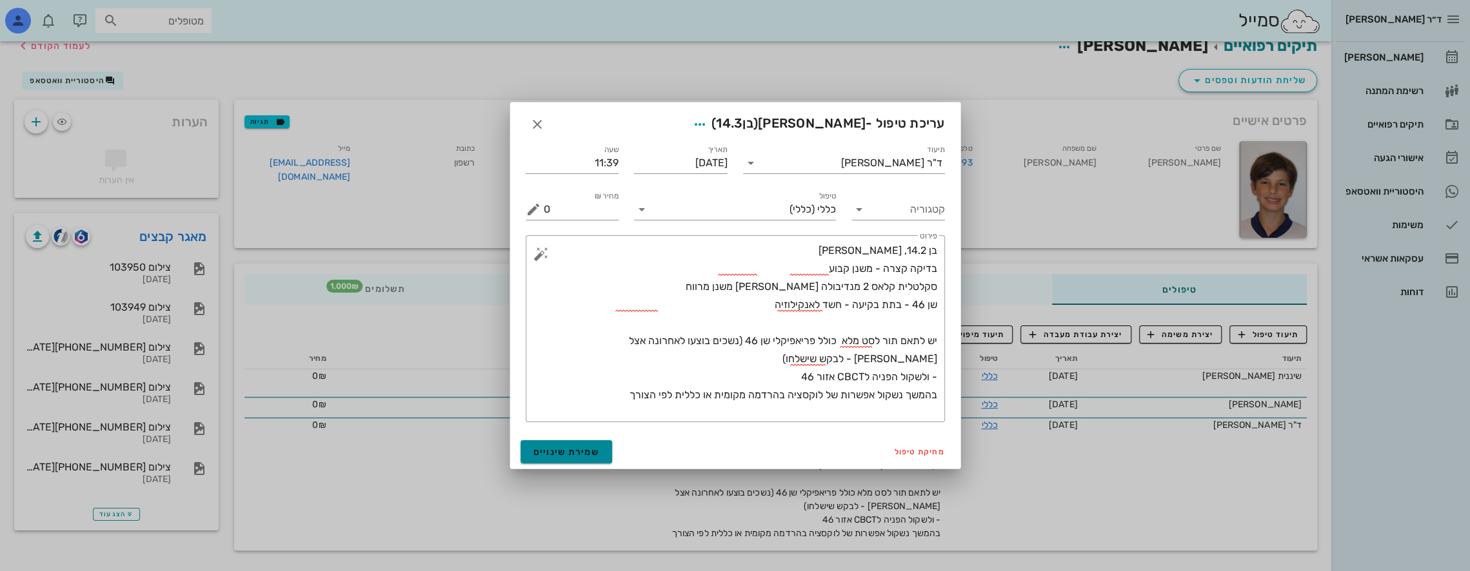
click at [587, 452] on span "שמירת שינויים" at bounding box center [566, 452] width 66 height 11
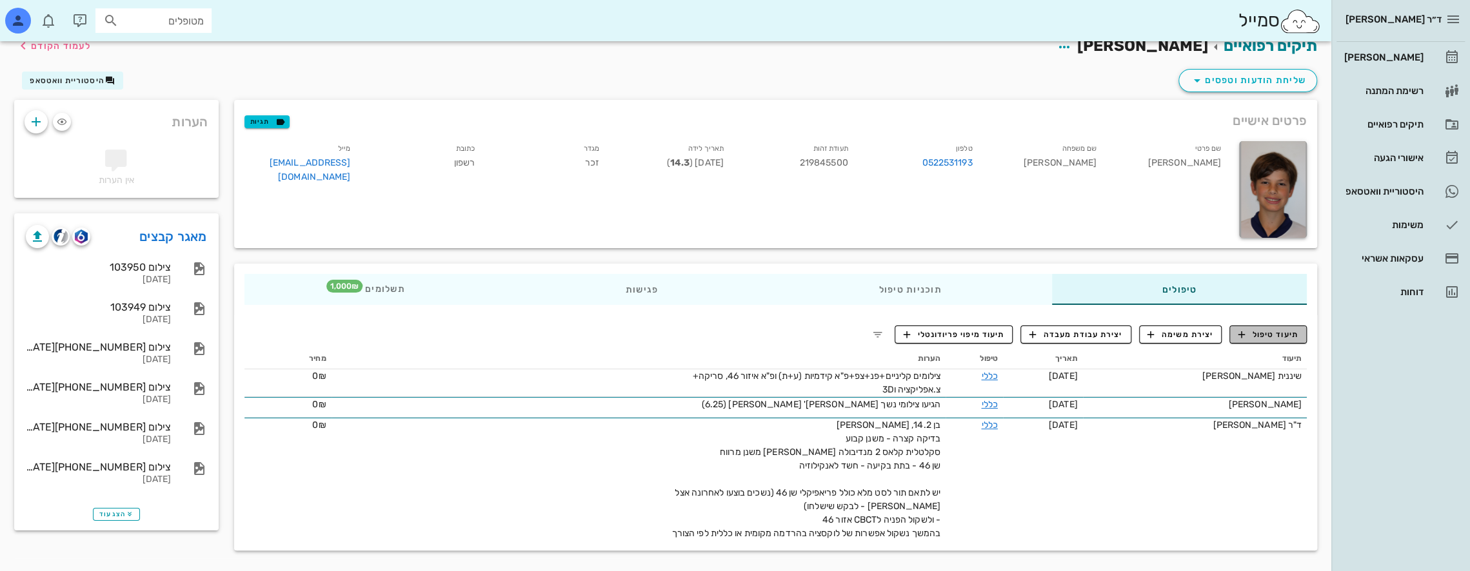
click at [1272, 329] on span "תיעוד טיפול" at bounding box center [1268, 335] width 60 height 12
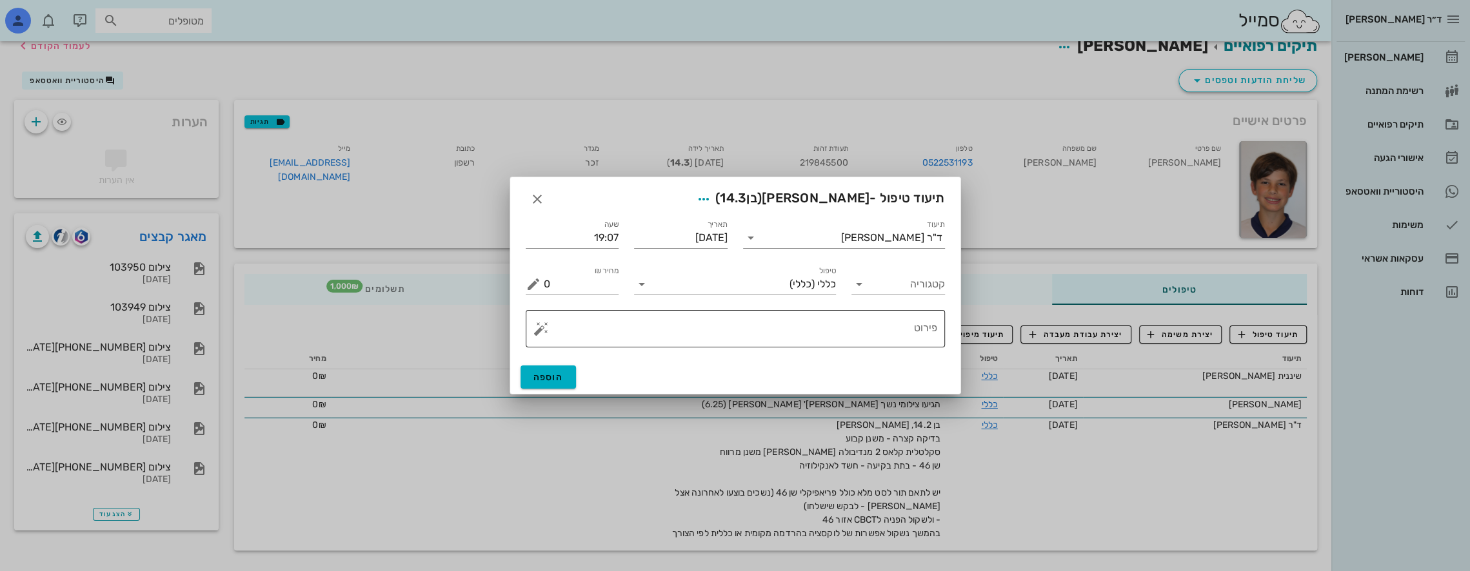
click at [853, 340] on textarea "פירוט" at bounding box center [740, 332] width 393 height 31
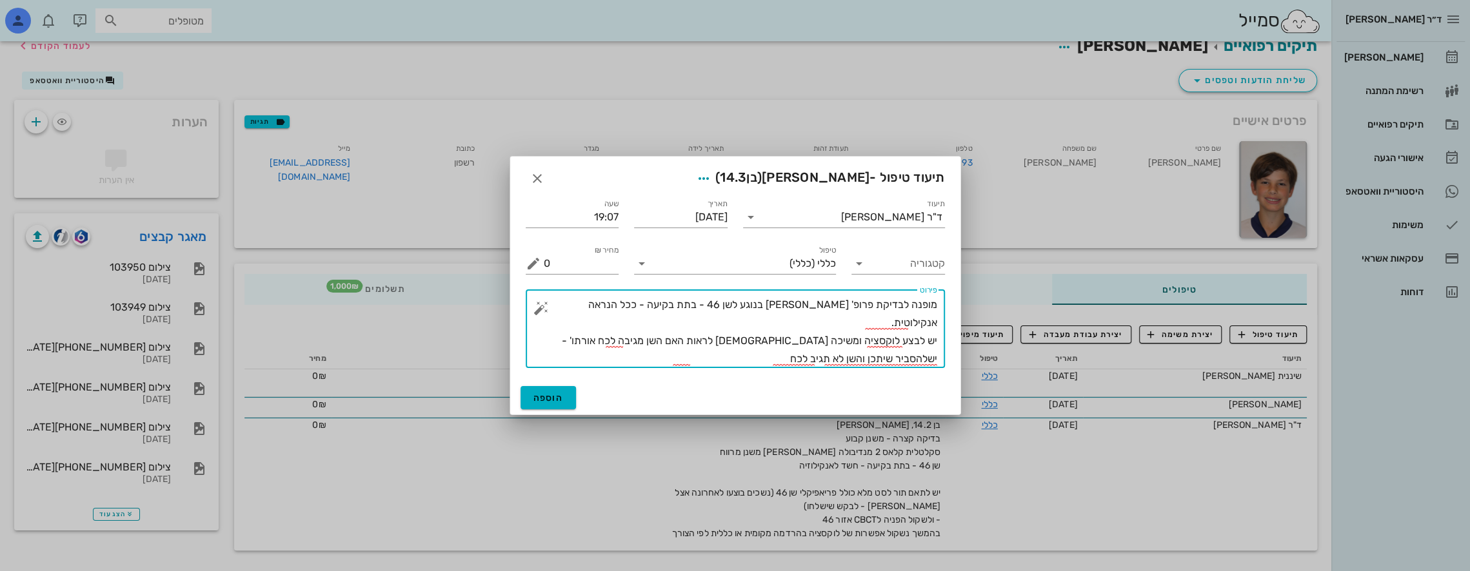
click at [835, 338] on textarea "מופנה לבדיקת פרופ' [PERSON_NAME] בנוגע לשן 46 - בתת בקיעה - ככל הנראה אנקילוטית…" at bounding box center [740, 332] width 393 height 72
click at [699, 323] on textarea "מופנה לבדיקת פרופ' [PERSON_NAME] בנוגע לשן 46 - בתת בקיעה - ככל הנראה אנקילוטית…" at bounding box center [740, 332] width 393 height 72
click at [902, 324] on textarea "מופנה לבדיקת פרופ' [PERSON_NAME] בנוגע לשן 46 - בתת בקיעה - ככל הנראה אנקילוטית…" at bounding box center [740, 332] width 393 height 72
click at [693, 322] on textarea "מופנה לבדיקת פרופ' [PERSON_NAME] בנוגע לשן 46 - בתת בקיעה - ככל הנראה אנקילוטית…" at bounding box center [740, 332] width 393 height 72
click at [771, 342] on textarea "מופנה לבדיקת פרופ' [PERSON_NAME] בנוגע לשן 46 - בתת בקיעה - ככל הנראה אנקילוטית…" at bounding box center [740, 332] width 393 height 72
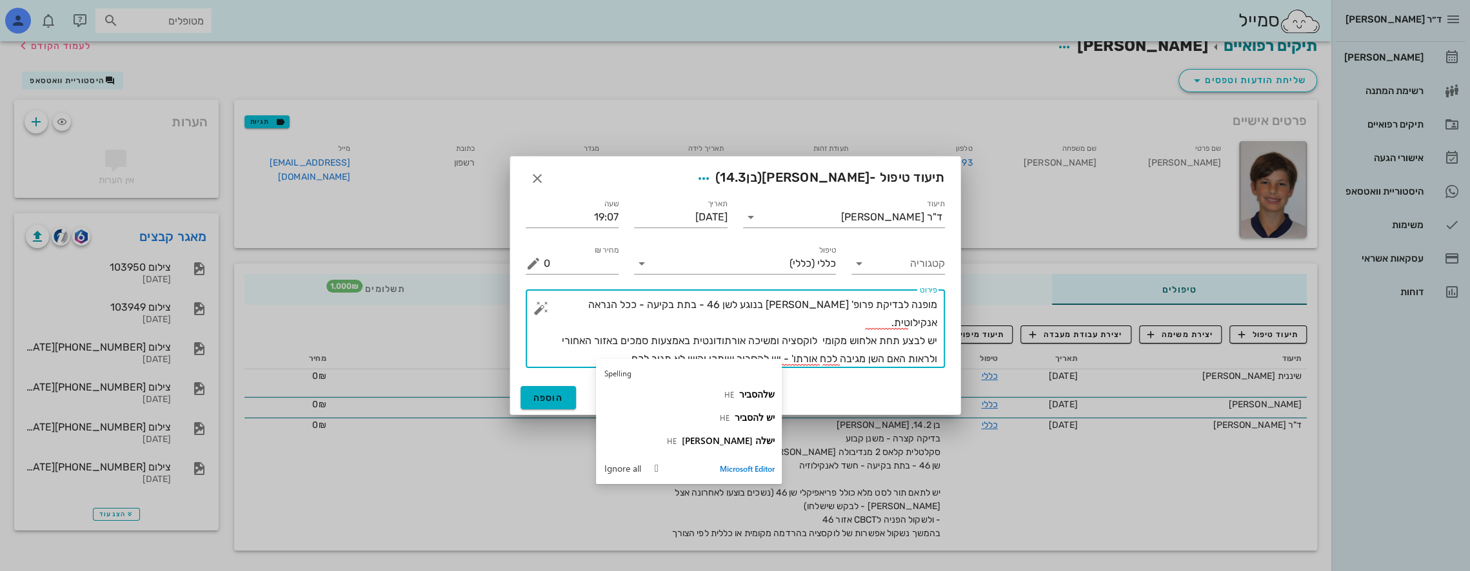
click at [605, 337] on textarea "מופנה לבדיקת פרופ' [PERSON_NAME] בנוגע לשן 46 - בתת בקיעה - ככל הנראה אנקילוטית…" at bounding box center [740, 332] width 393 height 72
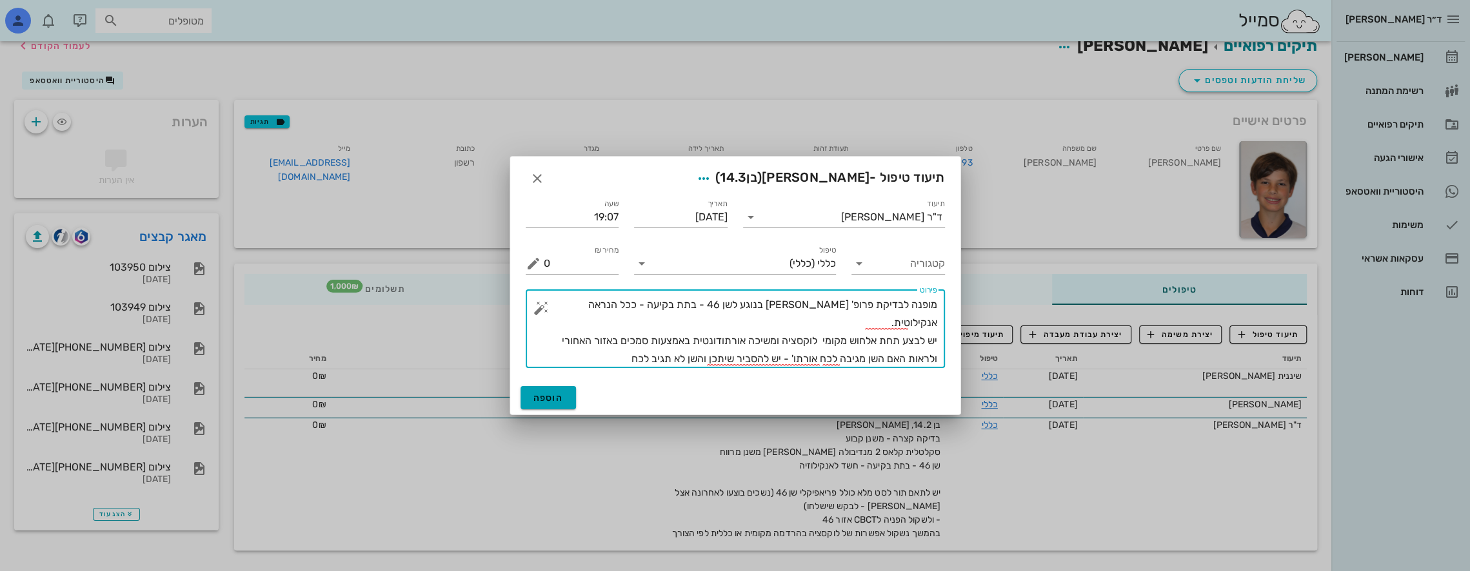
type textarea "מופנה לבדיקת פרופ' [PERSON_NAME] בנוגע לשן 46 - בתת בקיעה - ככל הנראה אנקילוטית…"
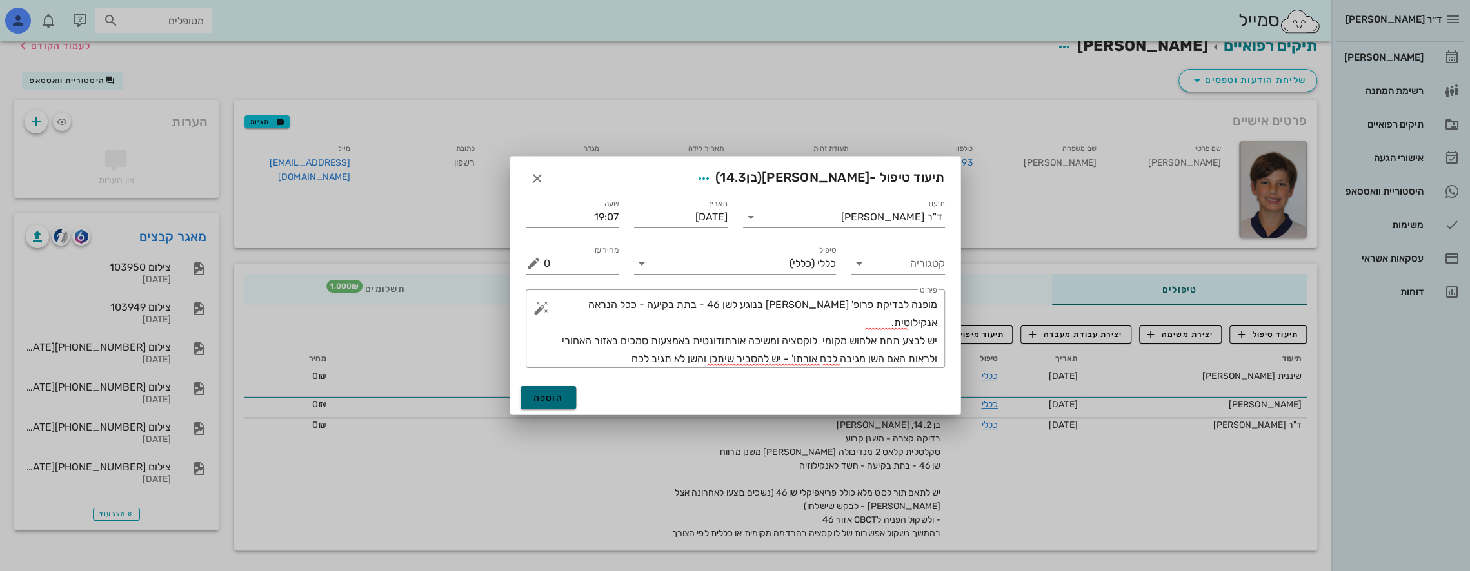
click at [549, 401] on span "הוספה" at bounding box center [548, 398] width 30 height 11
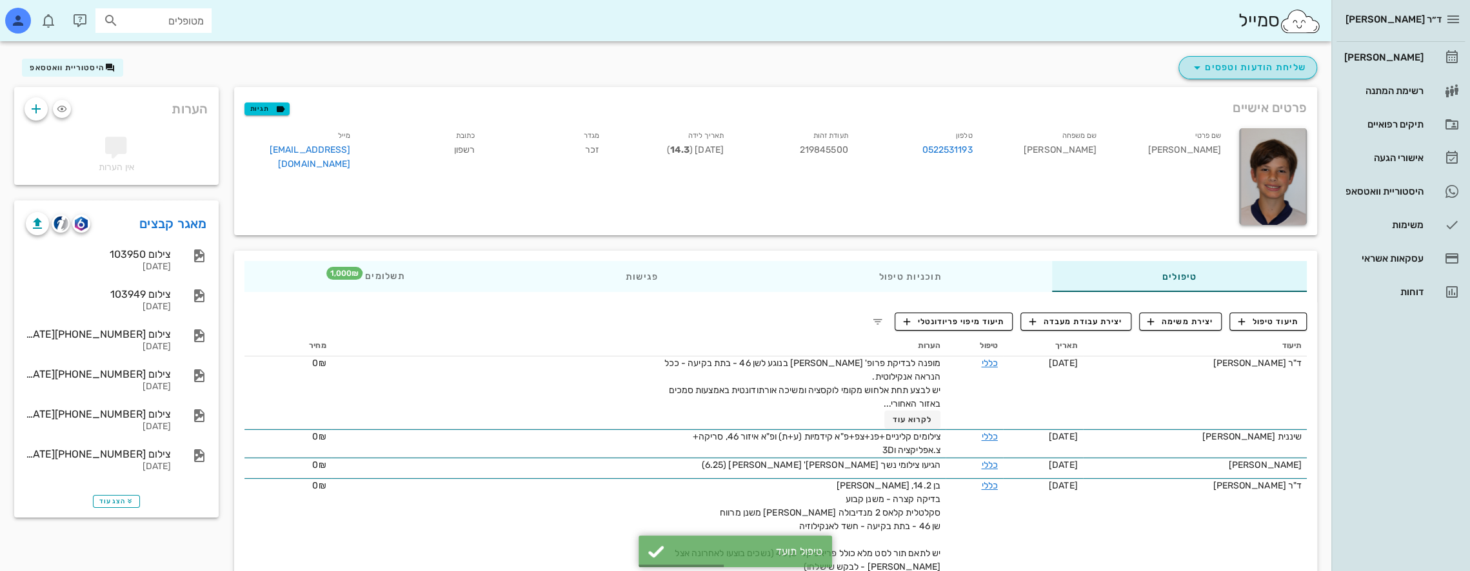
click at [1277, 60] on button "שליחת הודעות וטפסים" at bounding box center [1247, 67] width 139 height 23
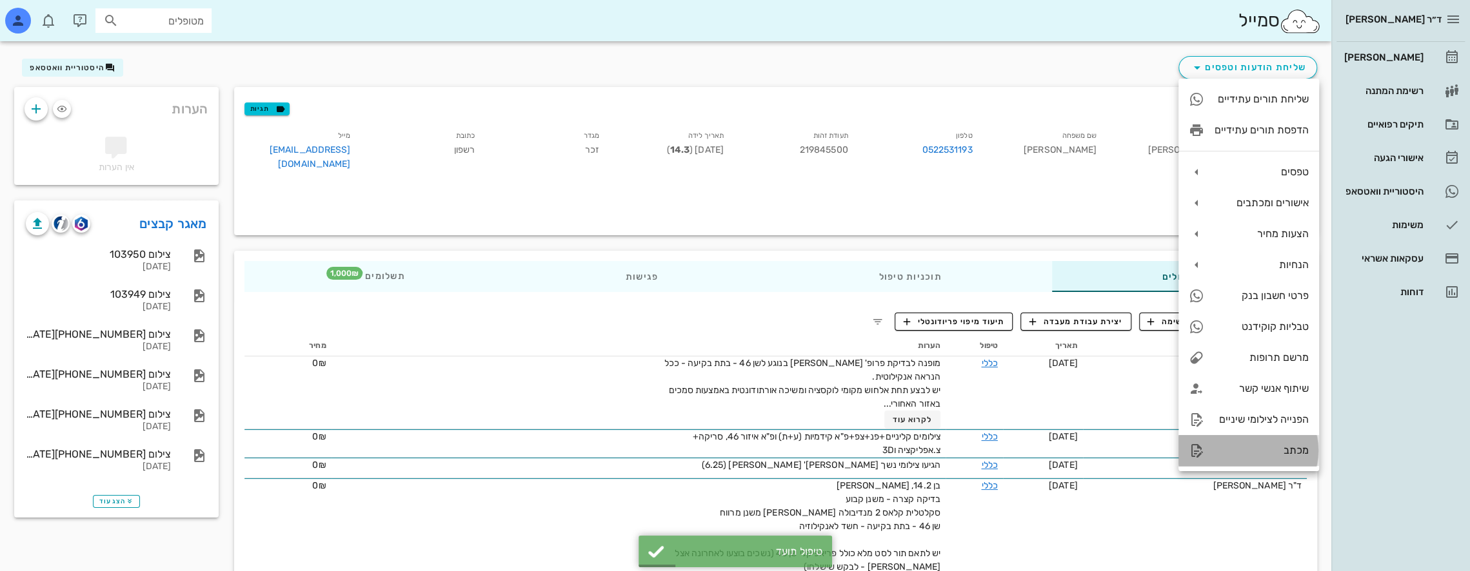
click at [1251, 448] on div "מכתב" at bounding box center [1261, 450] width 94 height 12
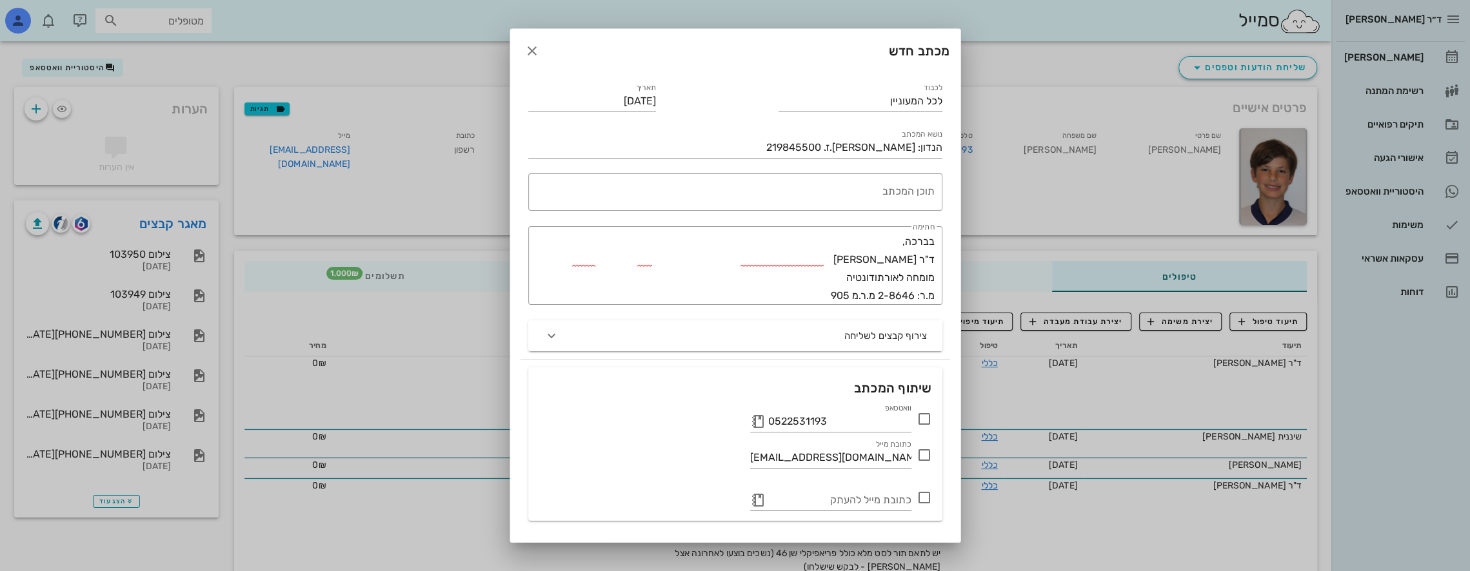
drag, startPoint x: 880, startPoint y: 104, endPoint x: 1065, endPoint y: 95, distance: 185.3
click at [1065, 95] on div "ד״ר [PERSON_NAME] [PERSON_NAME] רשימת המתנה תיקים רפואיים אישורי הגעה היסטוריית…" at bounding box center [735, 302] width 1470 height 660
drag, startPoint x: 878, startPoint y: 106, endPoint x: 947, endPoint y: 115, distance: 69.6
click at [947, 115] on div "לכבוד לכל המעוניין" at bounding box center [860, 96] width 179 height 46
type input "פרופ' [PERSON_NAME]"
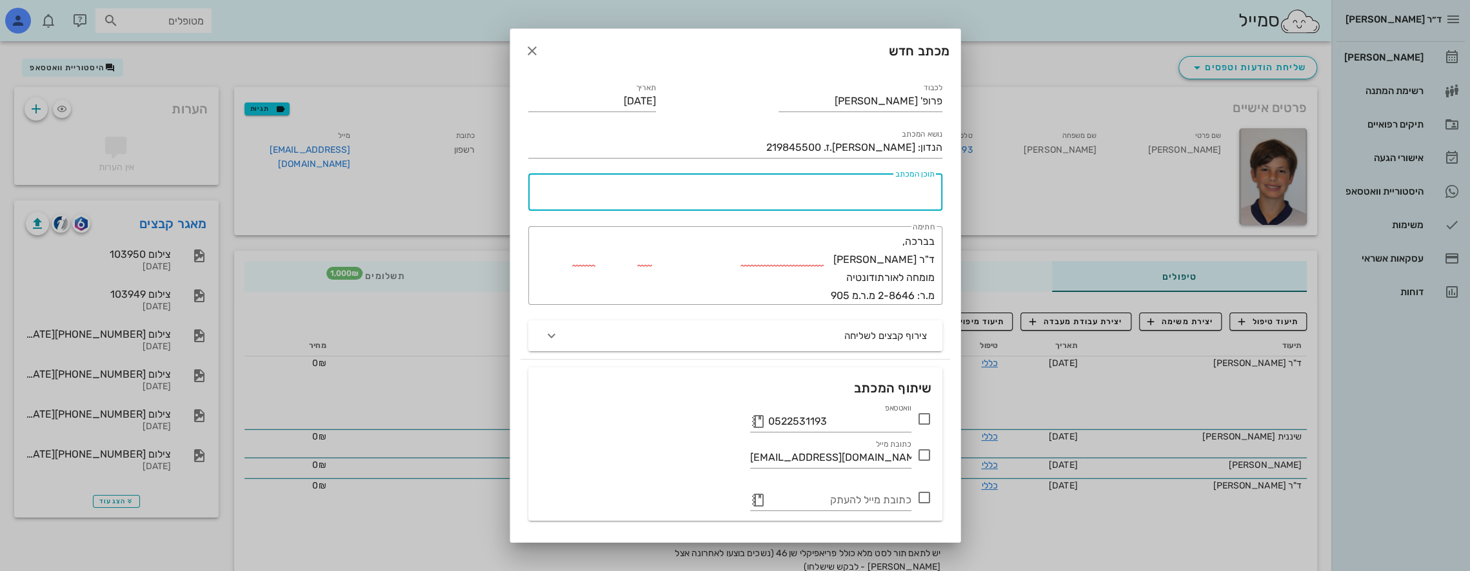
click at [924, 187] on textarea "תוכן המכתב" at bounding box center [733, 195] width 404 height 31
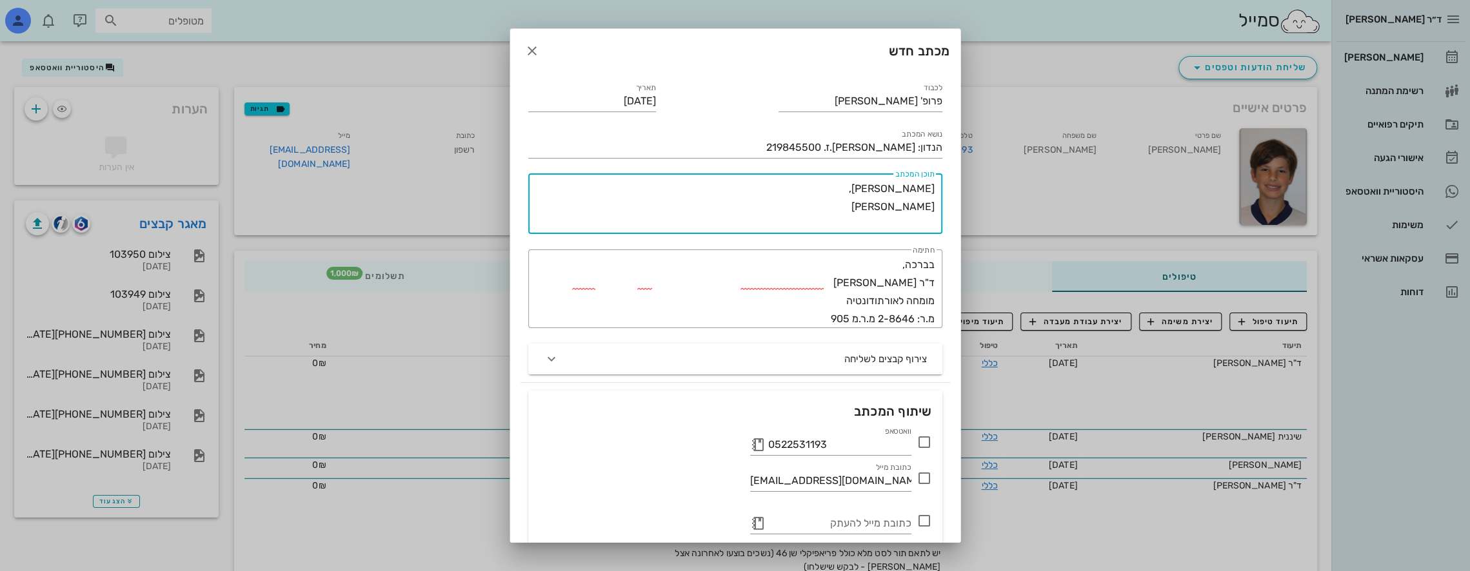
paste textarea "מופנה לבדיקת פרופ' [PERSON_NAME] בנוגע לשן 46 - בתת בקיעה - ככל הנראה אנקילוטית…"
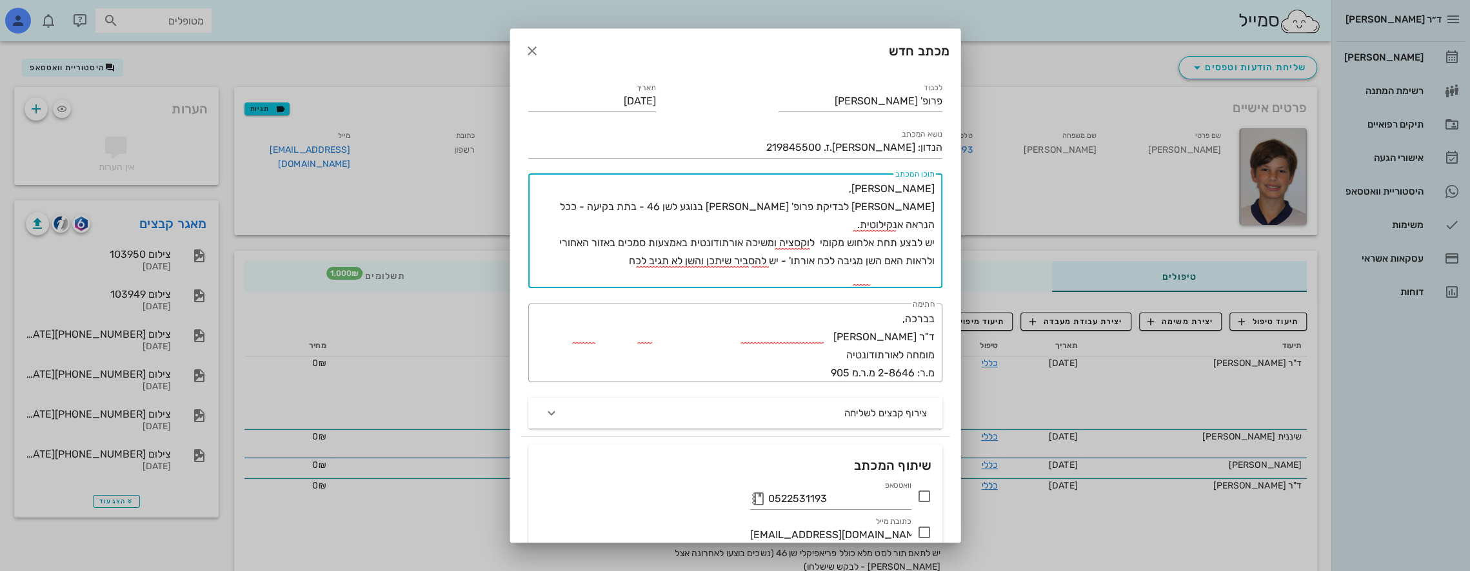
drag, startPoint x: 908, startPoint y: 223, endPoint x: 942, endPoint y: 224, distance: 34.2
click at [942, 224] on div "​ תוכן המכתב [PERSON_NAME], [PERSON_NAME] לבדיקת פרופ' [PERSON_NAME] בנוגע לשן …" at bounding box center [735, 231] width 430 height 130
drag, startPoint x: 827, startPoint y: 224, endPoint x: 939, endPoint y: 232, distance: 112.5
click at [939, 232] on div "​ תוכן המכתב [PERSON_NAME], [PERSON_NAME] לבדיקת פרופ' [PERSON_NAME] בנוגע לשן …" at bounding box center [735, 230] width 414 height 115
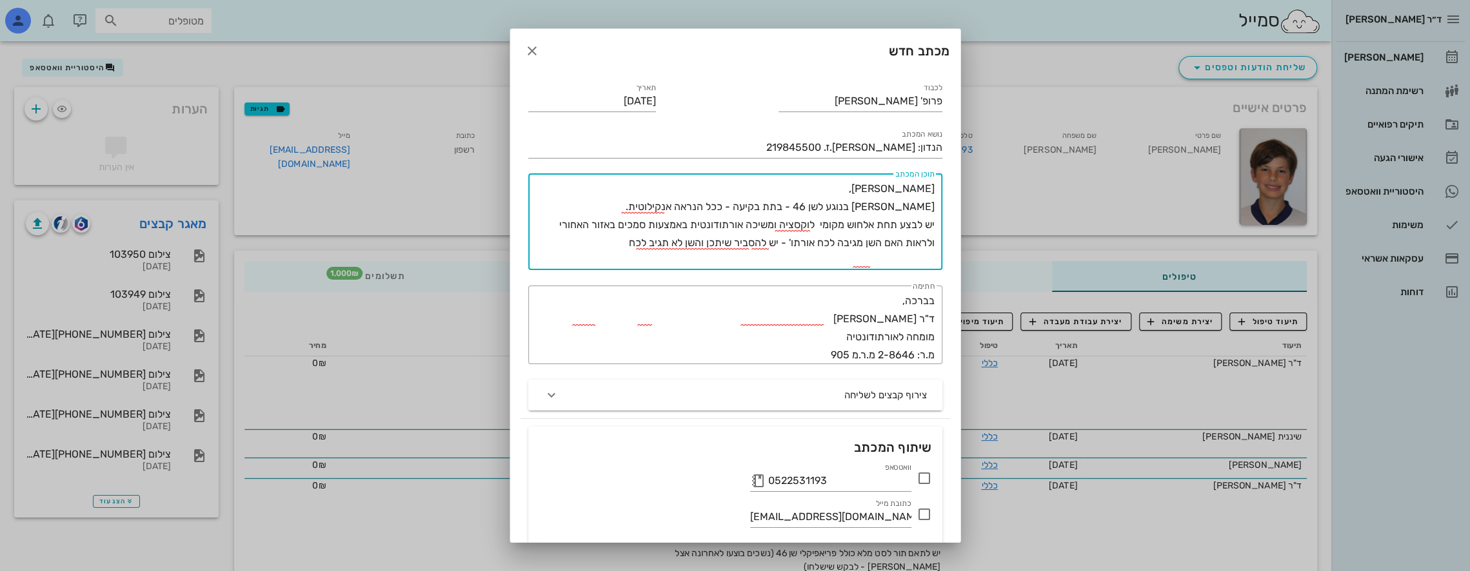
click at [622, 242] on textarea "[PERSON_NAME], [PERSON_NAME] בנוגע לשן 46 - בתת בקיעה - ככל הנראה אנקילוטית. יש…" at bounding box center [733, 225] width 404 height 90
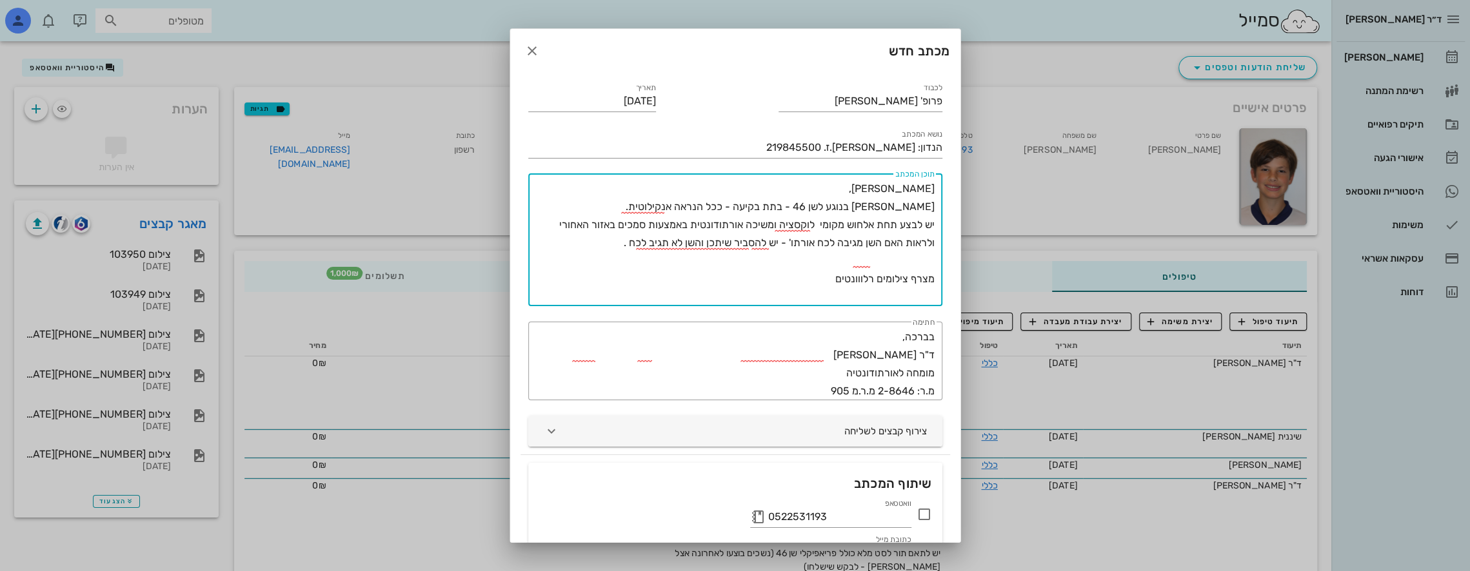
type textarea "[PERSON_NAME], [PERSON_NAME] בנוגע לשן 46 - בתת בקיעה - ככל הנראה אנקילוטית. יש…"
click at [875, 439] on button "צירוף קבצים לשליחה" at bounding box center [735, 431] width 414 height 31
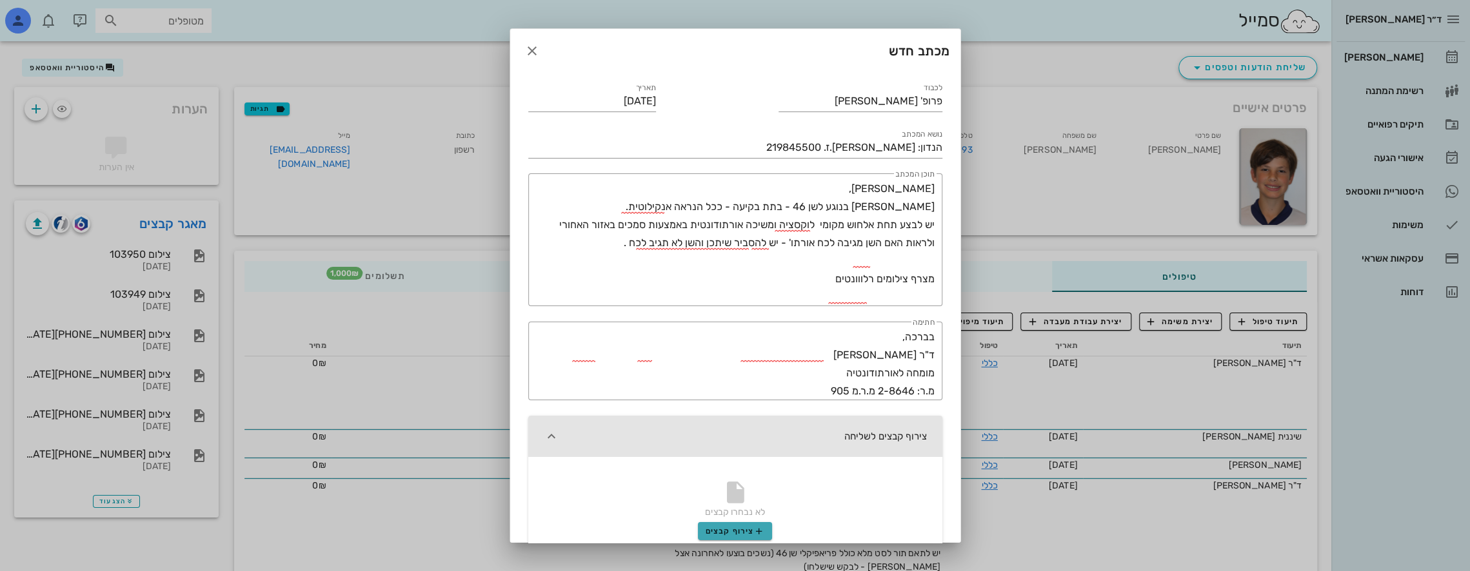
click at [734, 527] on span "צירוף קבצים" at bounding box center [735, 531] width 59 height 10
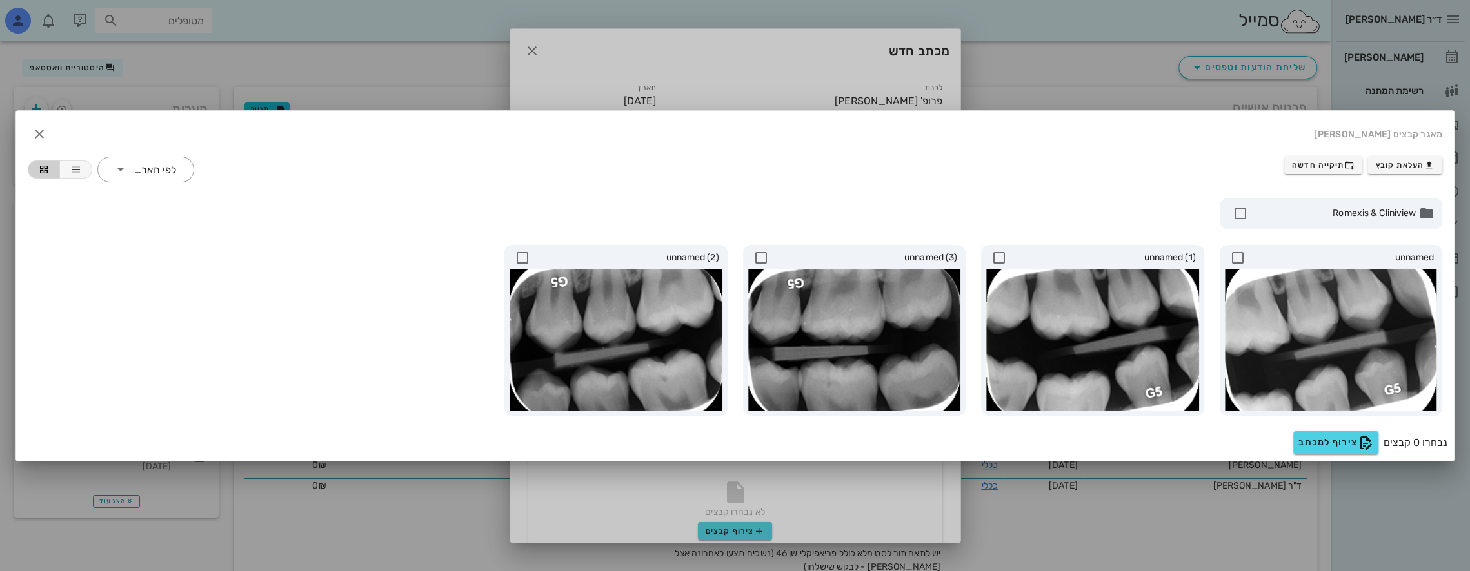
drag, startPoint x: 1033, startPoint y: 195, endPoint x: 1014, endPoint y: 193, distance: 19.5
click at [1032, 195] on div "Romexis & Cliniview" at bounding box center [735, 213] width 1430 height 47
click at [35, 132] on icon "button" at bounding box center [39, 133] width 15 height 15
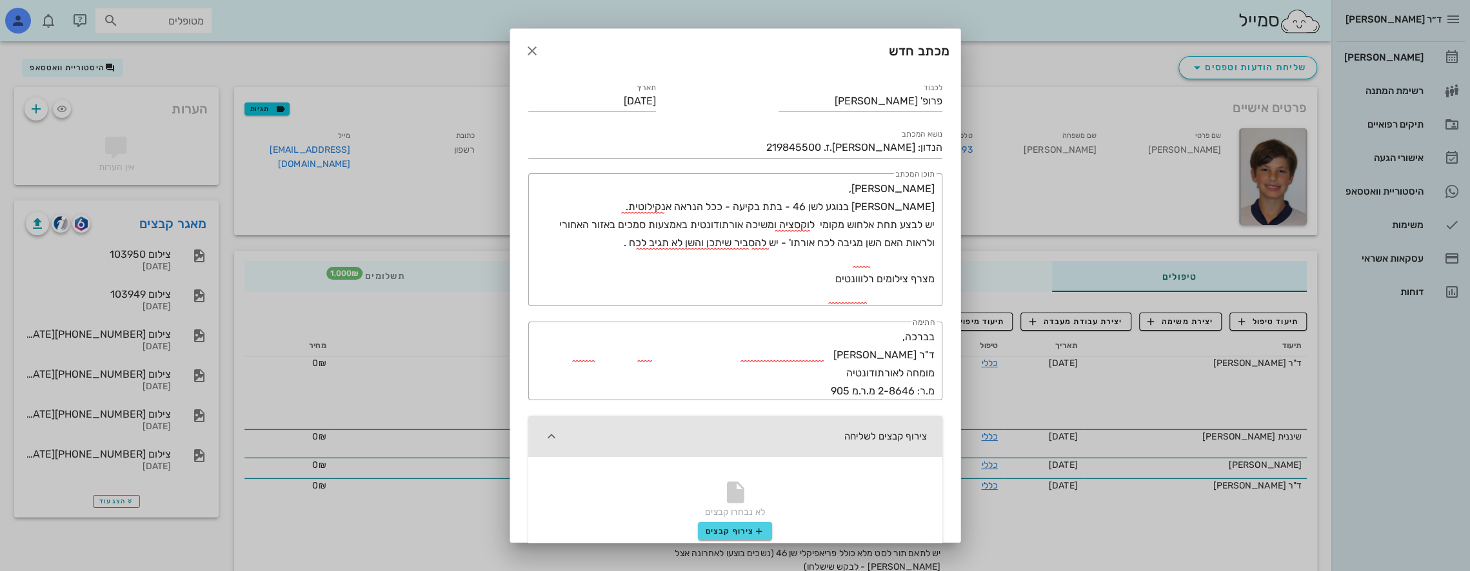
click at [158, 218] on div at bounding box center [735, 285] width 1470 height 571
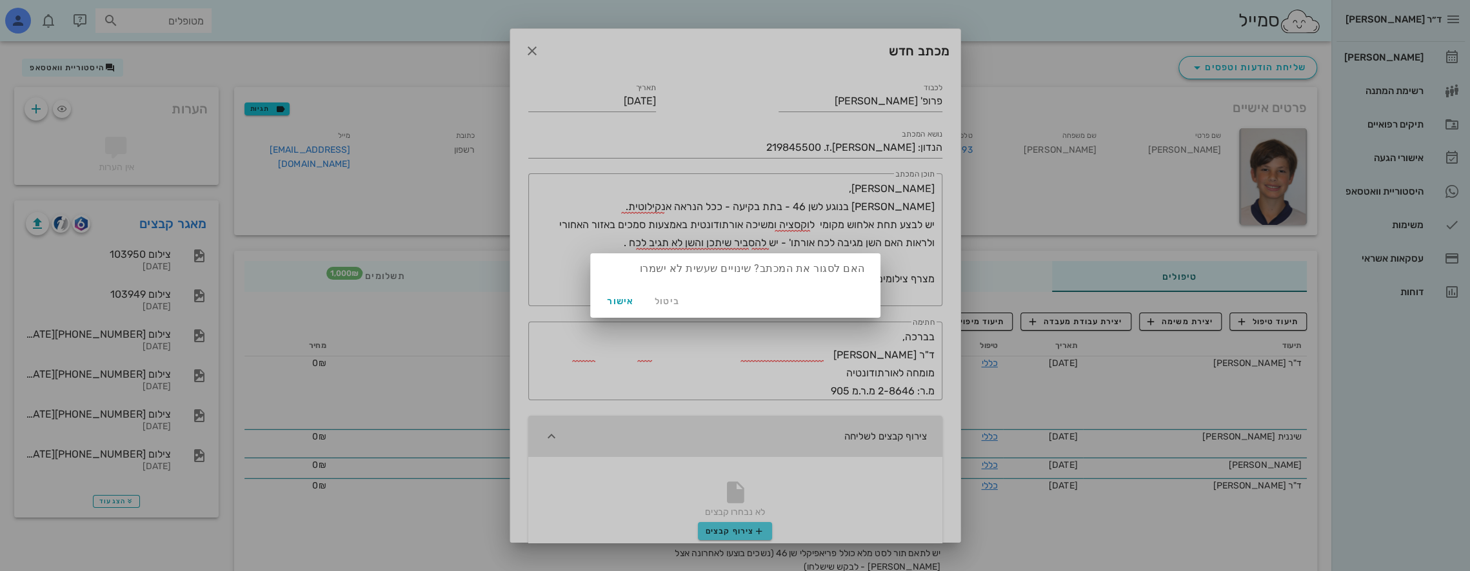
click at [644, 304] on div "ביטול אישור" at bounding box center [735, 301] width 290 height 34
click at [651, 301] on button "ביטול" at bounding box center [667, 301] width 41 height 23
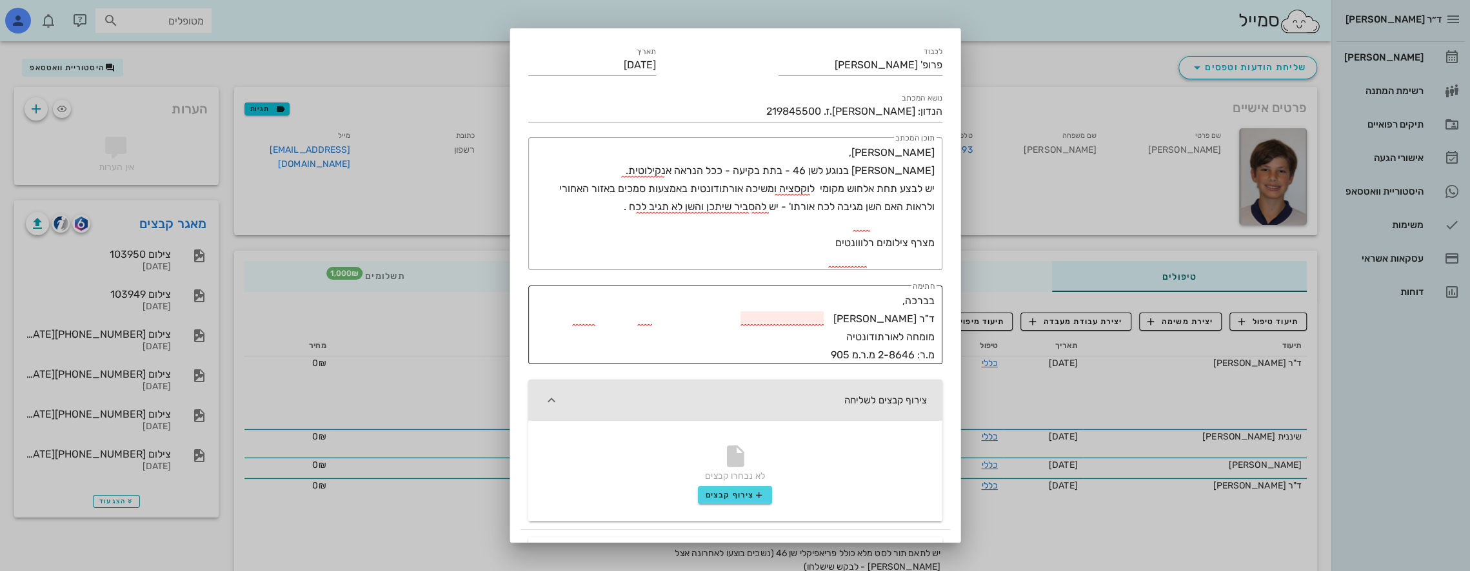
scroll to position [236, 0]
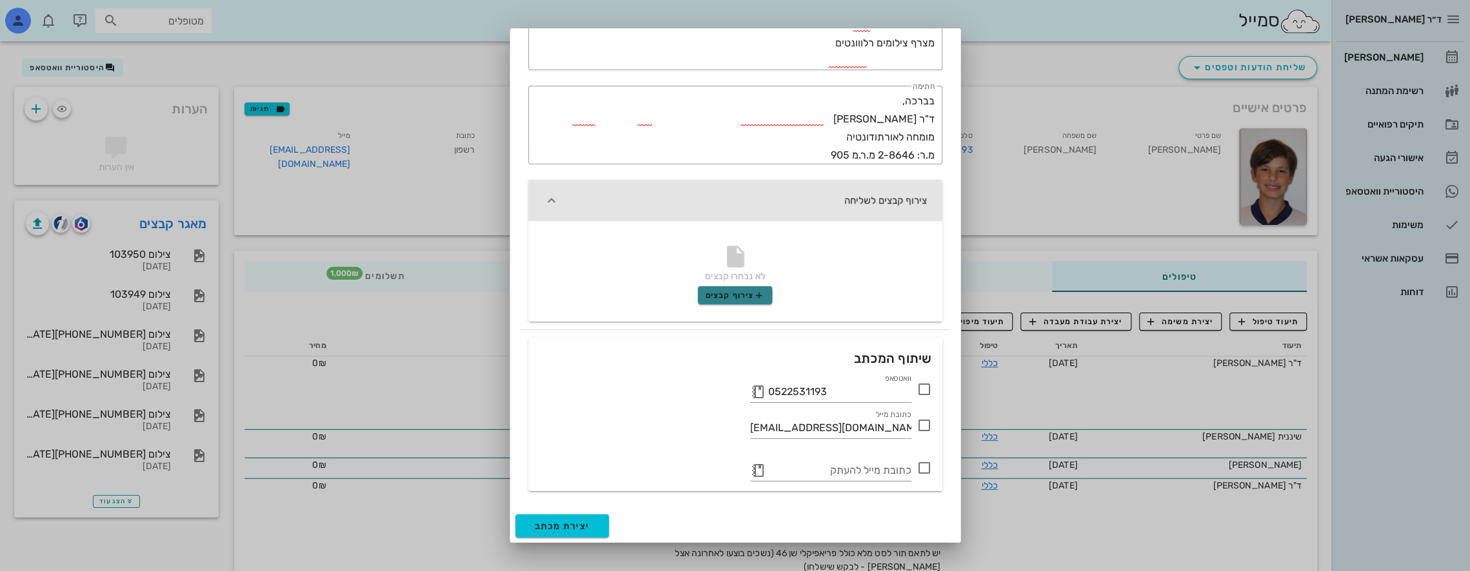
click at [758, 293] on icon "button" at bounding box center [759, 295] width 10 height 10
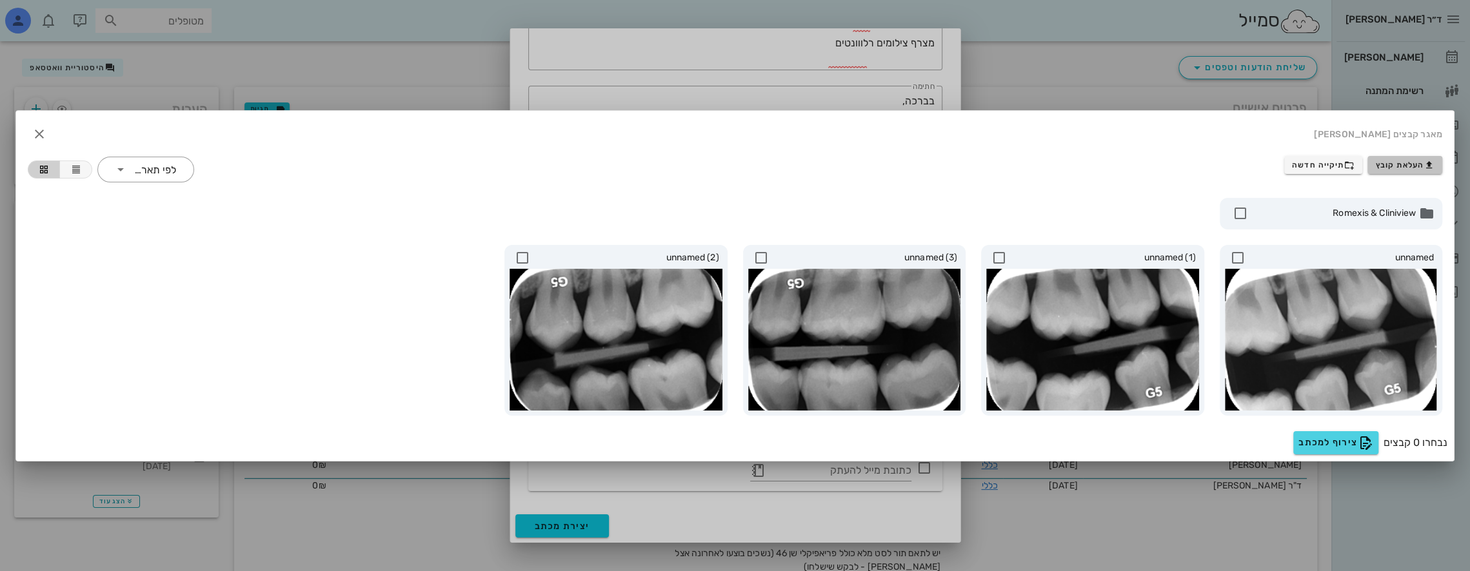
click at [1413, 166] on span "העלאת קובץ" at bounding box center [1405, 165] width 59 height 10
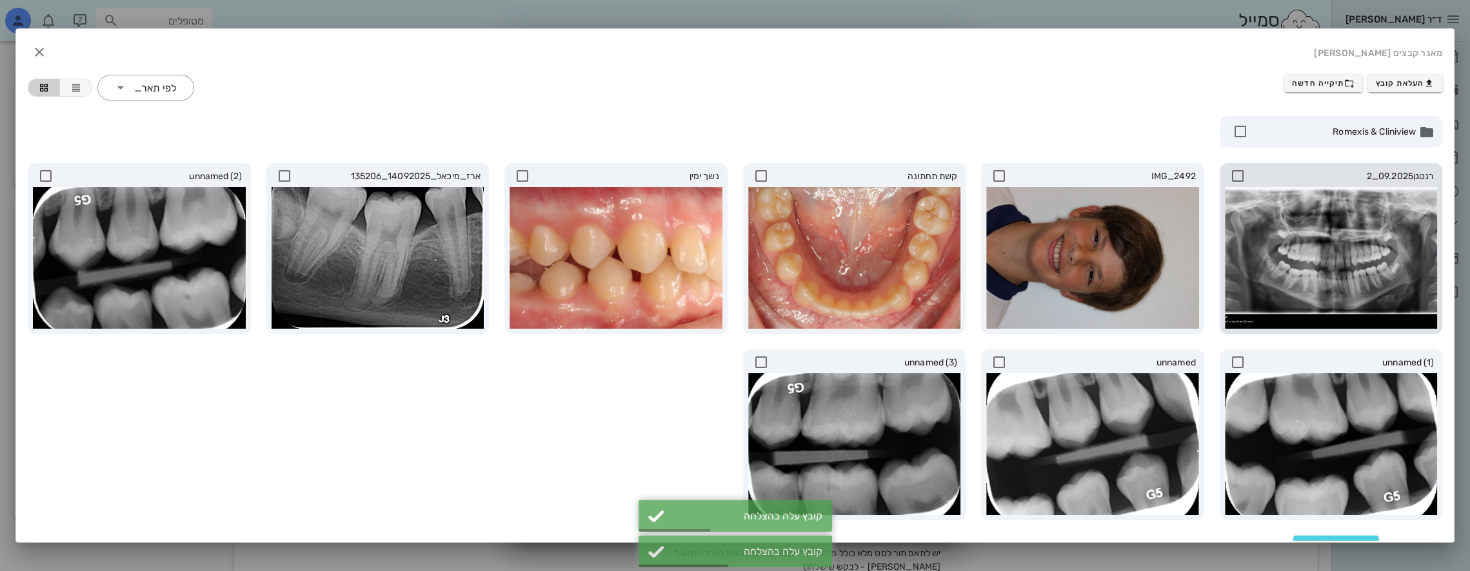
click at [1240, 172] on icon at bounding box center [1237, 175] width 15 height 15
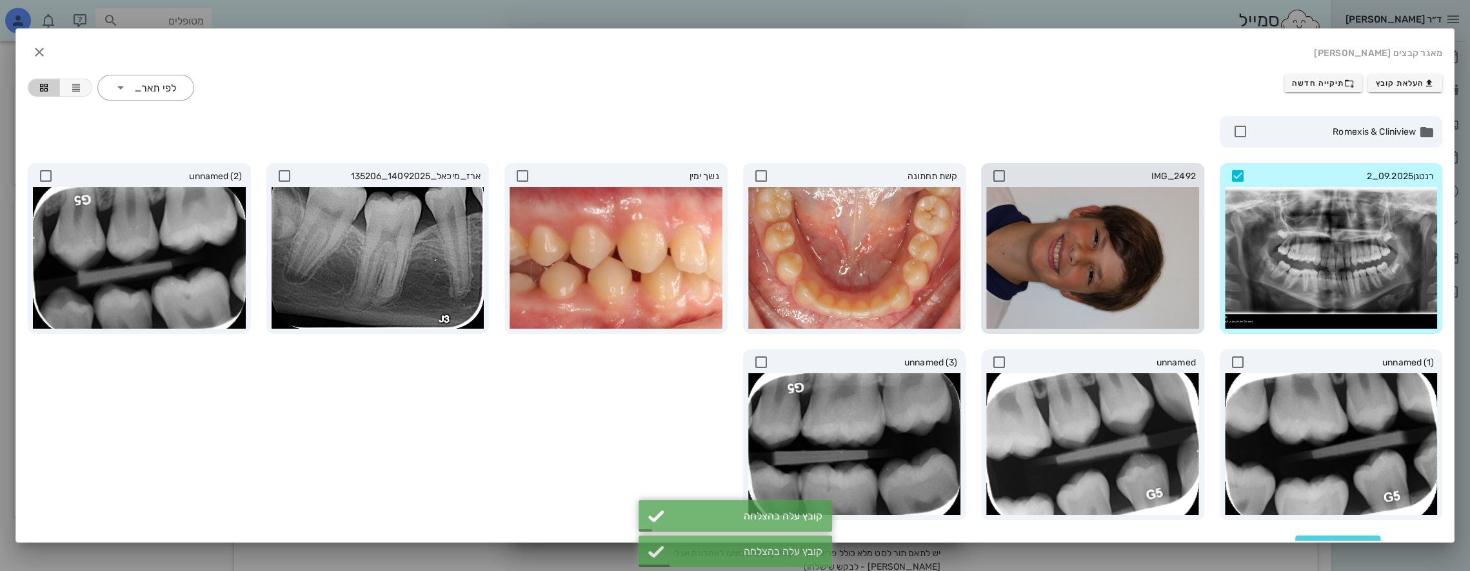
click at [1004, 168] on icon at bounding box center [998, 175] width 15 height 15
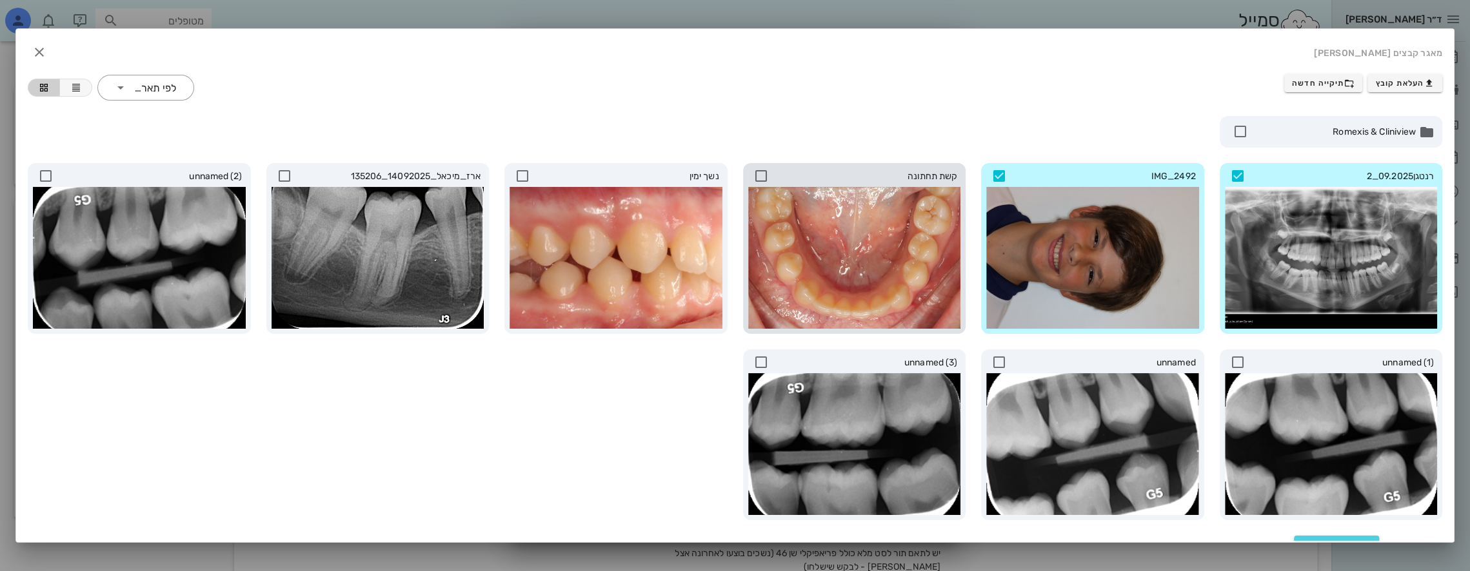
click at [766, 173] on icon at bounding box center [760, 175] width 15 height 15
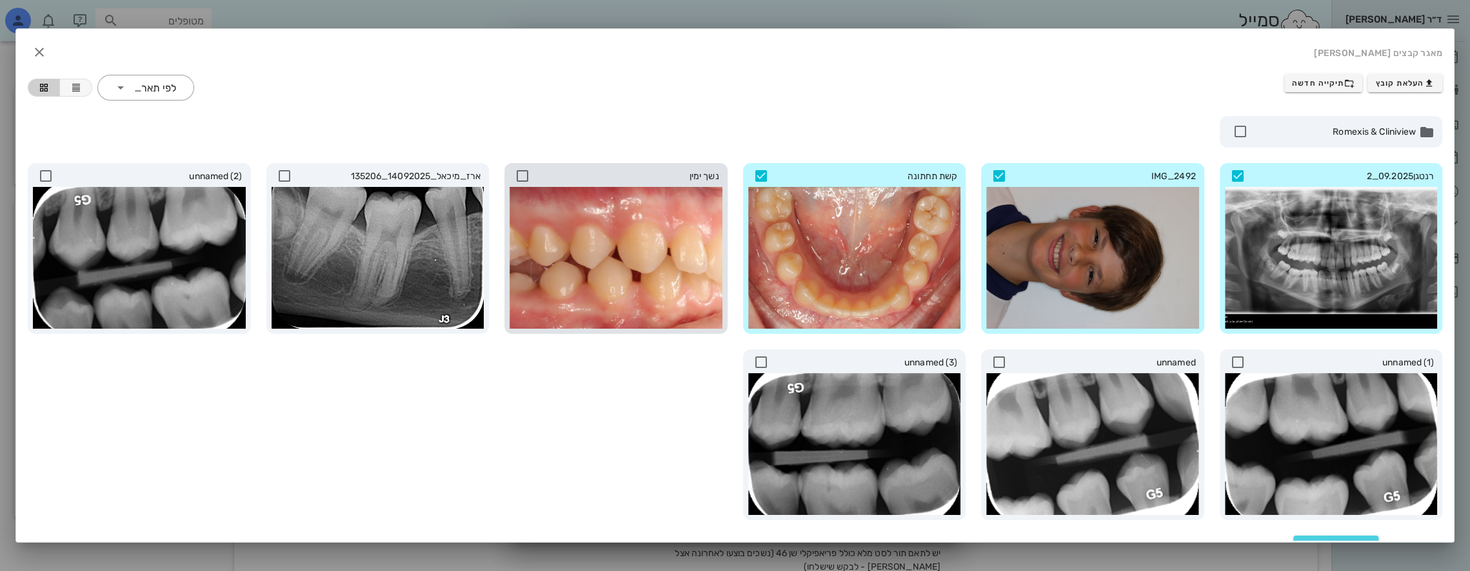
click at [526, 173] on icon at bounding box center [522, 175] width 15 height 15
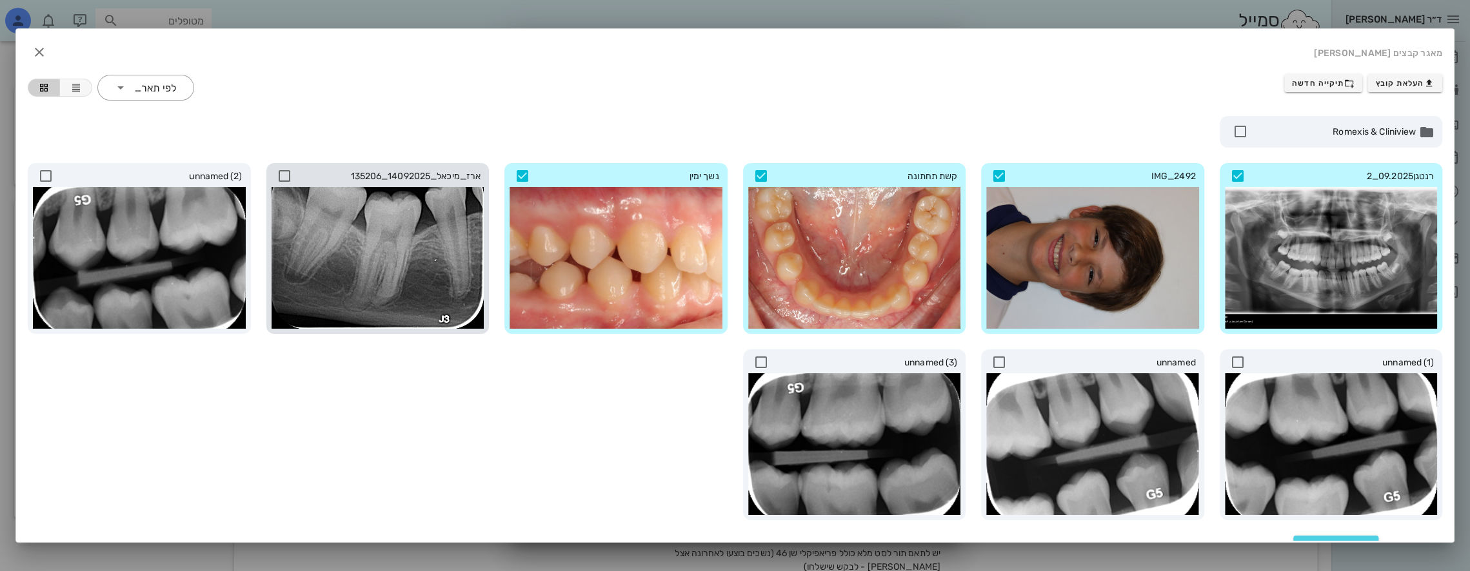
click at [292, 172] on icon at bounding box center [284, 175] width 15 height 15
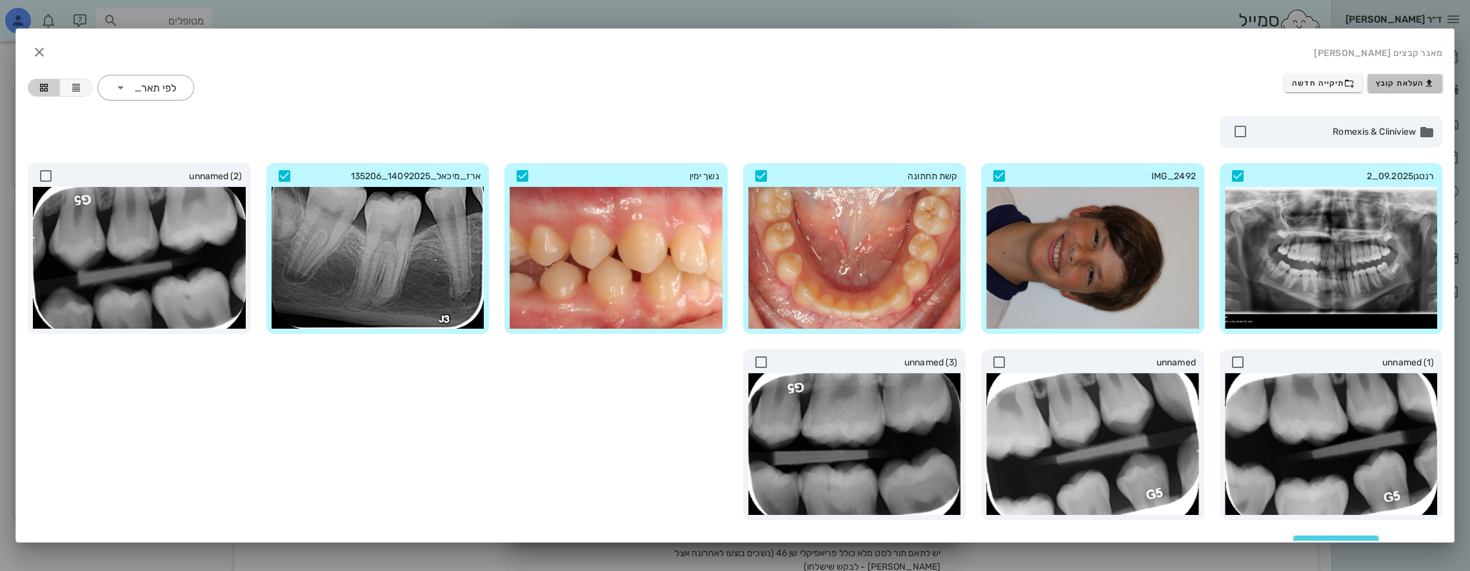
click at [1430, 79] on icon "button" at bounding box center [1429, 83] width 10 height 10
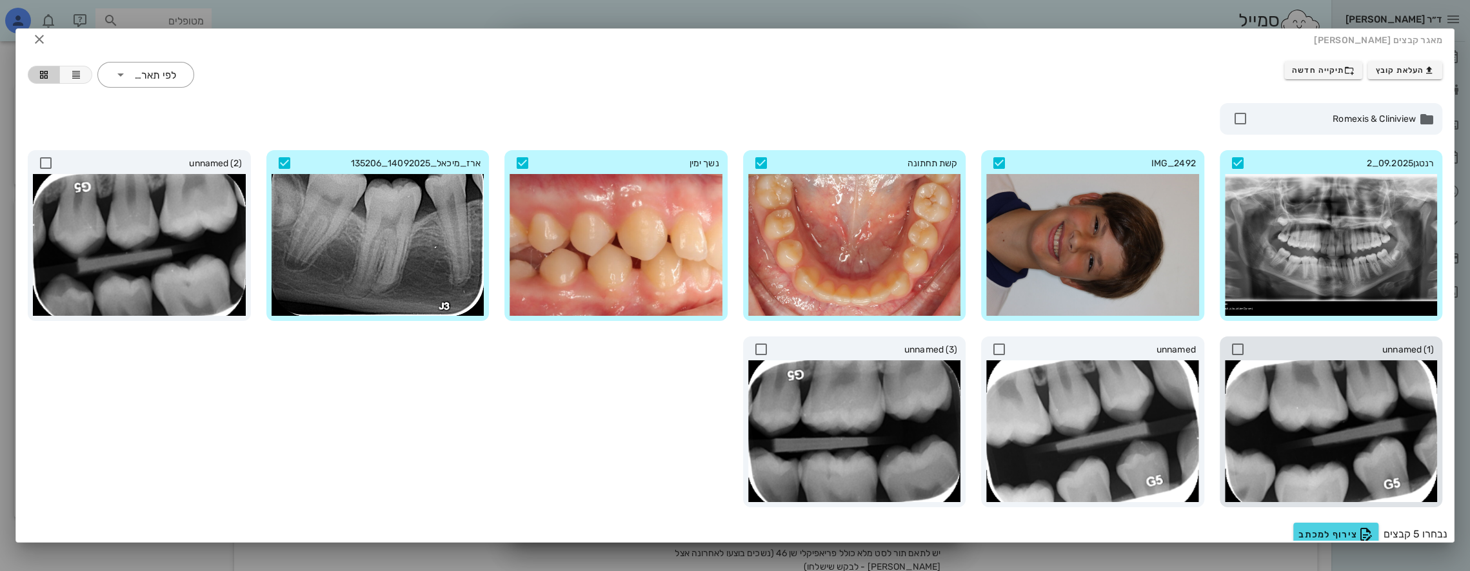
scroll to position [21, 0]
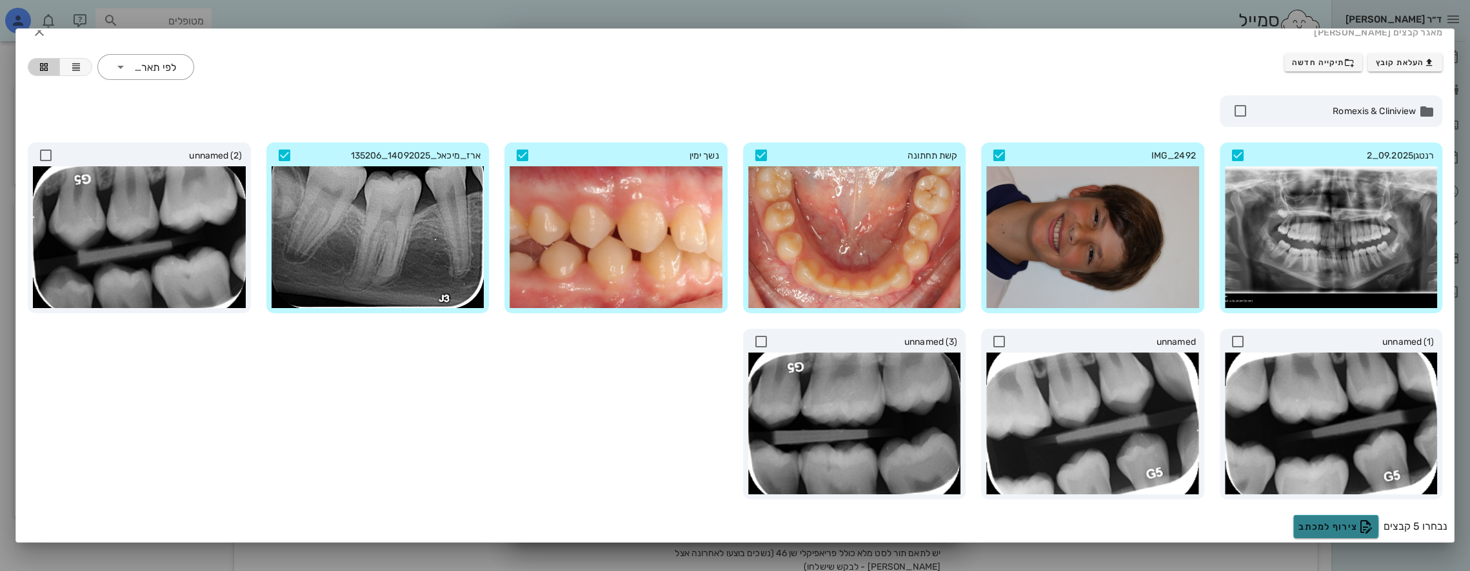
click at [1329, 524] on span "צירוף למכתב" at bounding box center [1335, 526] width 75 height 15
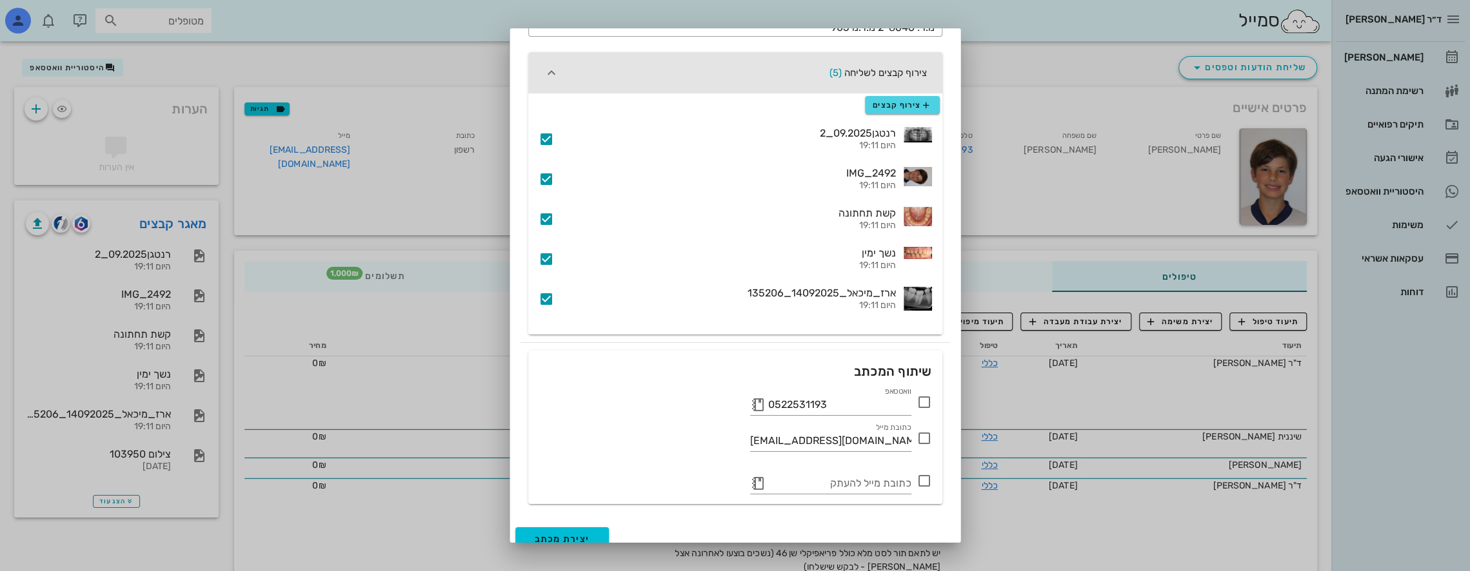
scroll to position [377, 0]
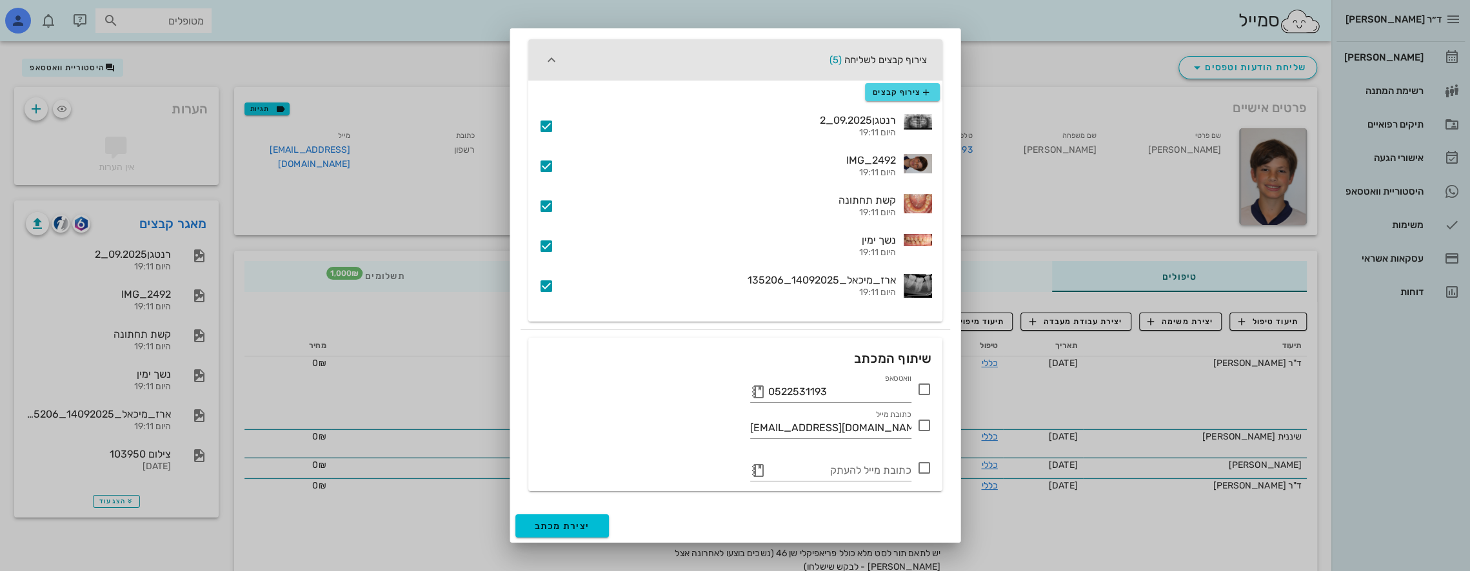
click at [927, 390] on icon at bounding box center [923, 389] width 15 height 15
click at [929, 422] on div at bounding box center [924, 426] width 22 height 22
checkbox input "true"
click at [757, 470] on button "button" at bounding box center [757, 470] width 15 height 15
click at [758, 468] on icon at bounding box center [757, 470] width 15 height 15
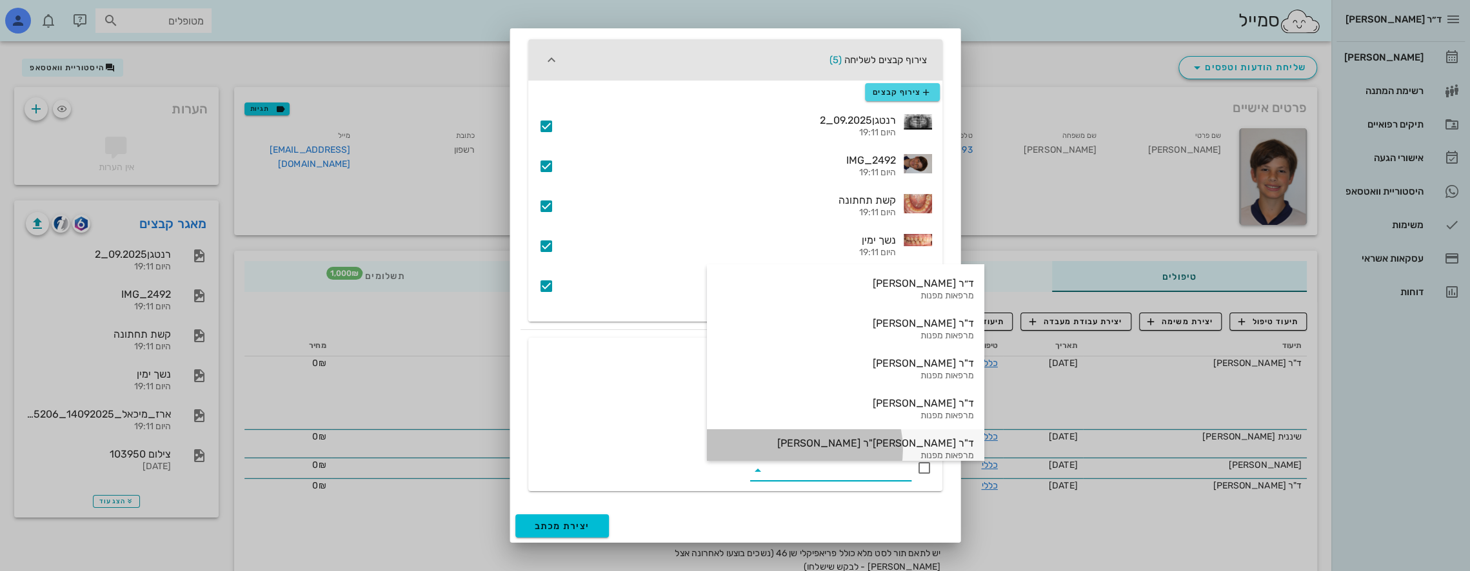
click at [815, 439] on div "ד"ר [PERSON_NAME]"ר [PERSON_NAME]" at bounding box center [845, 443] width 257 height 12
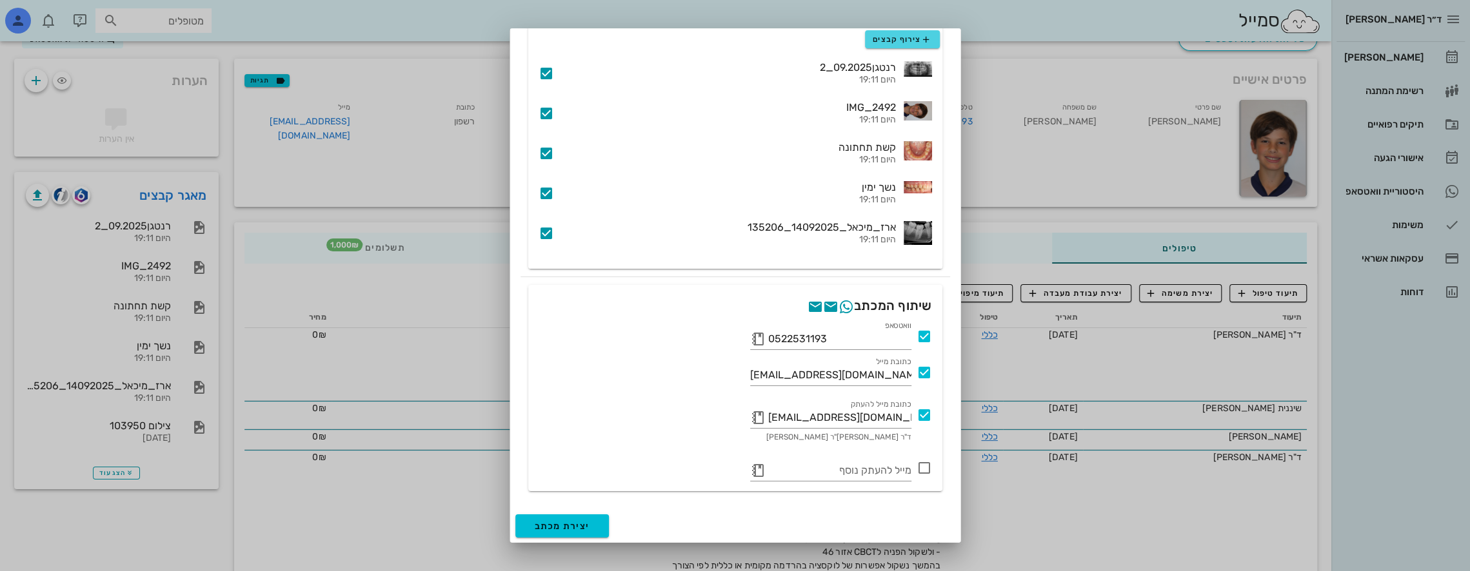
scroll to position [101, 0]
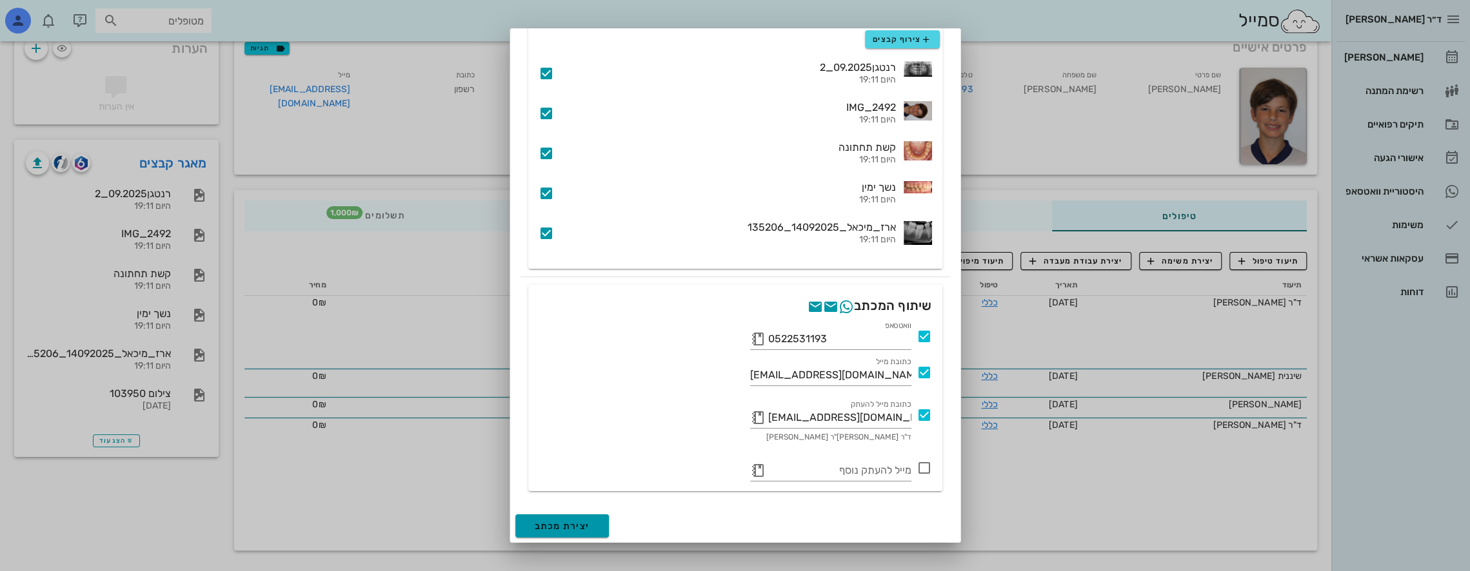
click at [584, 524] on span "יצירת מכתב" at bounding box center [562, 526] width 55 height 11
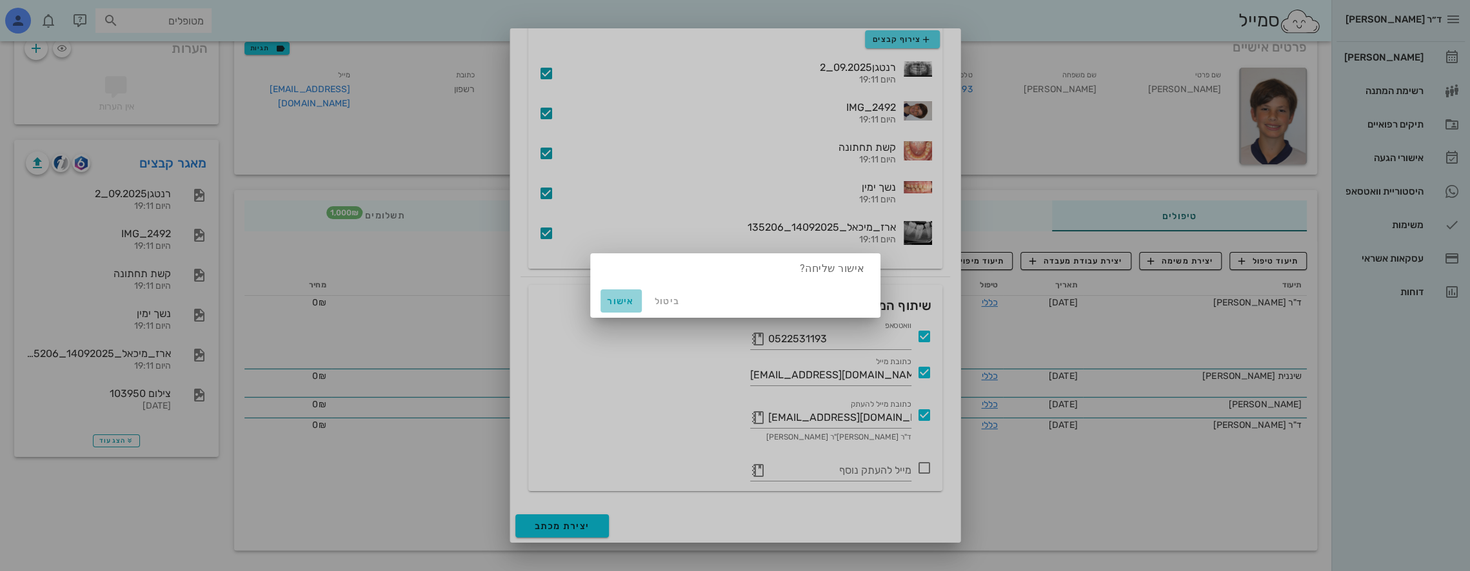
click at [624, 301] on span "אישור" at bounding box center [621, 301] width 31 height 11
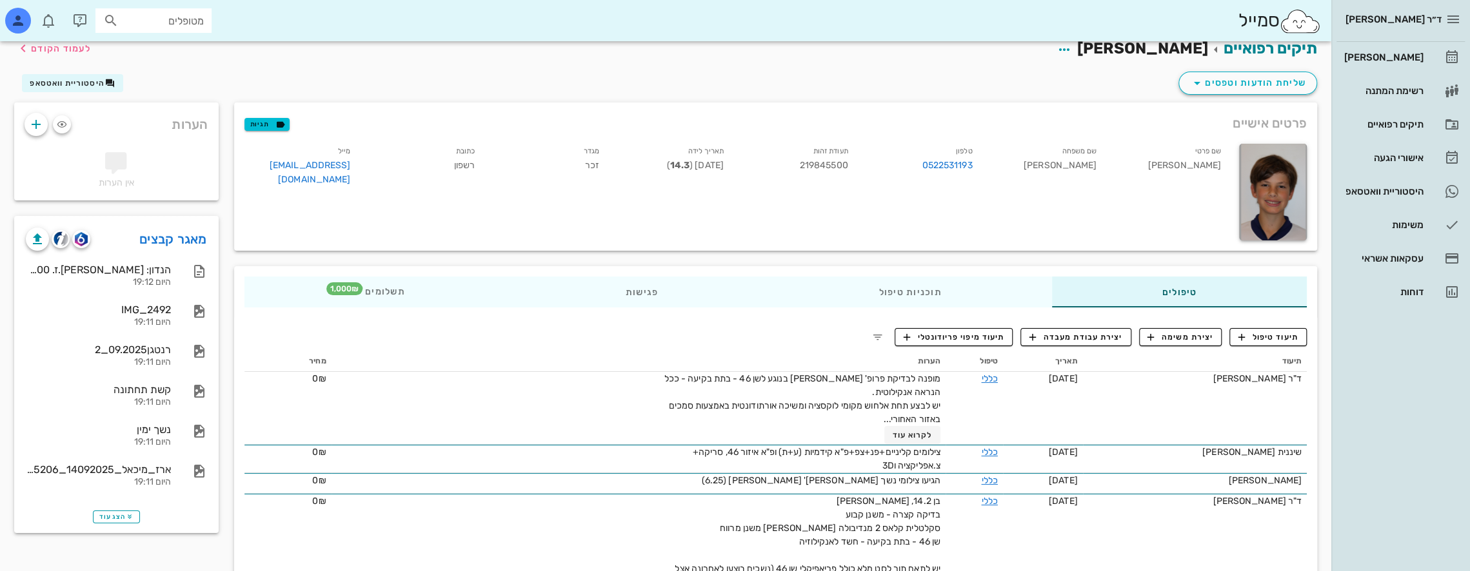
scroll to position [0, 0]
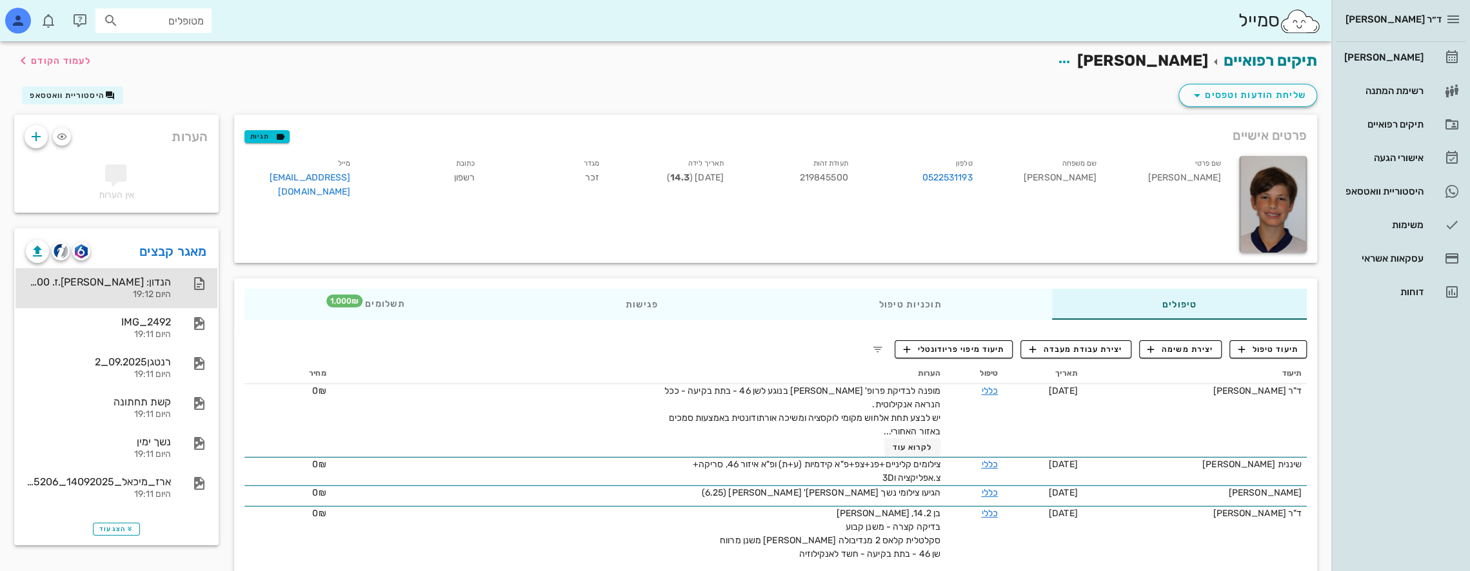
click at [128, 286] on div "הנדון: [PERSON_NAME].ז. 219845500" at bounding box center [98, 282] width 145 height 12
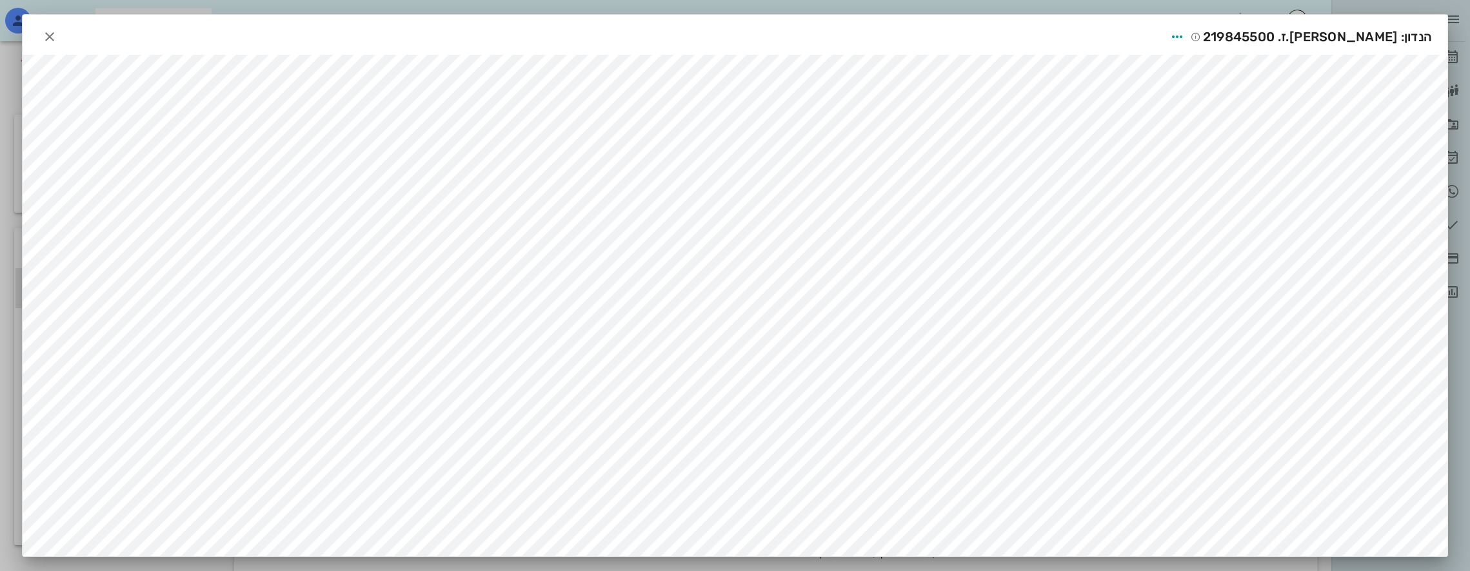
scroll to position [5, 0]
click at [57, 29] on icon "button" at bounding box center [49, 36] width 15 height 15
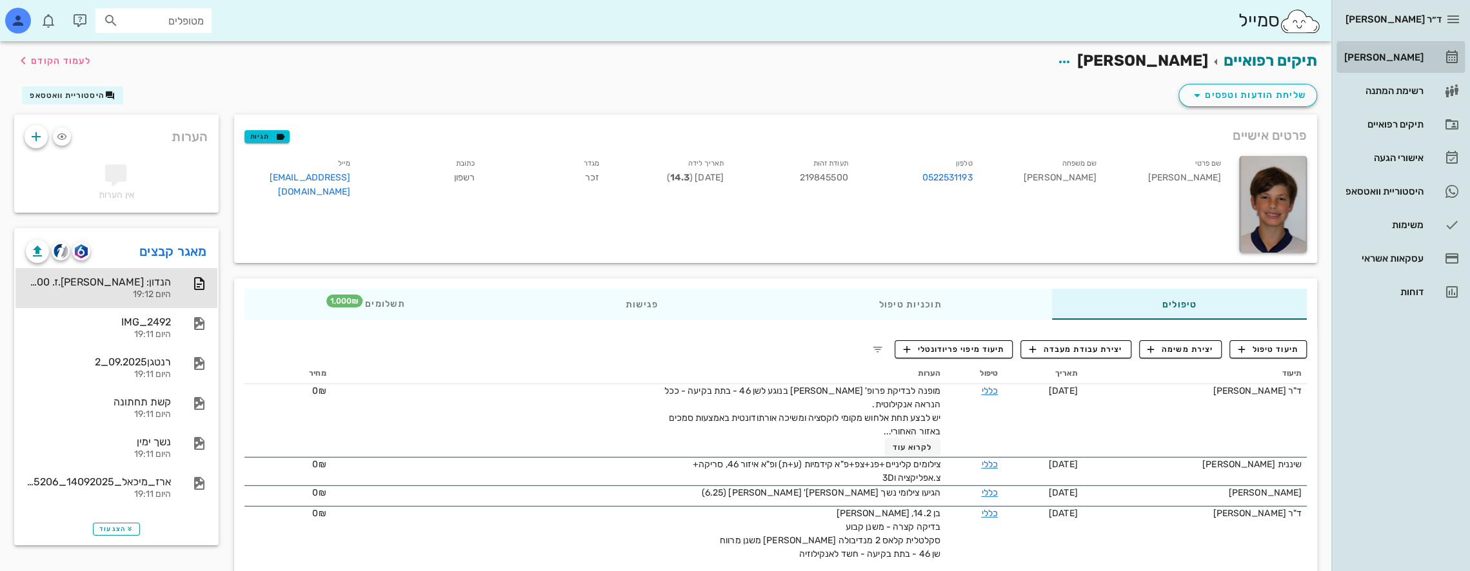
click at [1396, 54] on div "[PERSON_NAME]" at bounding box center [1382, 57] width 82 height 10
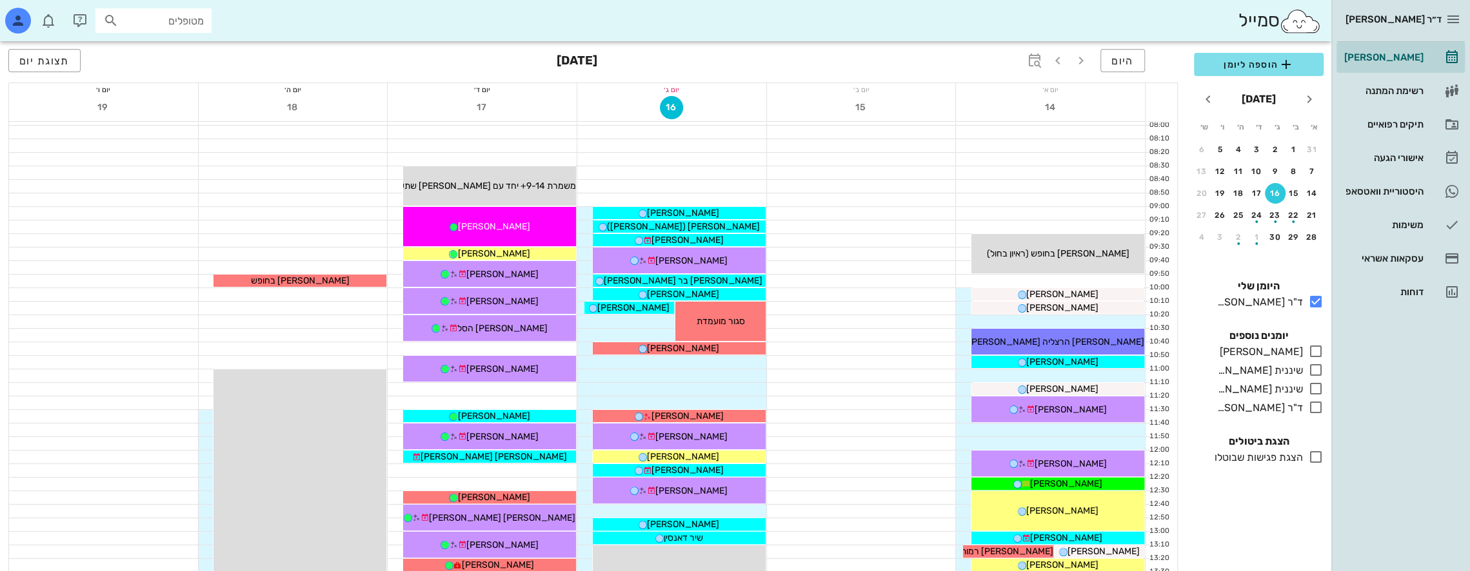
scroll to position [129, 0]
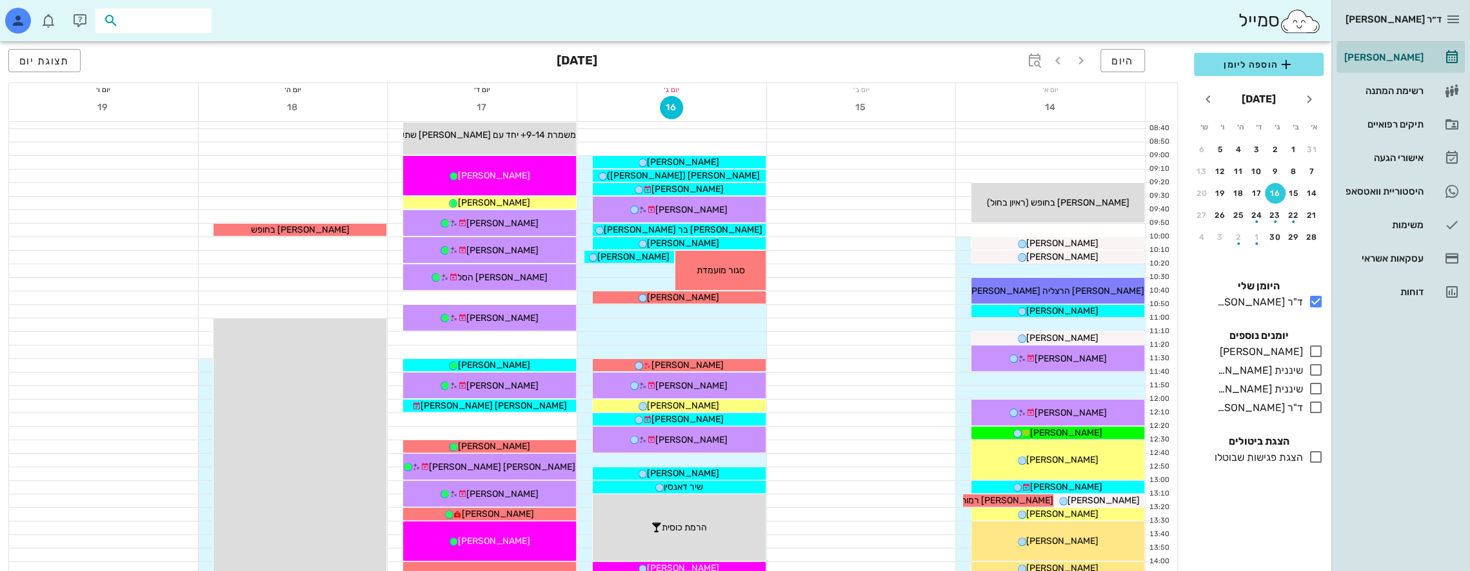
click at [172, 19] on input "text" at bounding box center [162, 20] width 83 height 17
click at [188, 21] on input "[PERSON_NAME]" at bounding box center [162, 20] width 83 height 17
type input "[PERSON_NAME]"
click at [181, 50] on div "[PERSON_NAME] 336666128" at bounding box center [130, 49] width 142 height 10
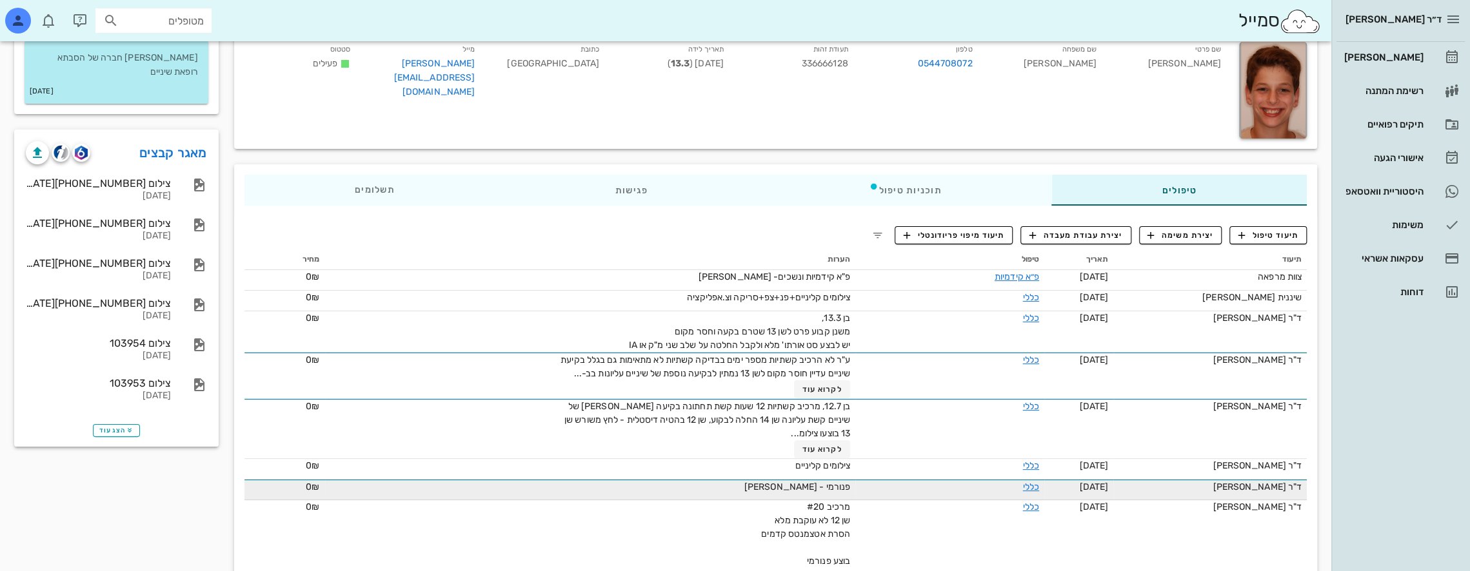
scroll to position [64, 0]
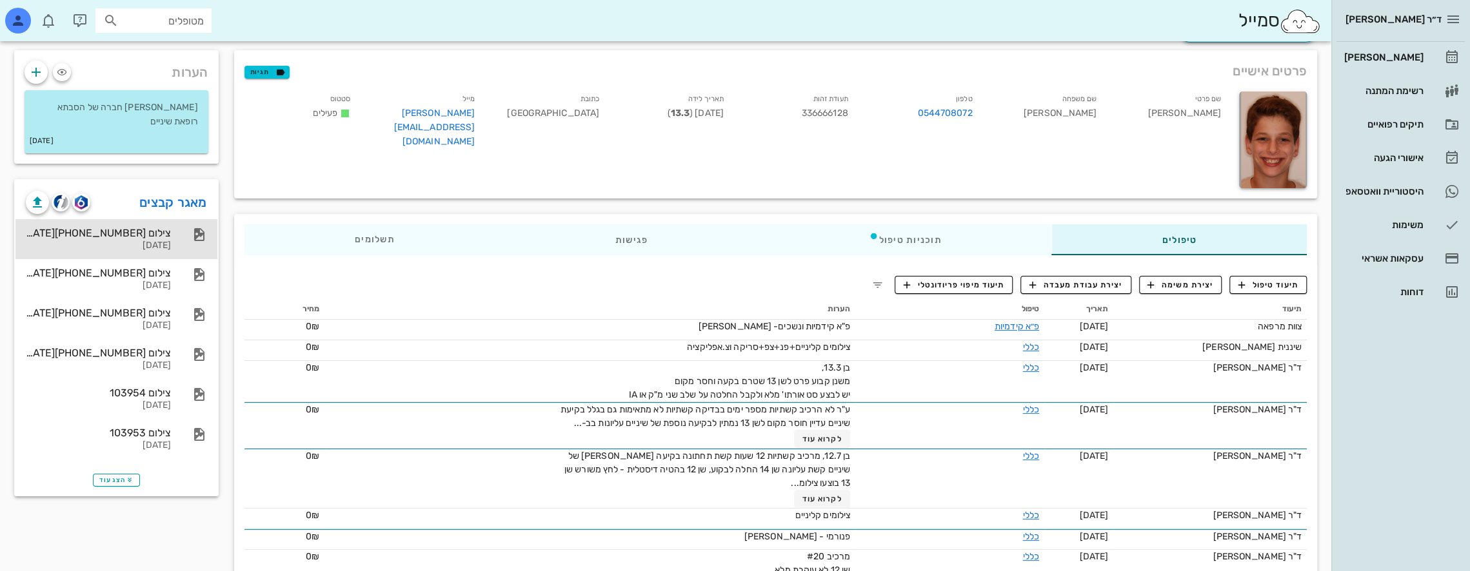
click at [153, 238] on div "צילום [PHONE_NUMBER][DATE]" at bounding box center [98, 233] width 145 height 12
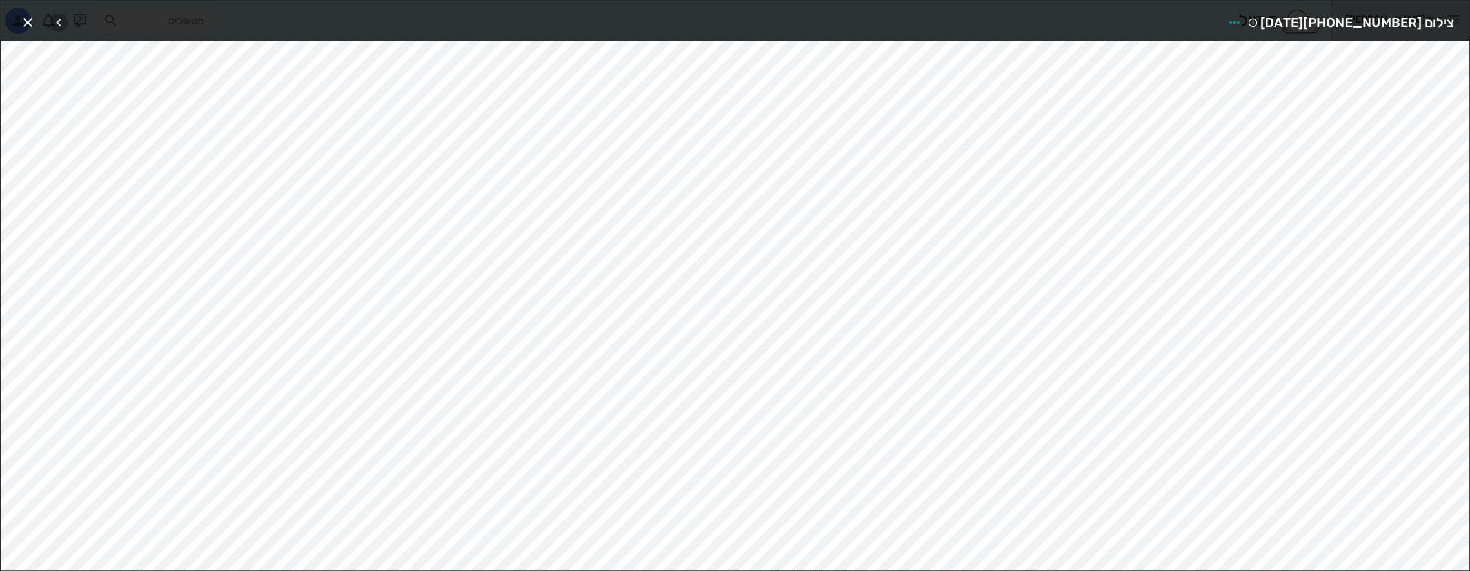
click at [61, 15] on icon "button" at bounding box center [58, 22] width 15 height 15
click at [61, 16] on icon "button" at bounding box center [58, 22] width 15 height 15
click at [61, 17] on icon "button" at bounding box center [58, 22] width 15 height 15
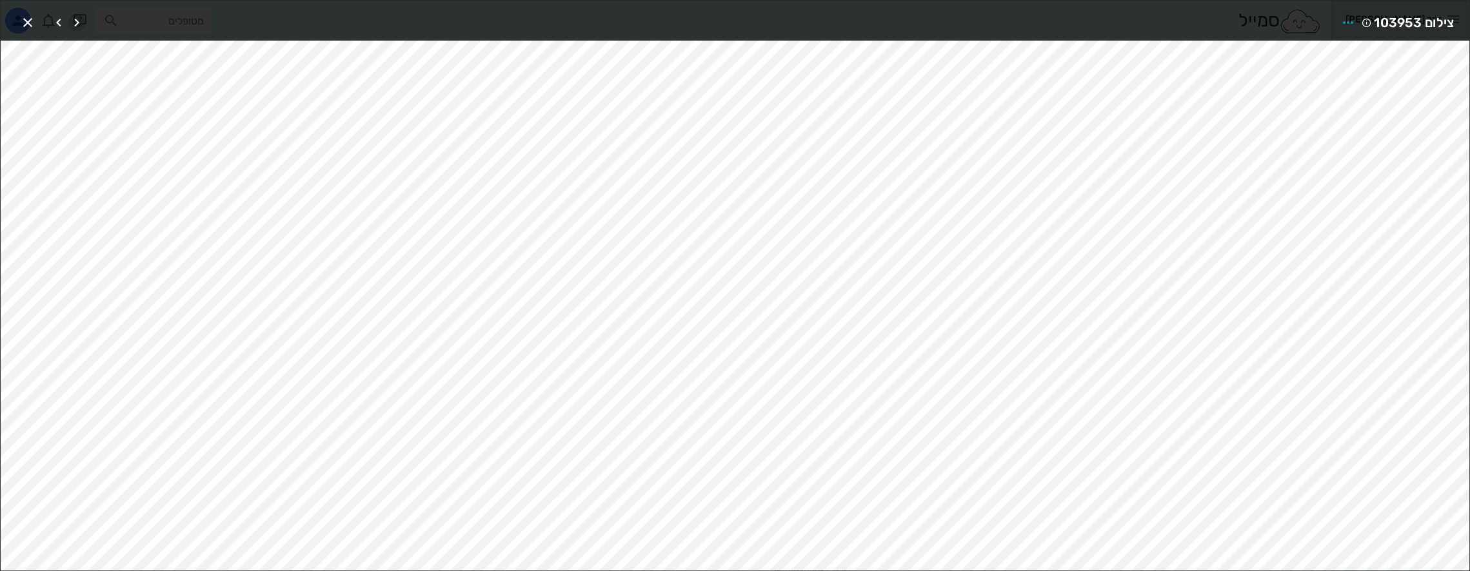
click at [75, 18] on icon "button" at bounding box center [76, 22] width 15 height 15
click at [54, 22] on icon "button" at bounding box center [58, 22] width 15 height 15
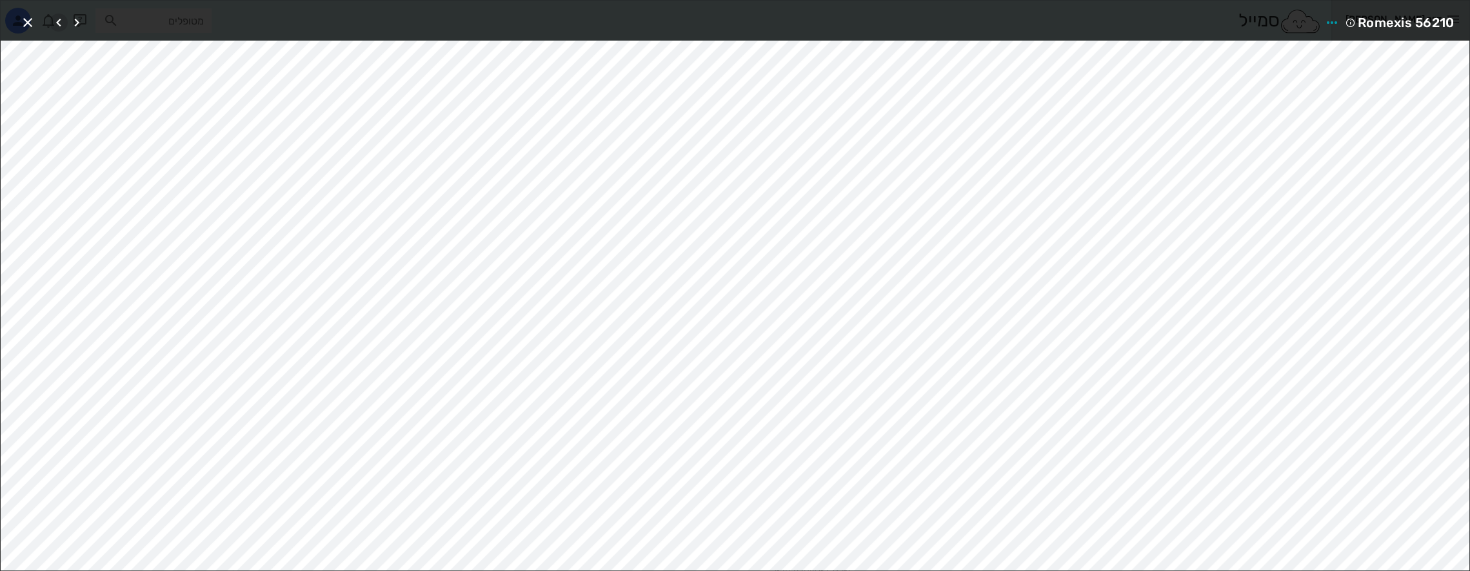
click at [54, 22] on icon "button" at bounding box center [58, 22] width 15 height 15
click at [27, 17] on icon "button" at bounding box center [27, 22] width 15 height 15
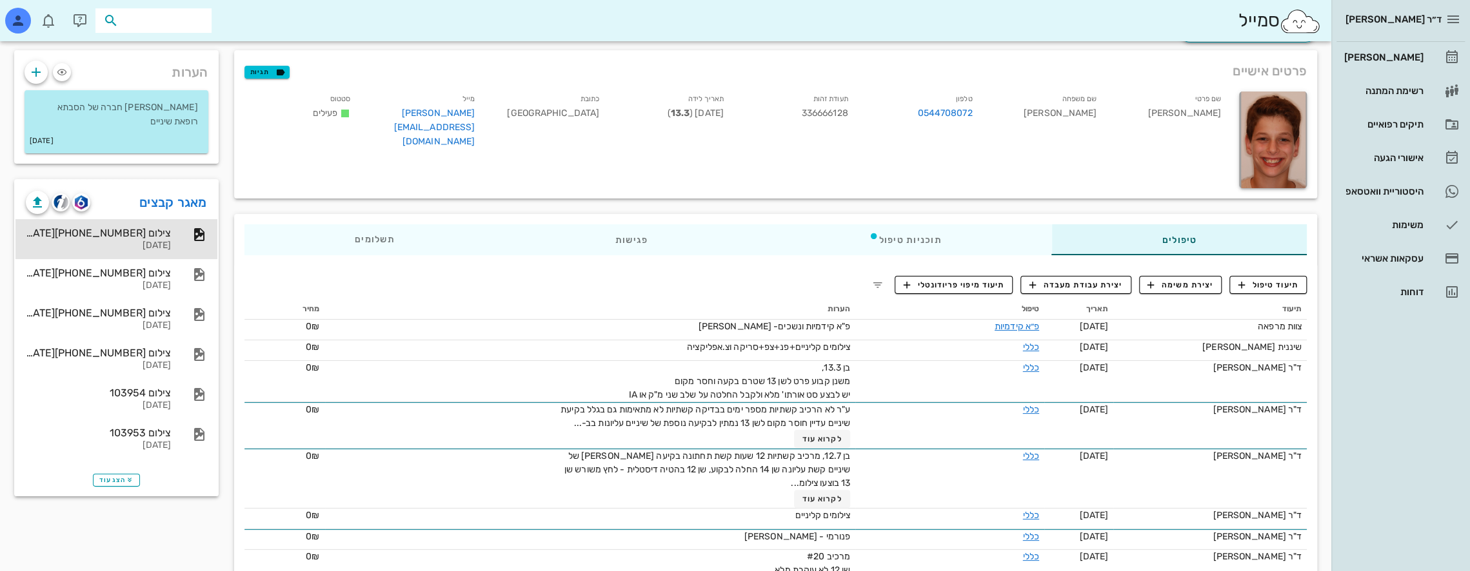
click at [182, 23] on input "text" at bounding box center [162, 20] width 83 height 17
type input "ט"
type input "כ"
type input "ט"
type input "[PERSON_NAME]"
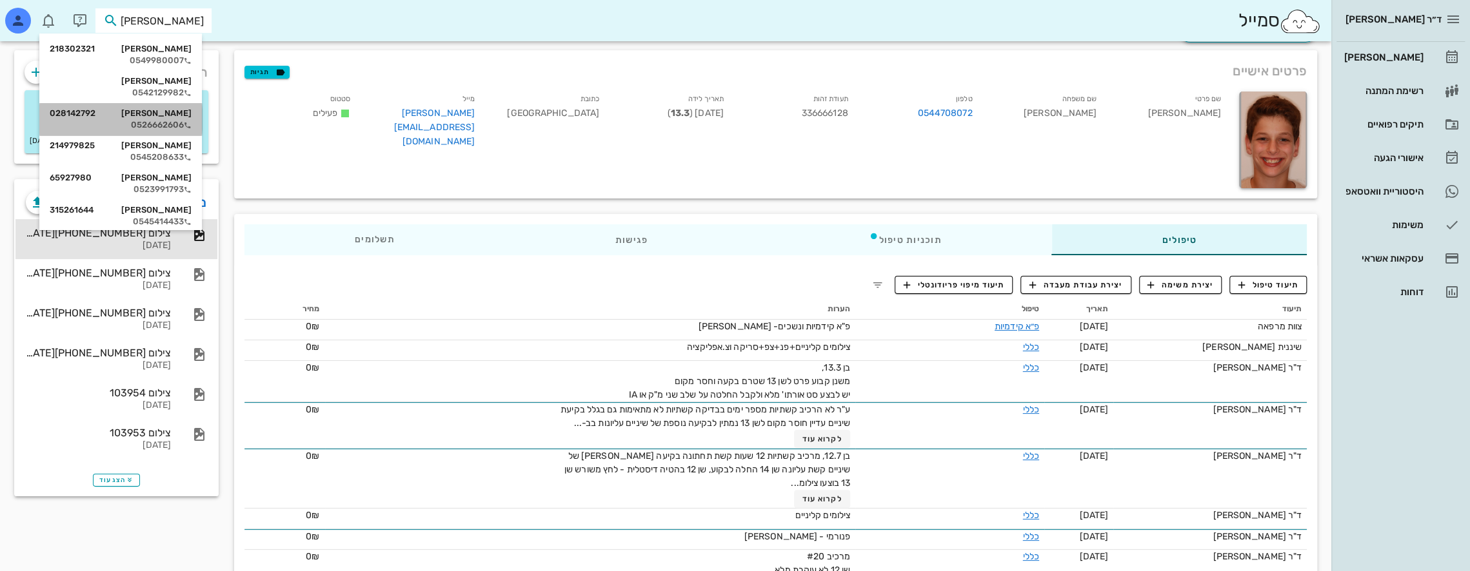
click at [190, 114] on div "[PERSON_NAME] 028142792" at bounding box center [121, 113] width 142 height 10
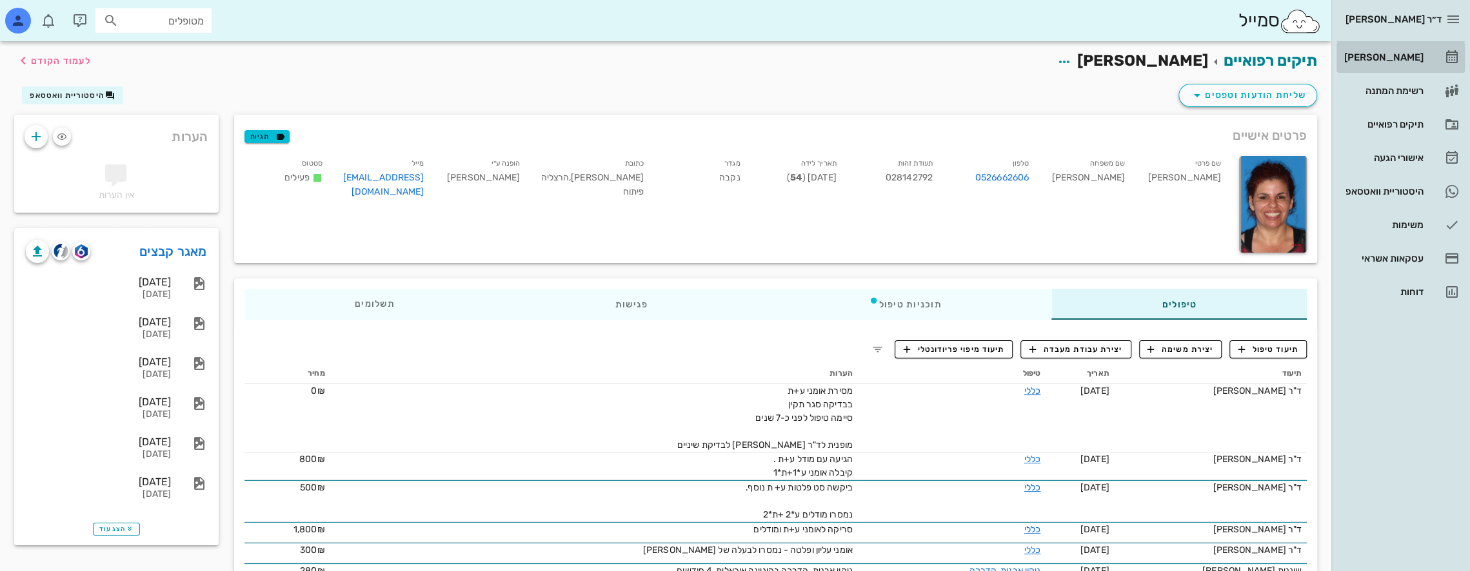
click at [1394, 55] on div "[PERSON_NAME]" at bounding box center [1382, 57] width 82 height 10
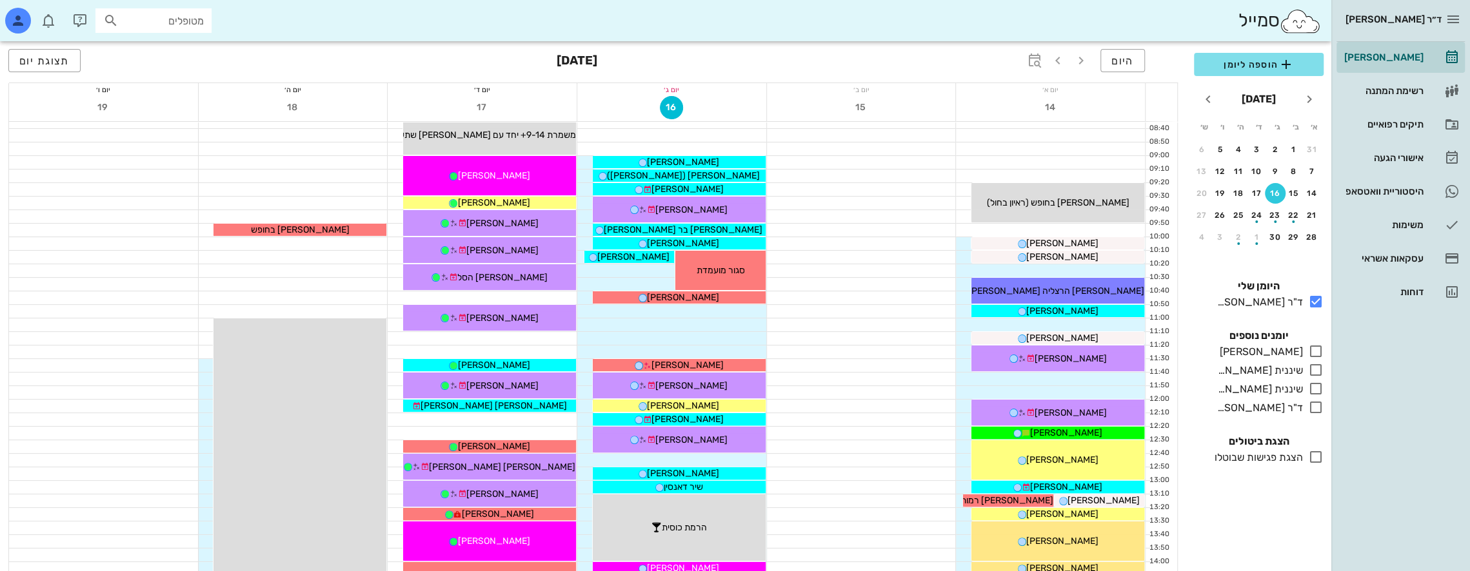
scroll to position [64, 0]
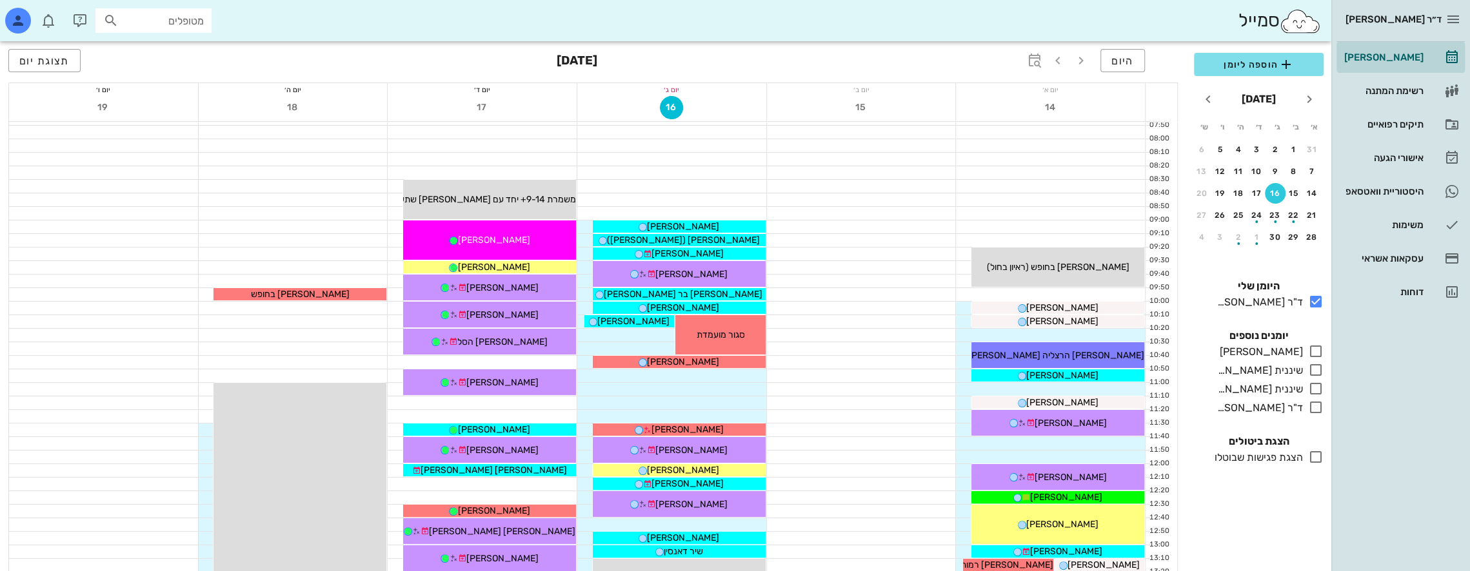
click at [154, 23] on input "מטופלים" at bounding box center [162, 20] width 83 height 17
type input "קרן רו"
click at [170, 52] on div "[PERSON_NAME] 221973985" at bounding box center [131, 49] width 142 height 10
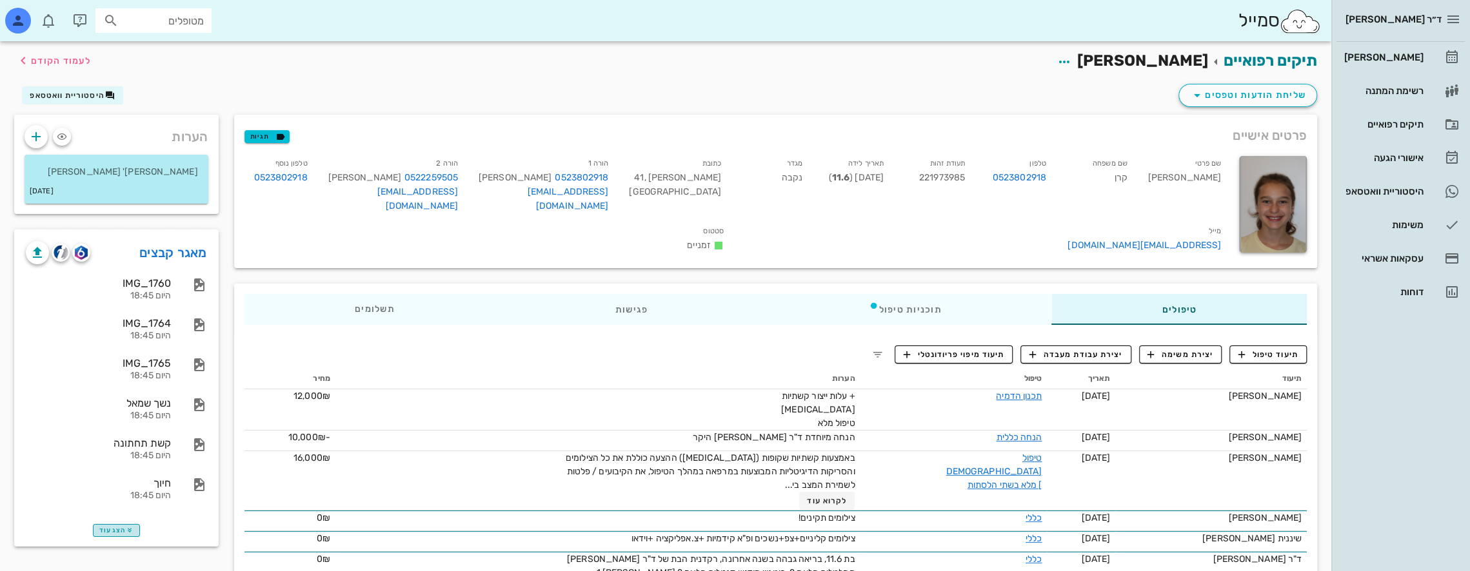
click at [123, 529] on span "הצג עוד" at bounding box center [116, 531] width 34 height 8
click at [177, 252] on link "מאגר קבצים" at bounding box center [173, 252] width 68 height 21
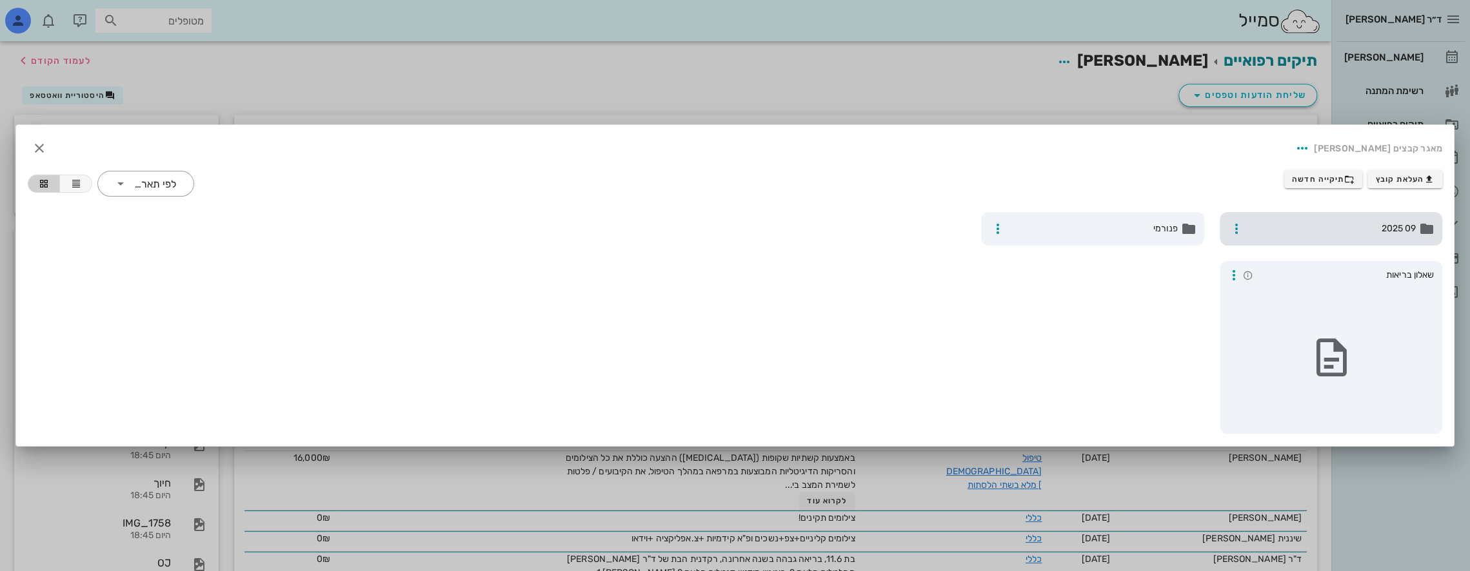
click at [1329, 230] on span "09 2025" at bounding box center [1333, 229] width 168 height 14
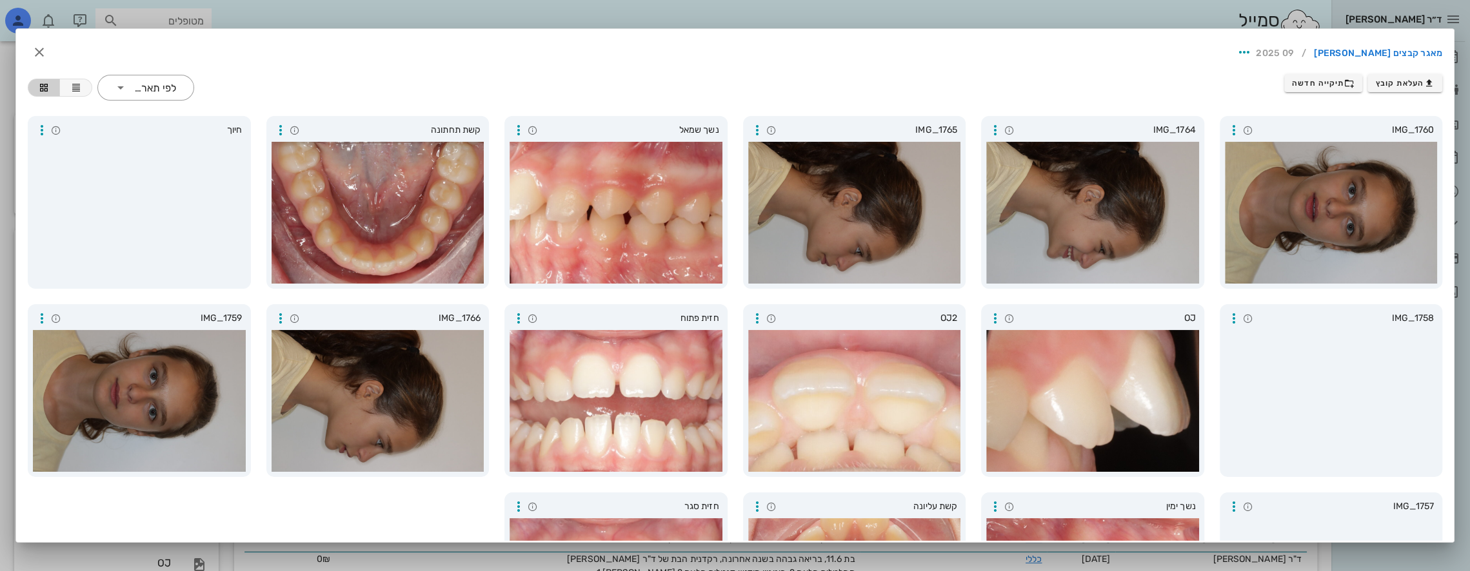
click at [1328, 230] on div at bounding box center [1331, 213] width 213 height 142
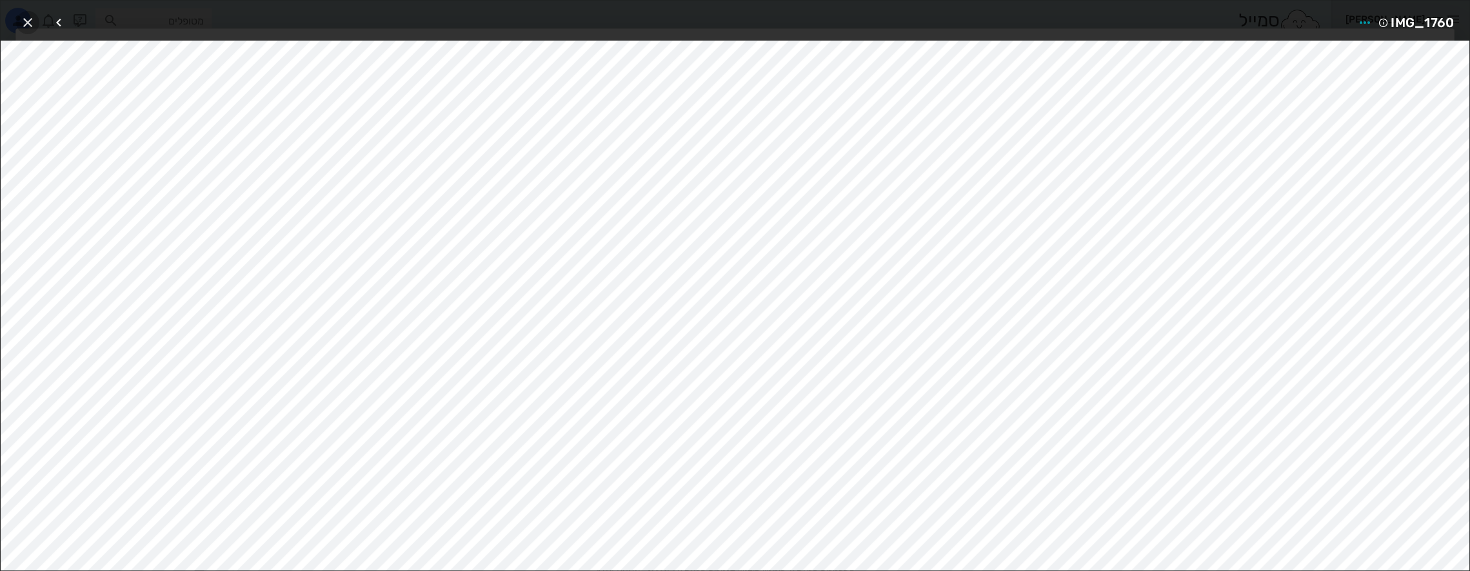
click at [25, 20] on icon "button" at bounding box center [27, 22] width 15 height 15
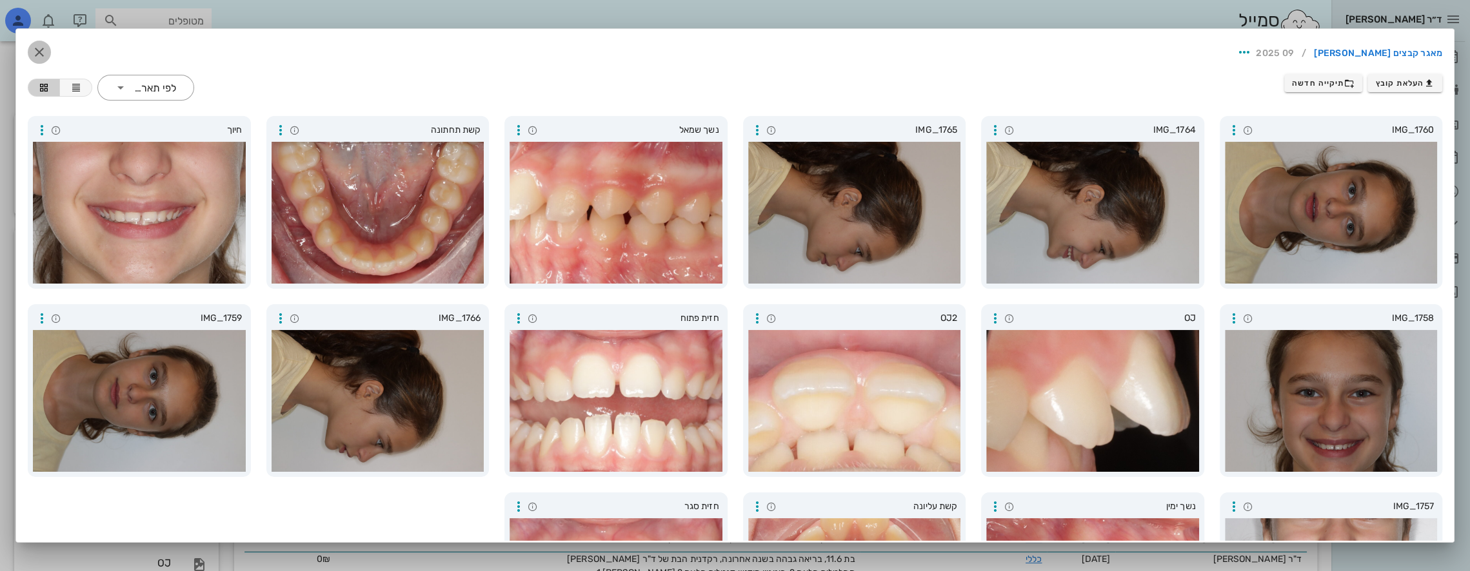
click at [51, 41] on button "button" at bounding box center [39, 52] width 23 height 23
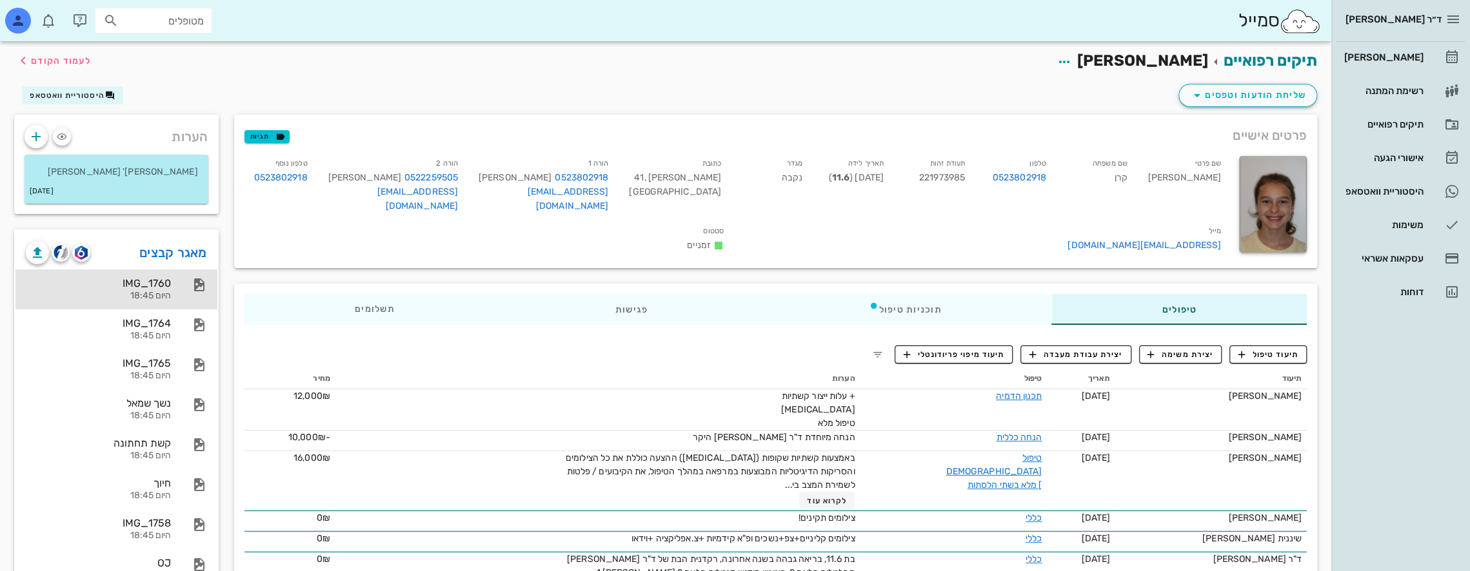
click at [174, 286] on div "IMG_1760 היום 18:45" at bounding box center [116, 290] width 202 height 40
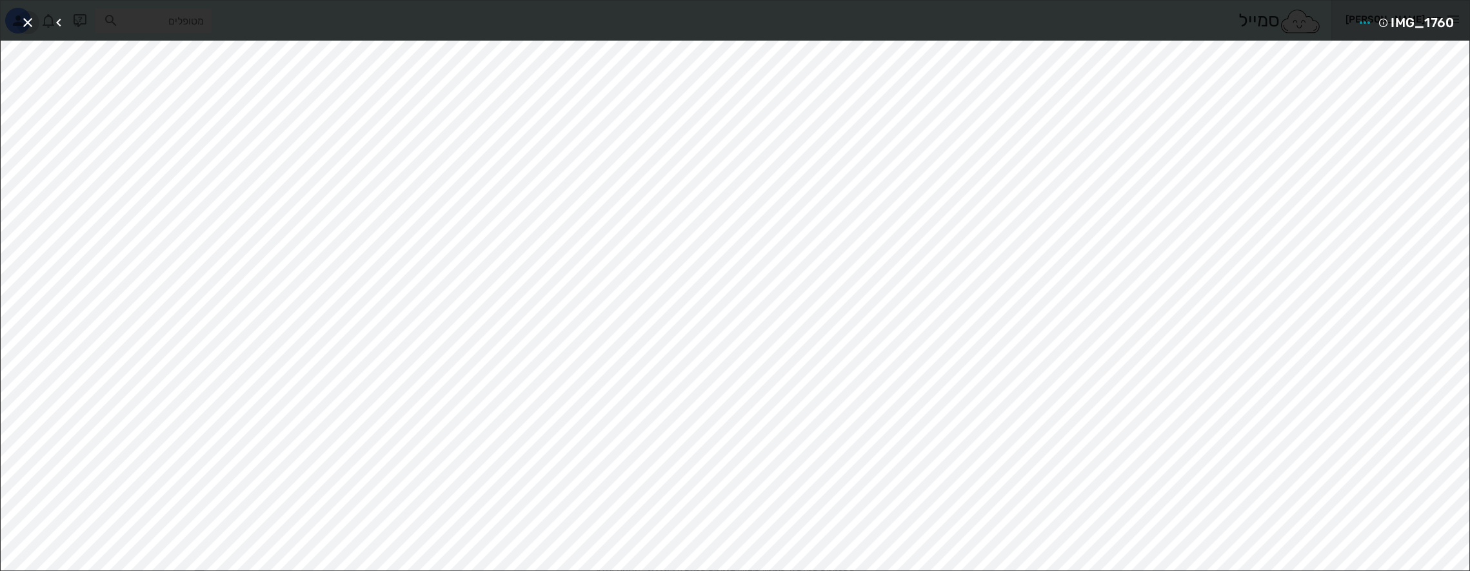
drag, startPoint x: 31, startPoint y: 21, endPoint x: 50, endPoint y: 87, distance: 68.6
click at [31, 22] on icon "button" at bounding box center [27, 22] width 15 height 15
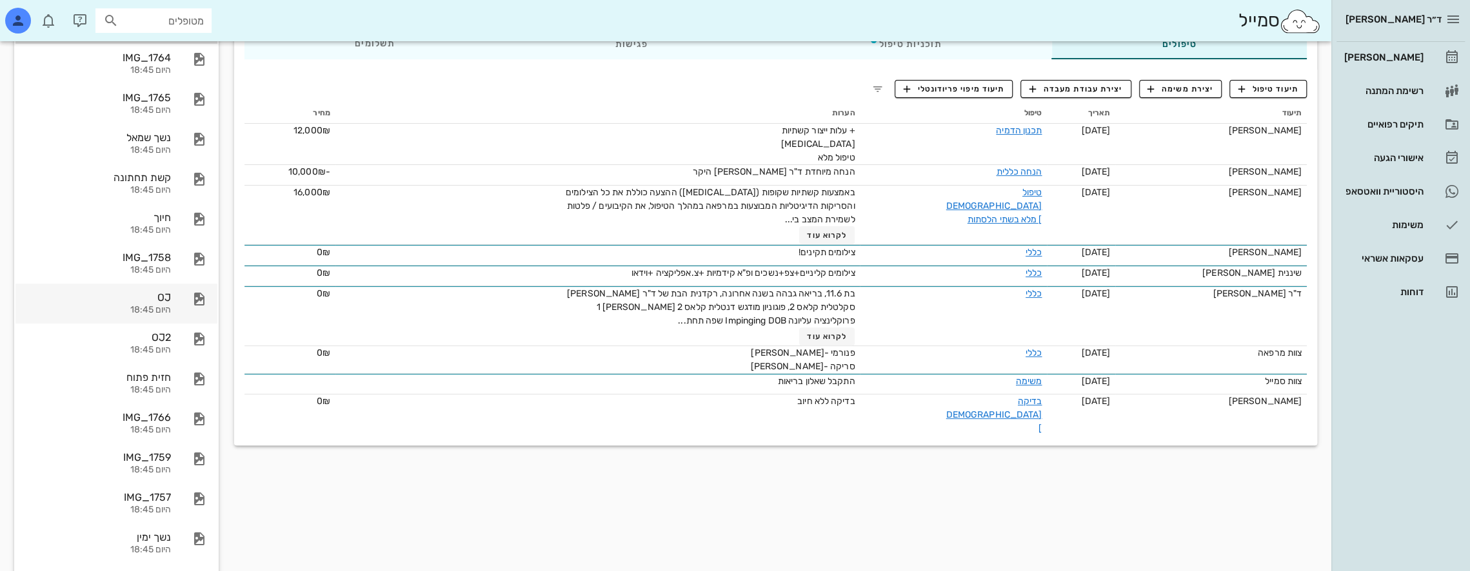
scroll to position [266, 0]
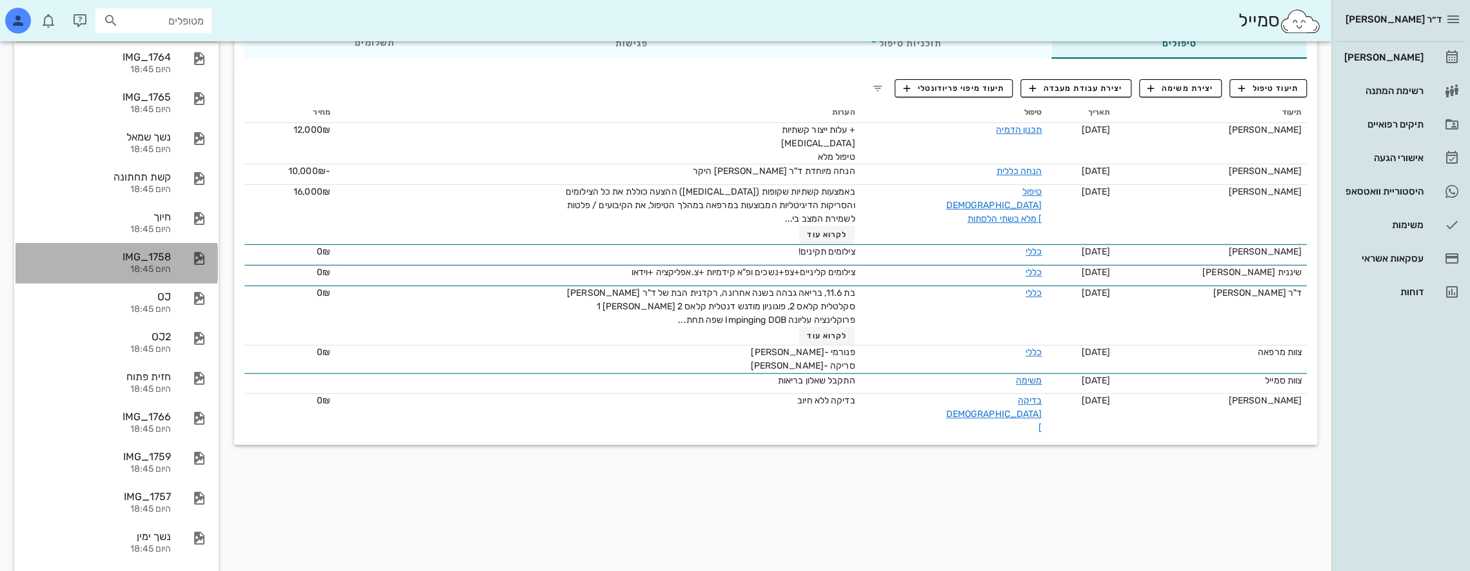
click at [157, 263] on div "IMG_1758 היום 18:45" at bounding box center [98, 263] width 145 height 40
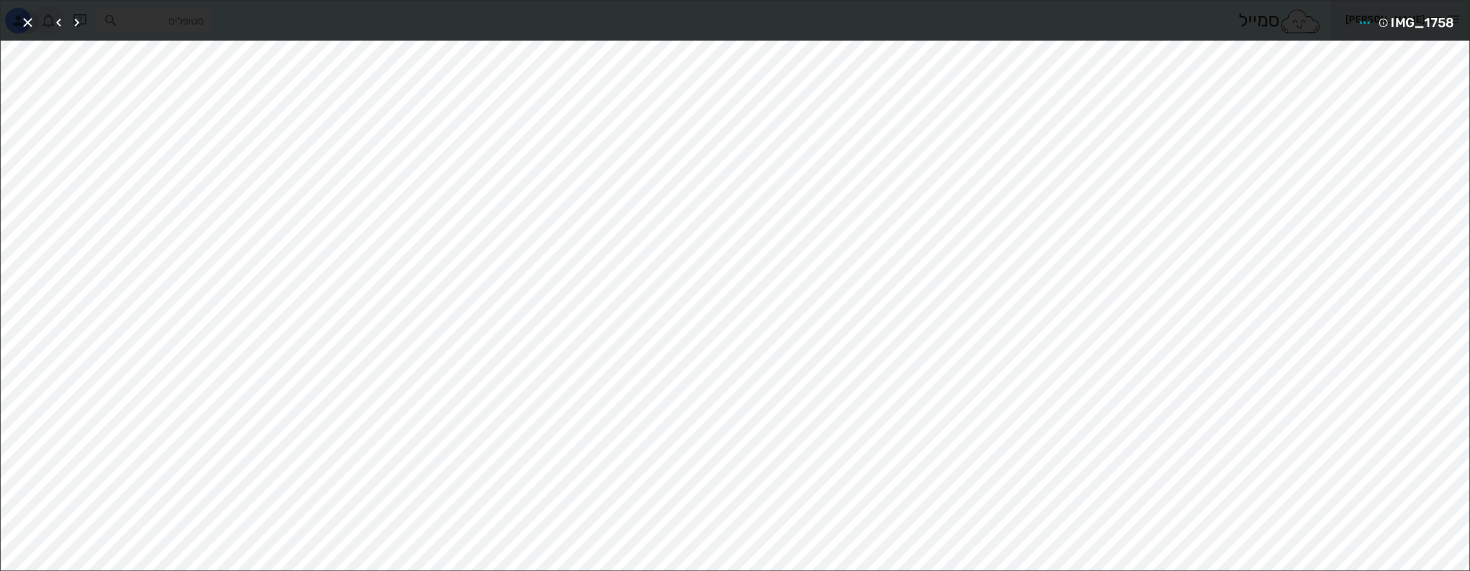
click at [35, 21] on span "button" at bounding box center [27, 22] width 23 height 15
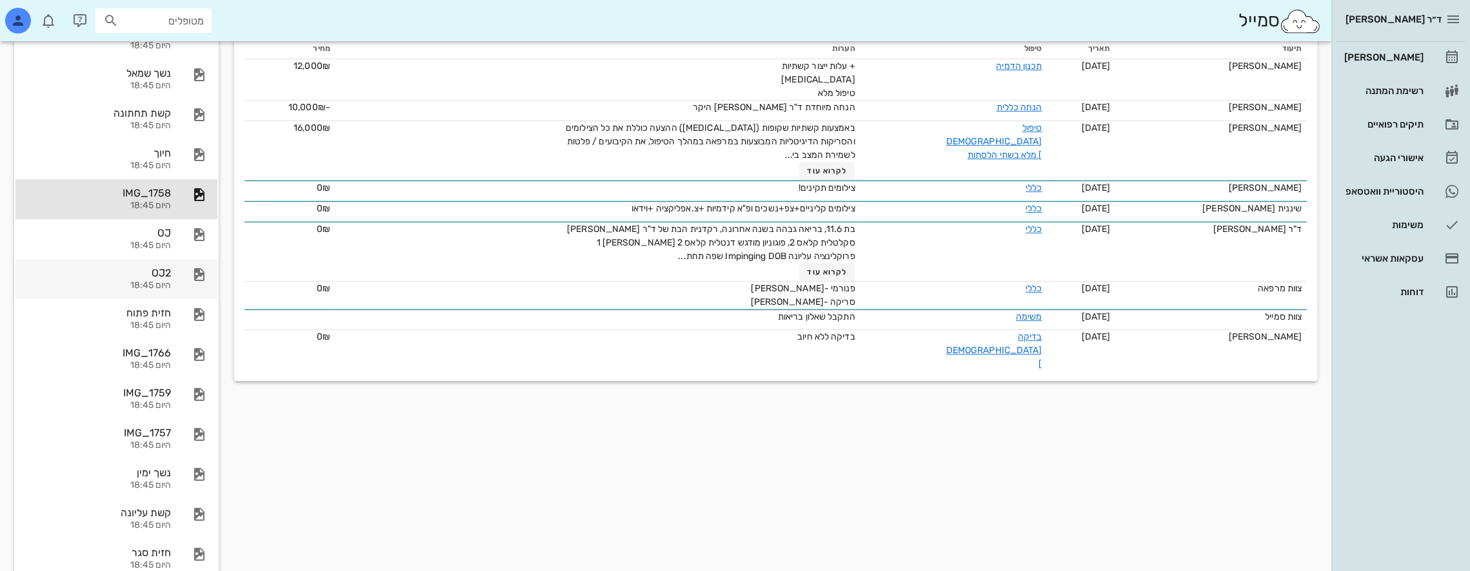
scroll to position [395, 0]
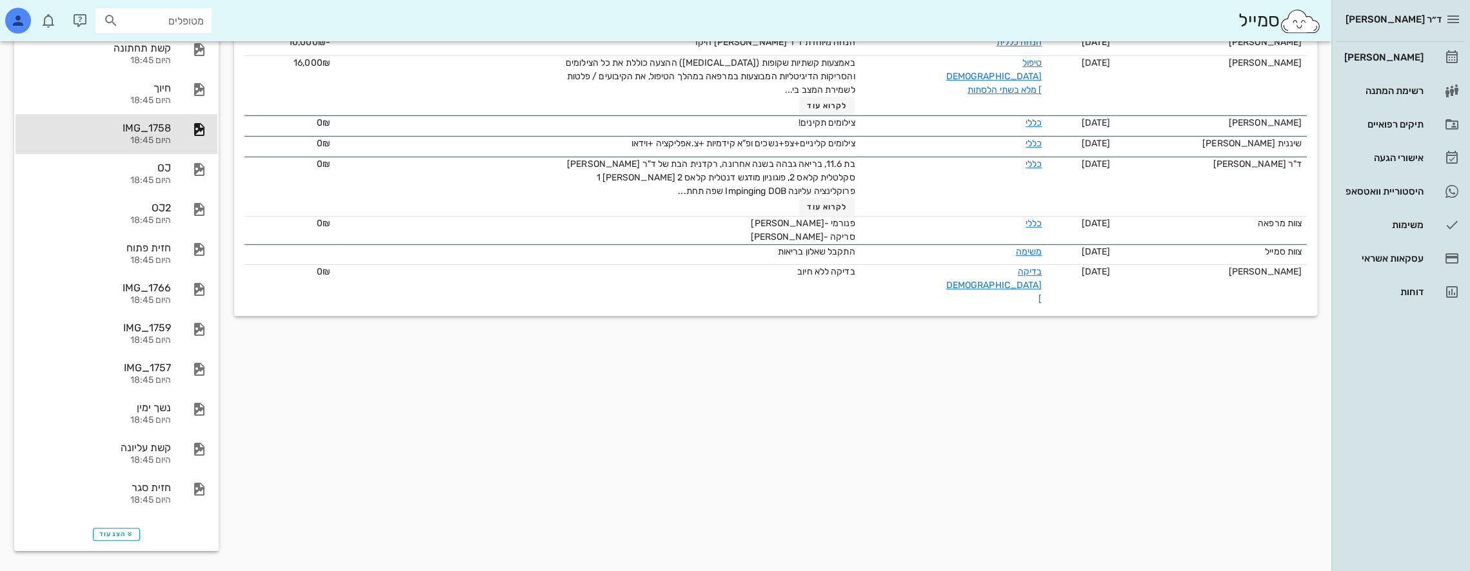
click at [116, 526] on div "הצג עוד" at bounding box center [116, 534] width 202 height 31
click at [116, 537] on span "הצג עוד" at bounding box center [116, 535] width 34 height 8
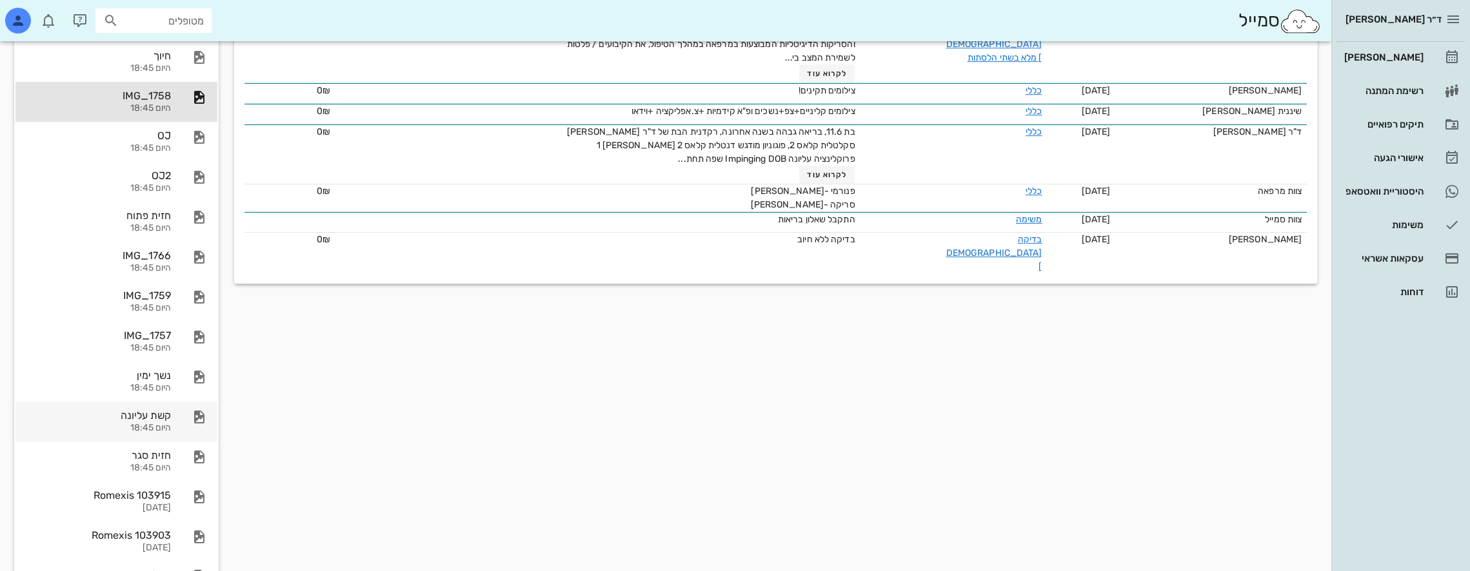
scroll to position [484, 0]
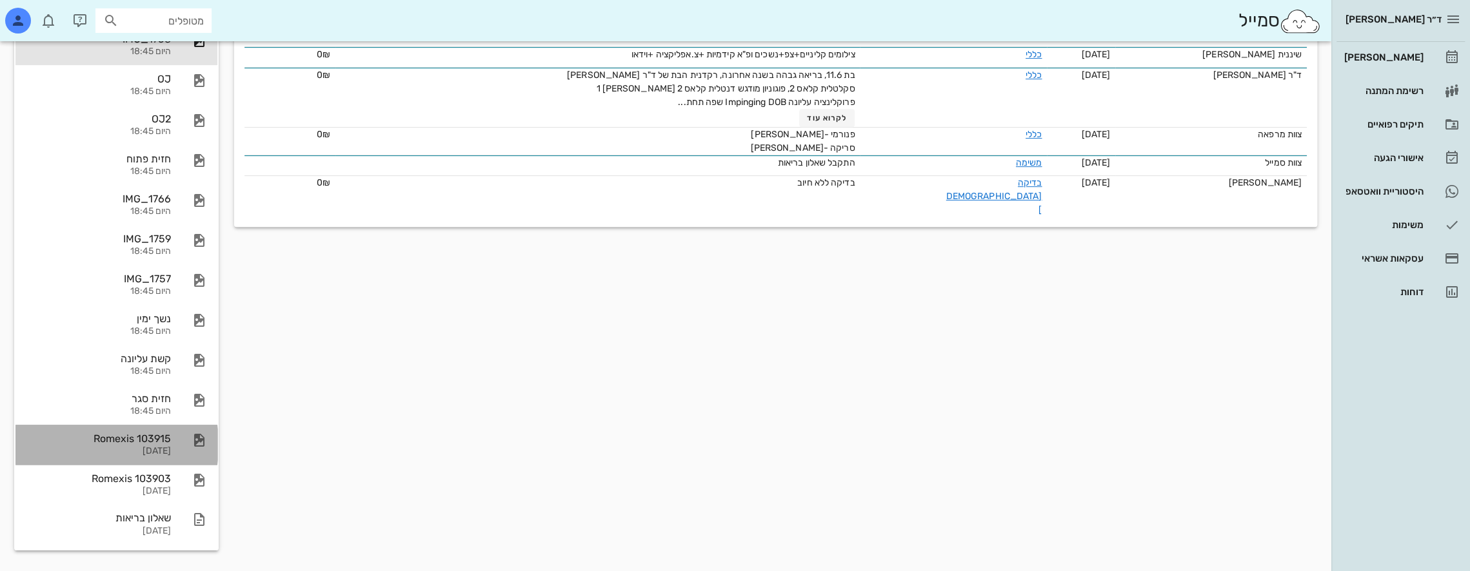
click at [134, 444] on div "Romexis 103915" at bounding box center [98, 439] width 145 height 12
